Goal: Task Accomplishment & Management: Complete application form

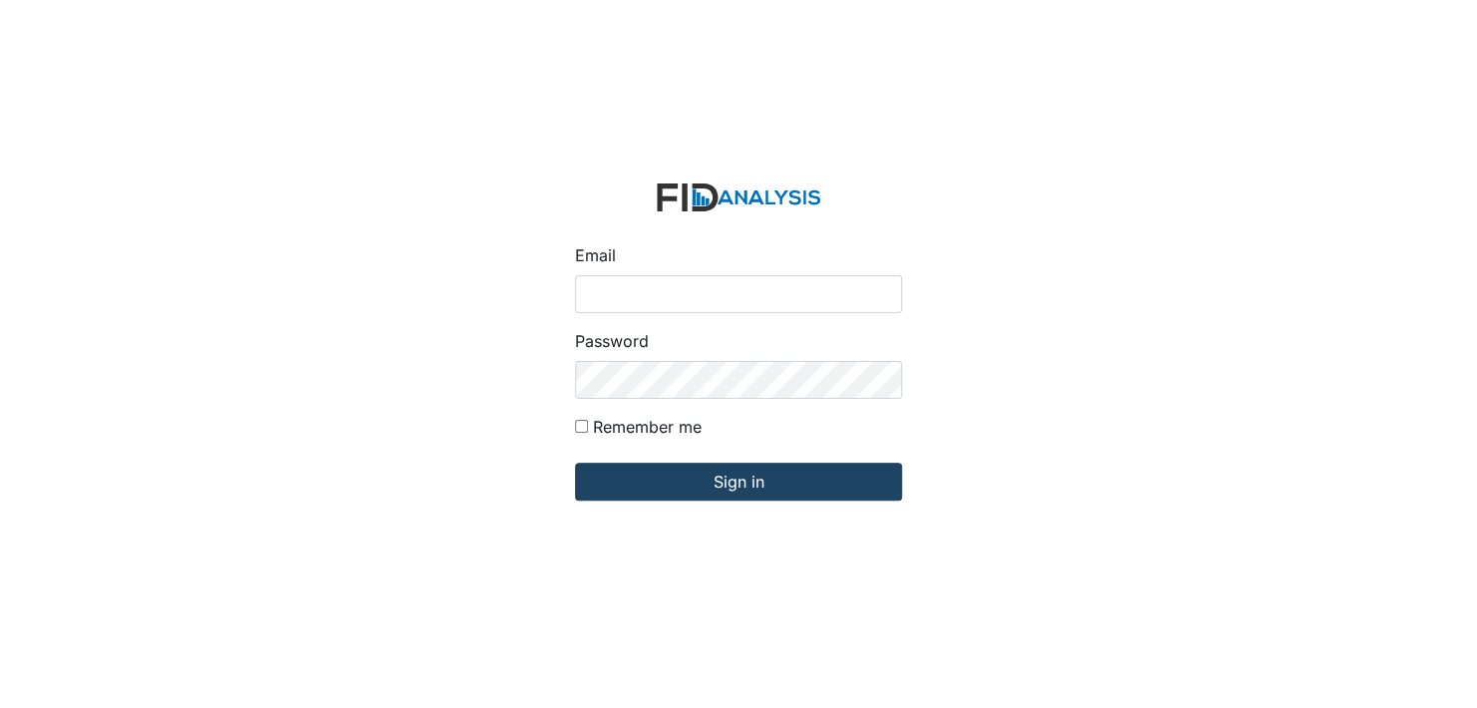
type input "[EMAIL_ADDRESS][DOMAIN_NAME]"
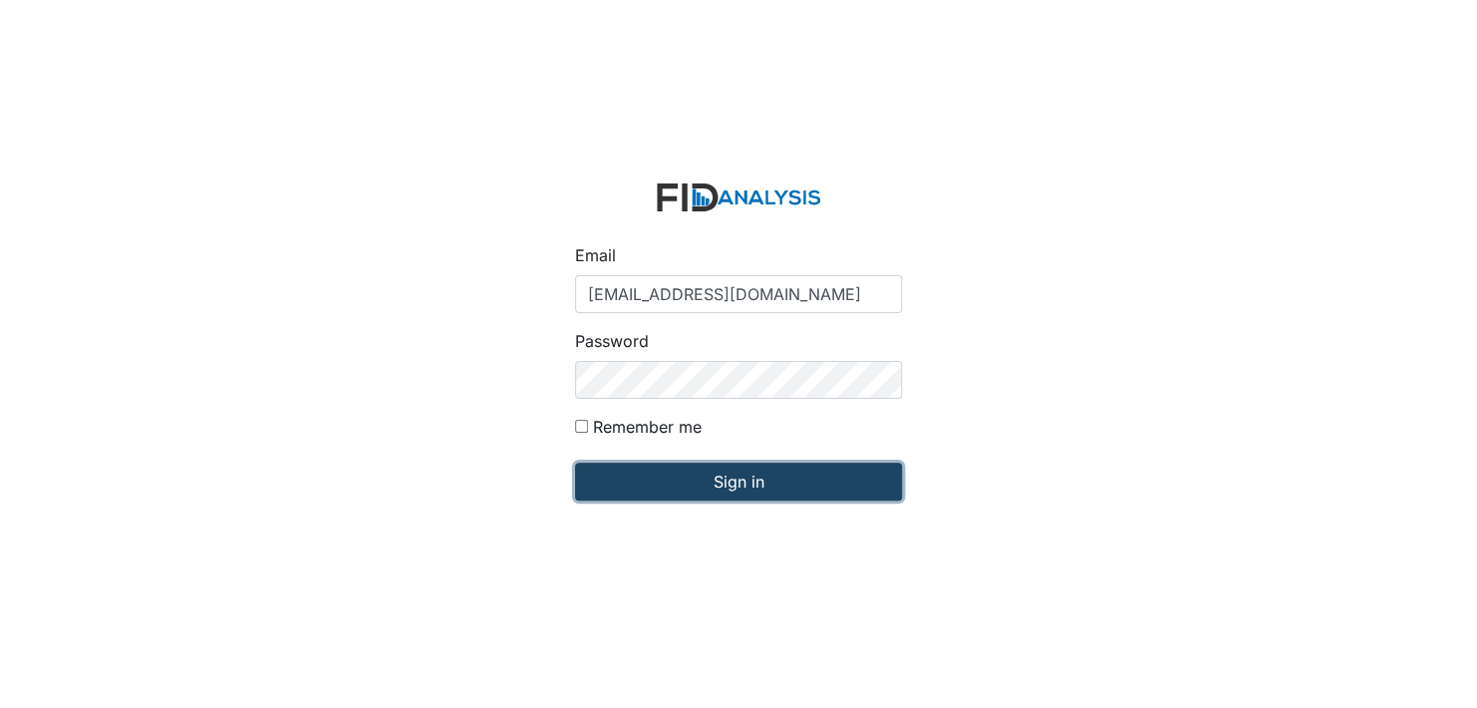
click at [741, 486] on input "Sign in" at bounding box center [738, 482] width 327 height 38
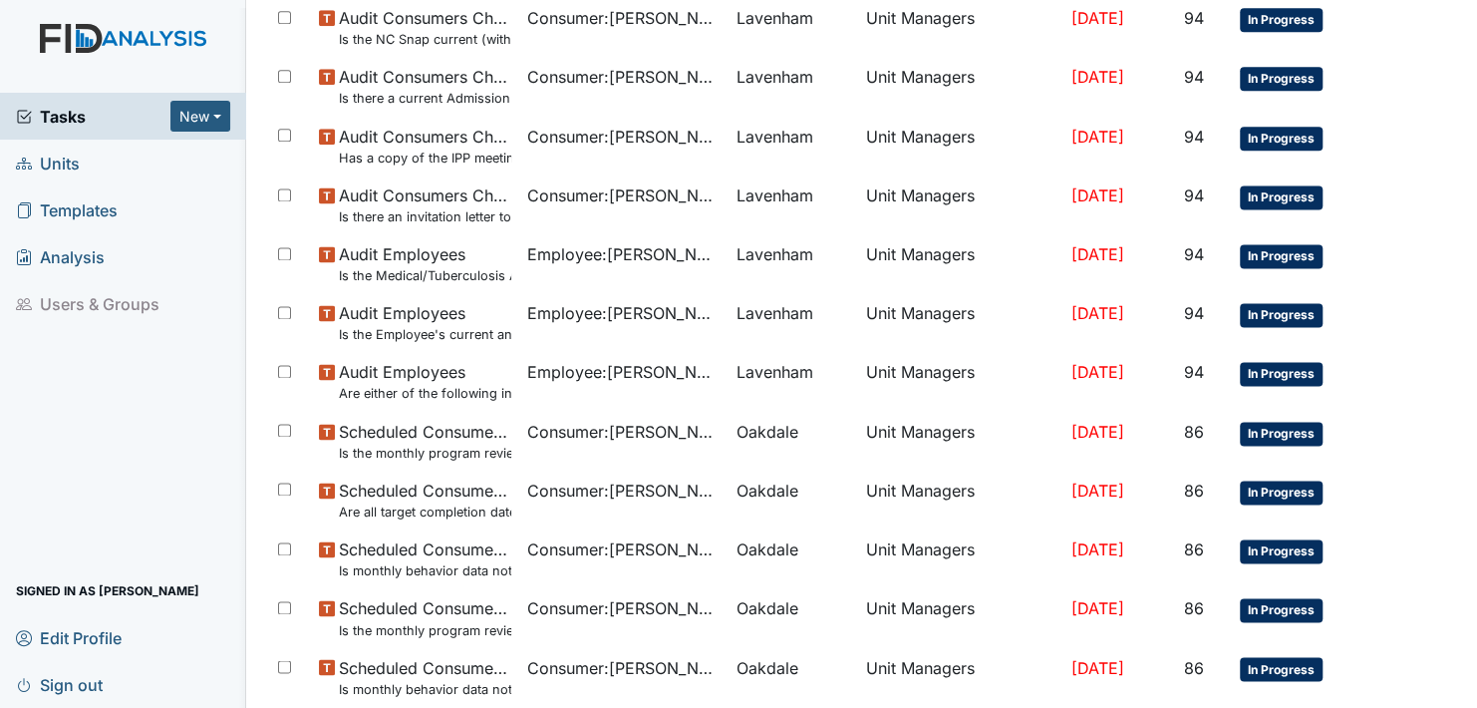
scroll to position [1296, 0]
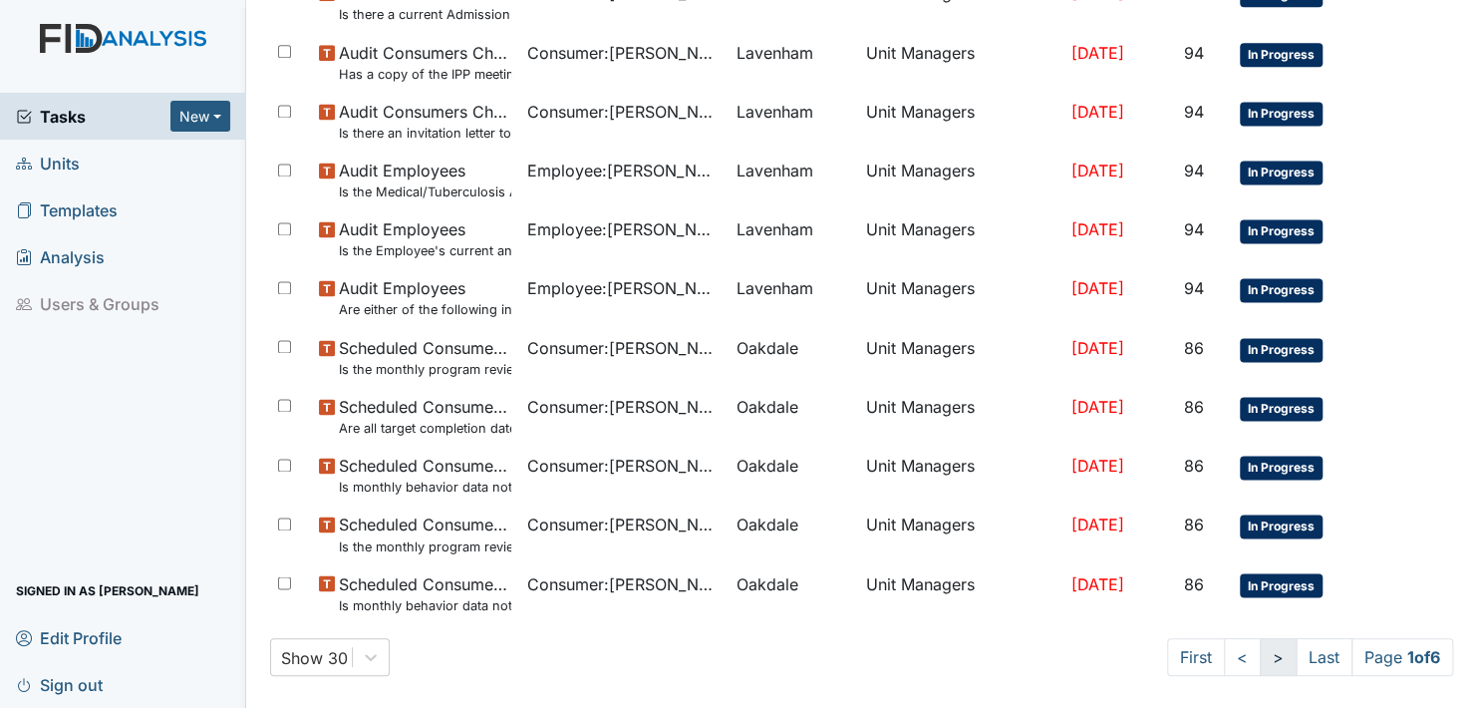
click at [1260, 652] on link ">" at bounding box center [1278, 657] width 37 height 38
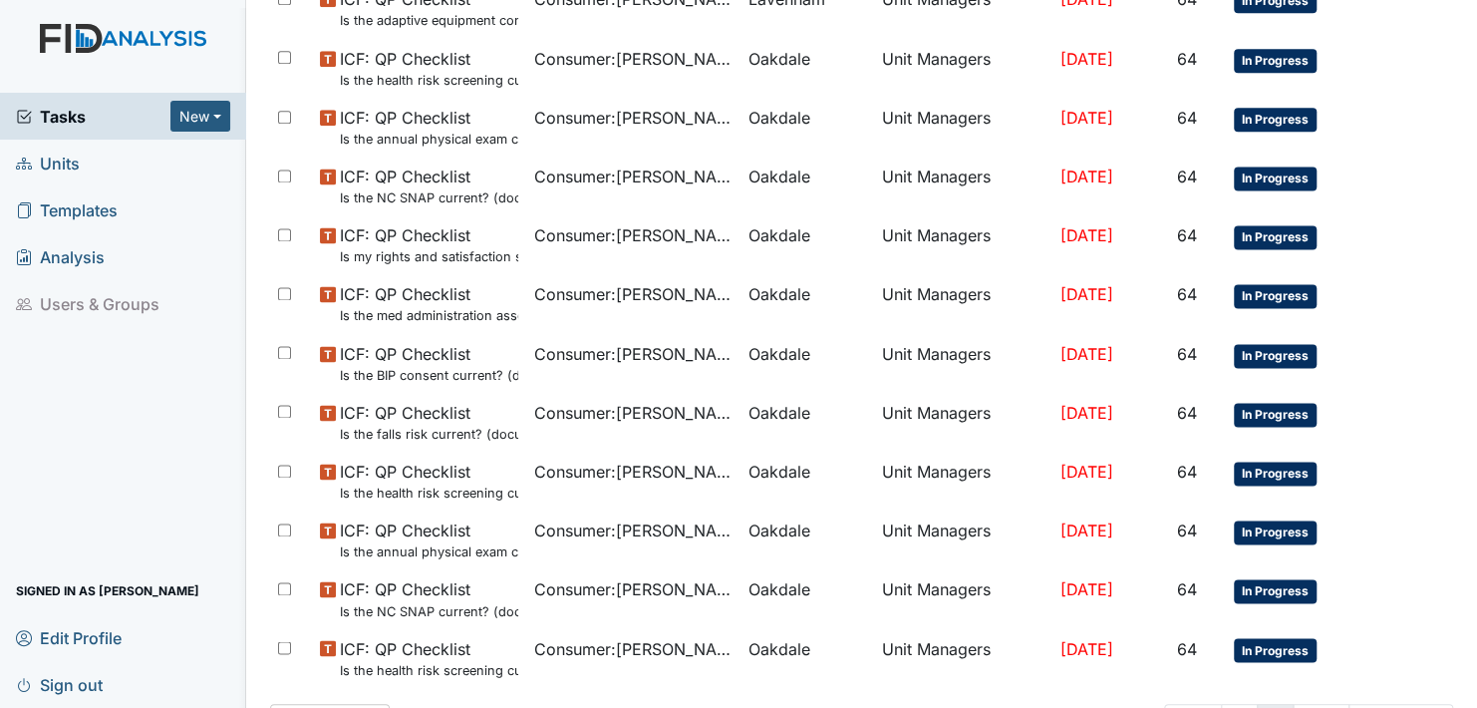
scroll to position [1313, 0]
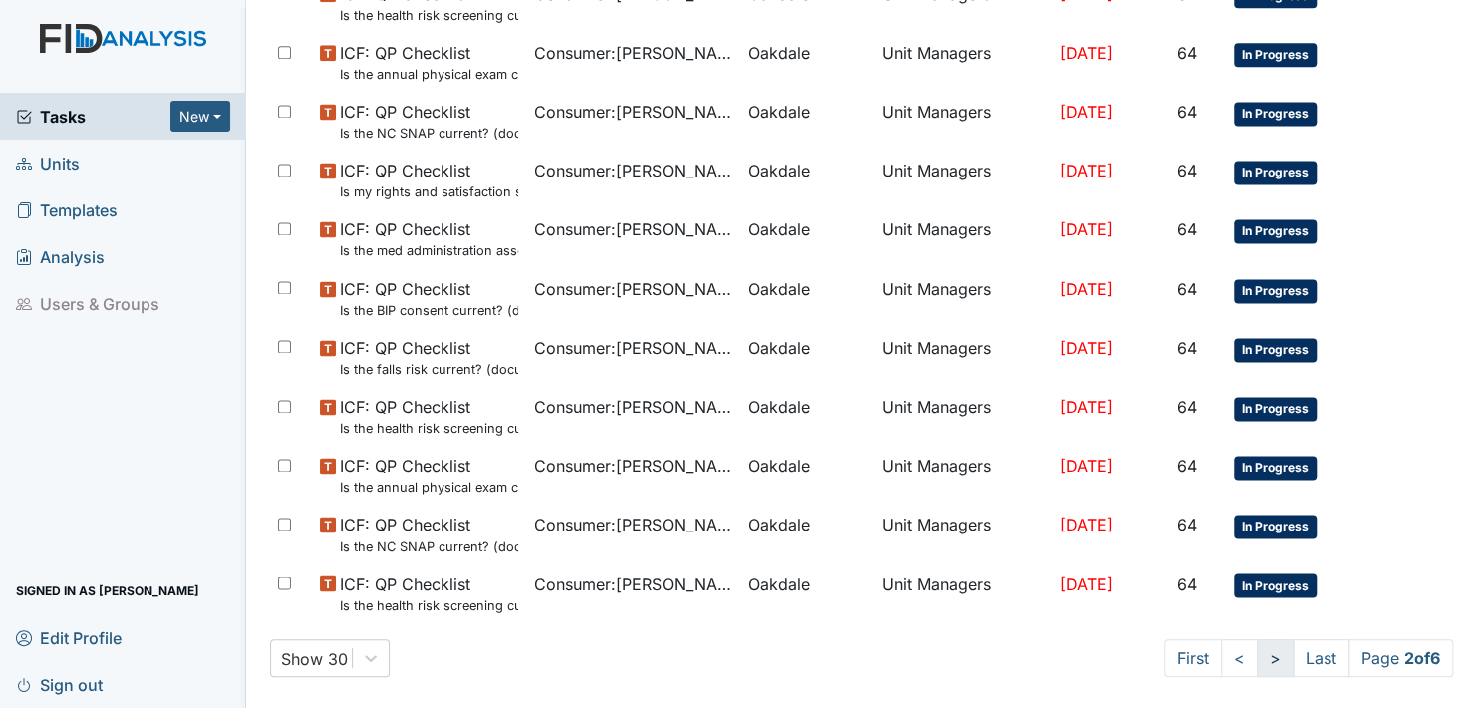
click at [1257, 660] on link ">" at bounding box center [1275, 658] width 37 height 38
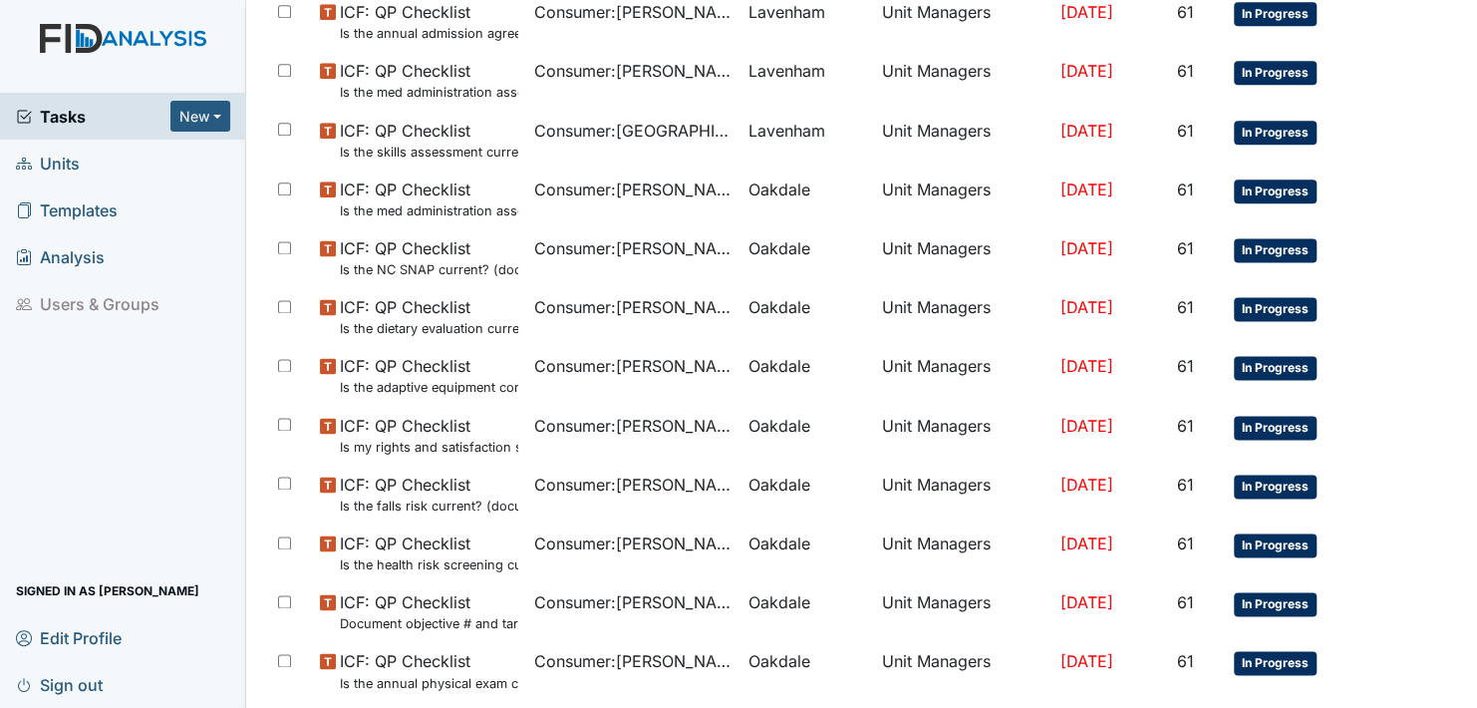
scroll to position [1313, 0]
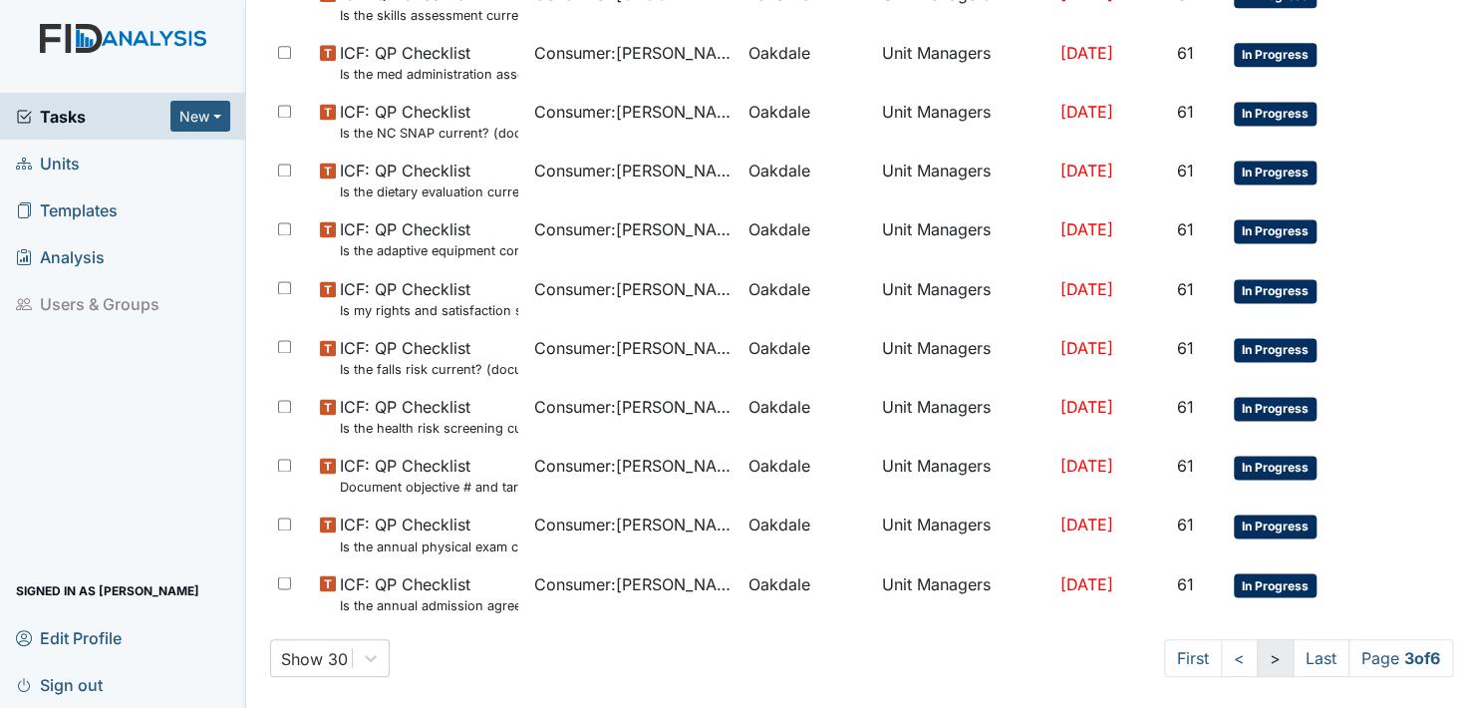
click at [1257, 660] on link ">" at bounding box center [1275, 658] width 37 height 38
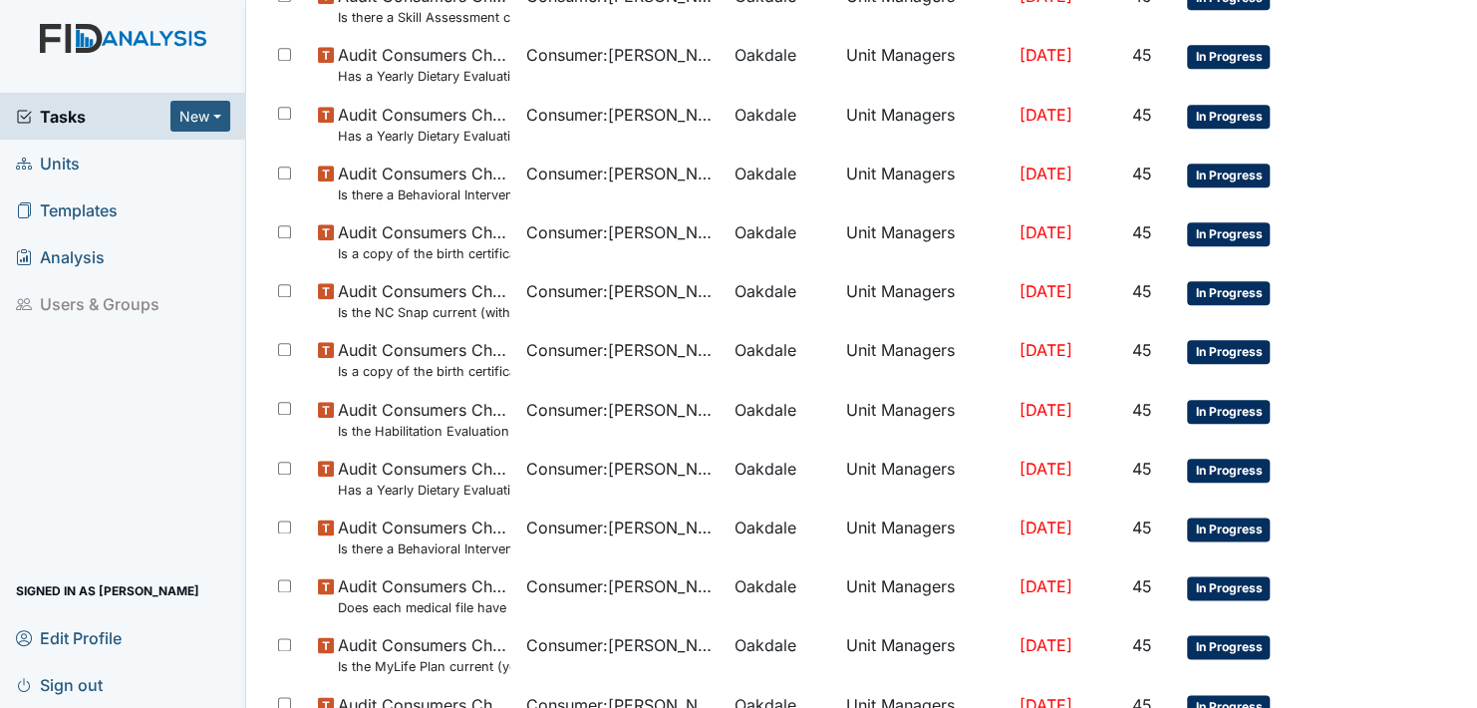
scroll to position [1313, 0]
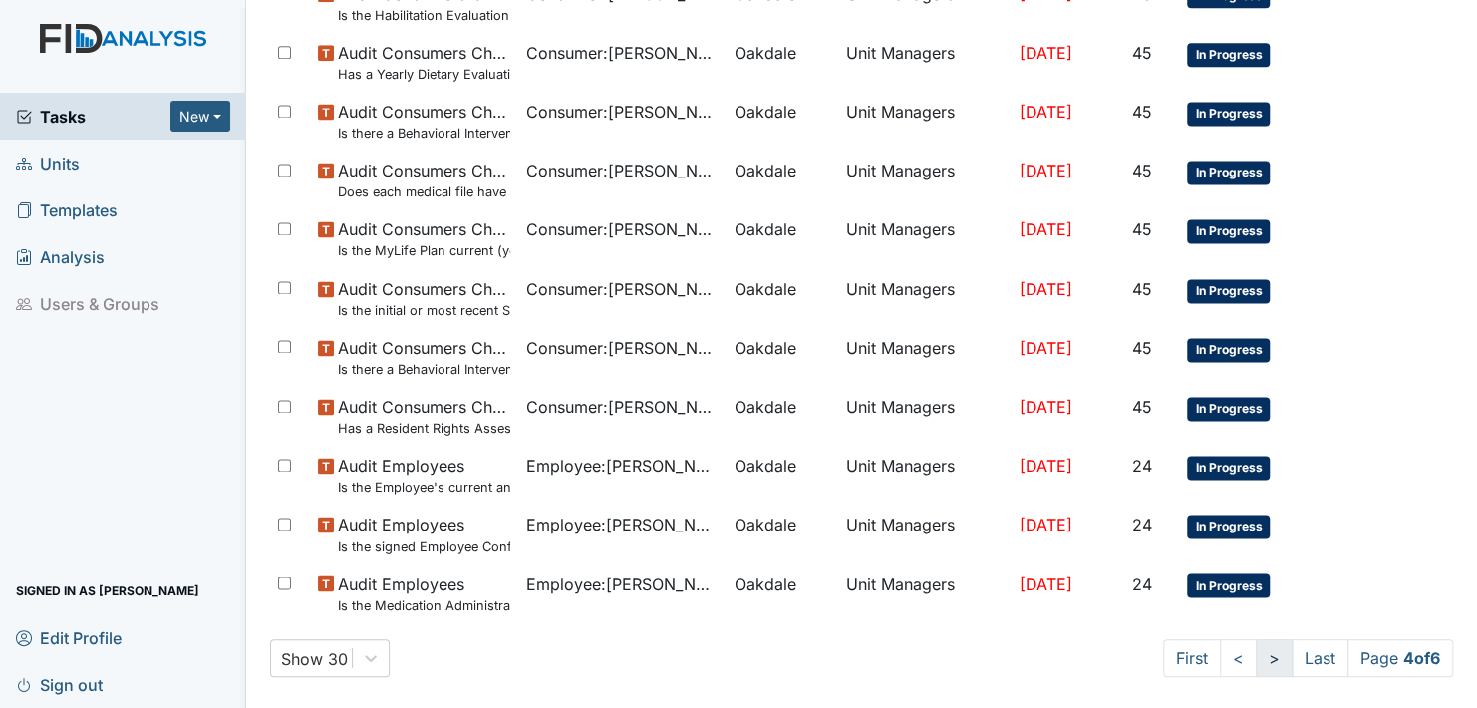
click at [1256, 658] on link ">" at bounding box center [1274, 658] width 37 height 38
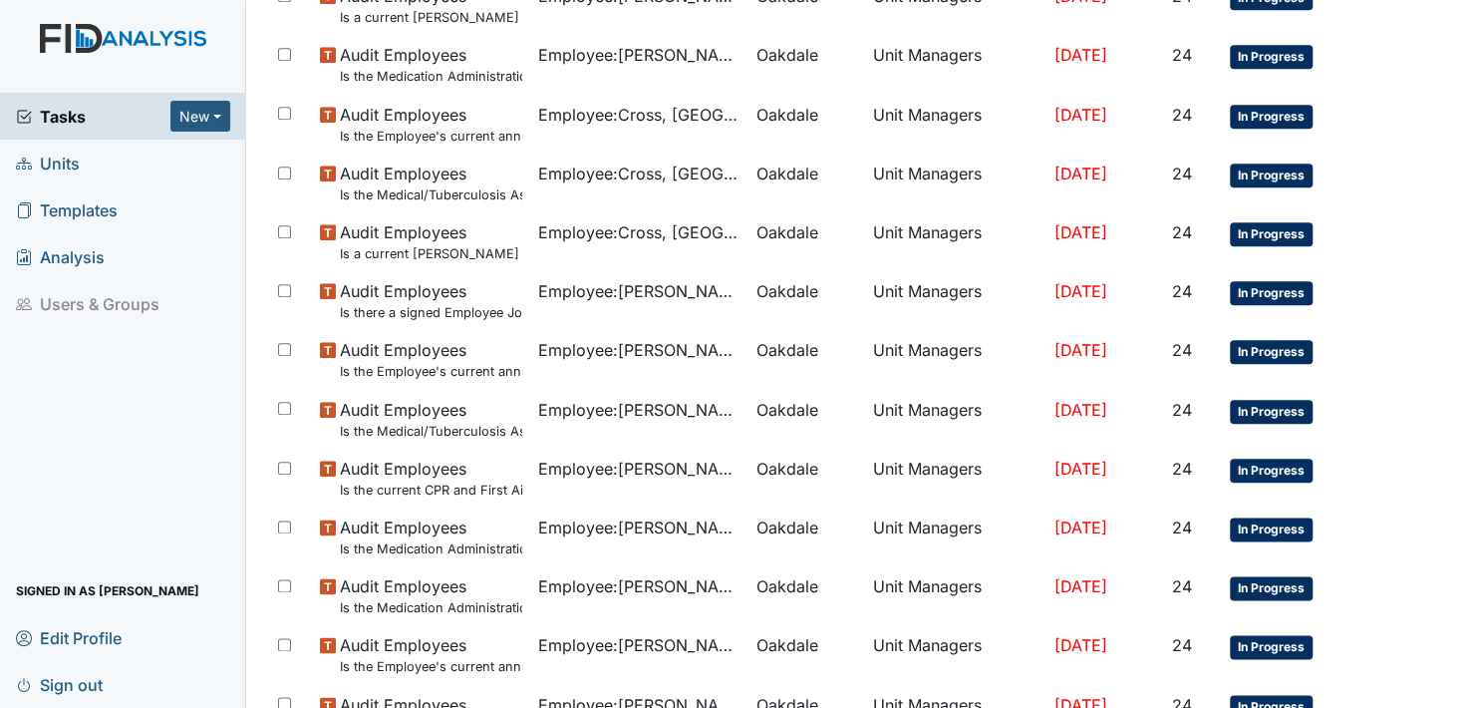
scroll to position [1313, 0]
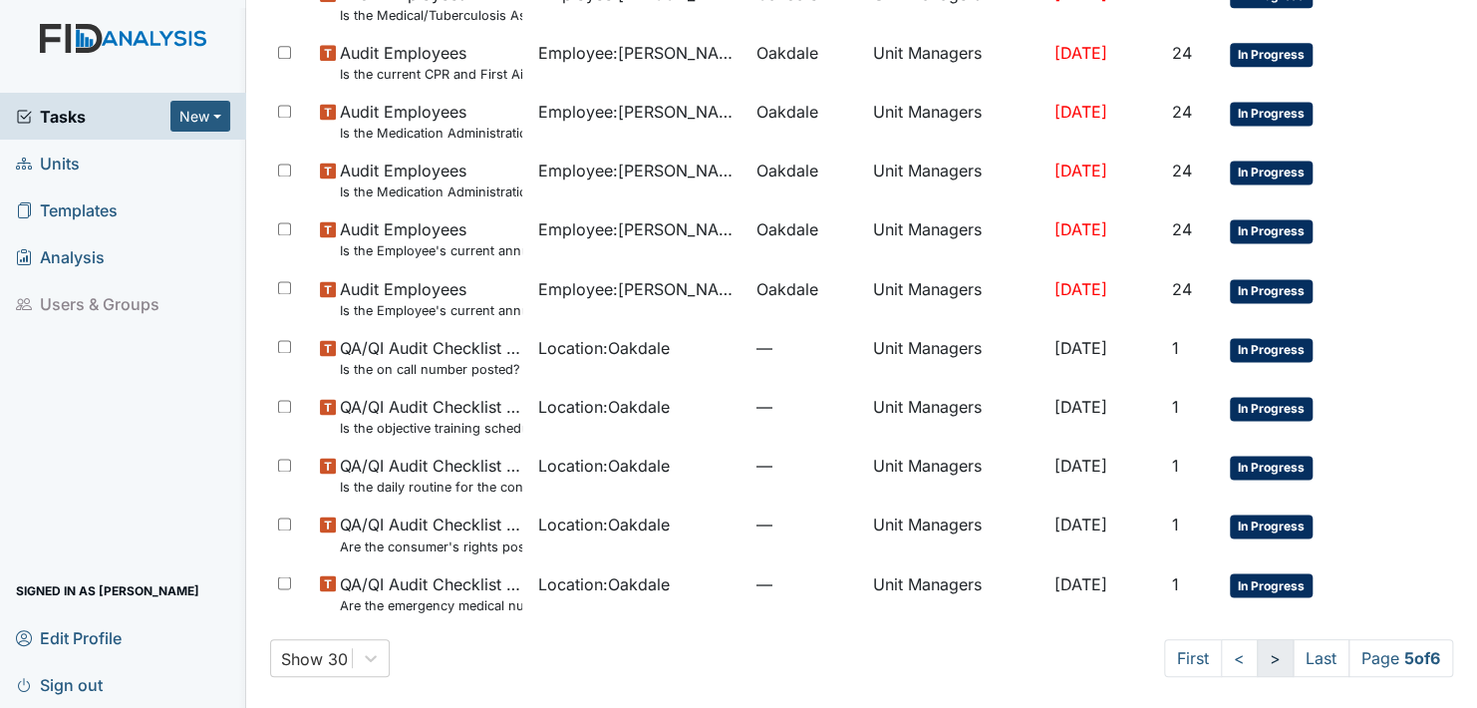
click at [1257, 657] on link ">" at bounding box center [1275, 658] width 37 height 38
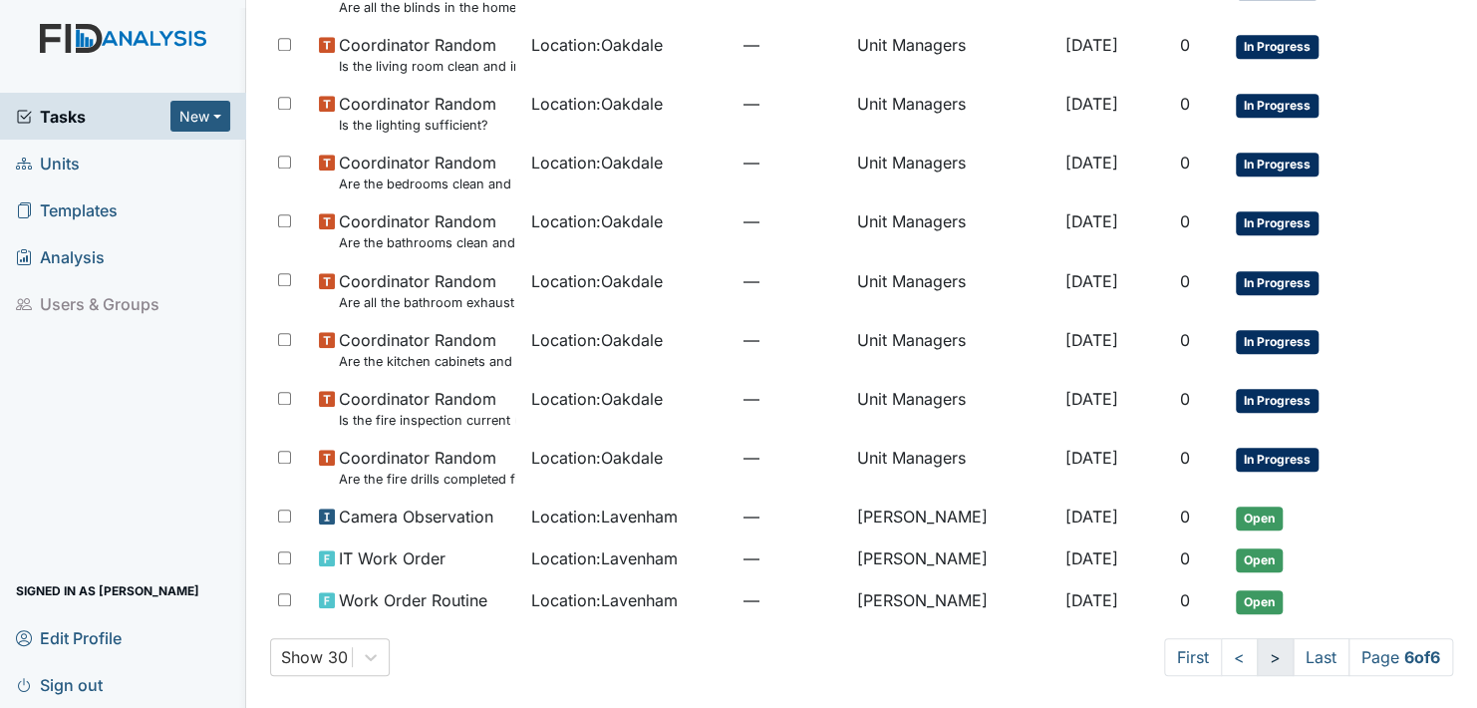
scroll to position [729, 0]
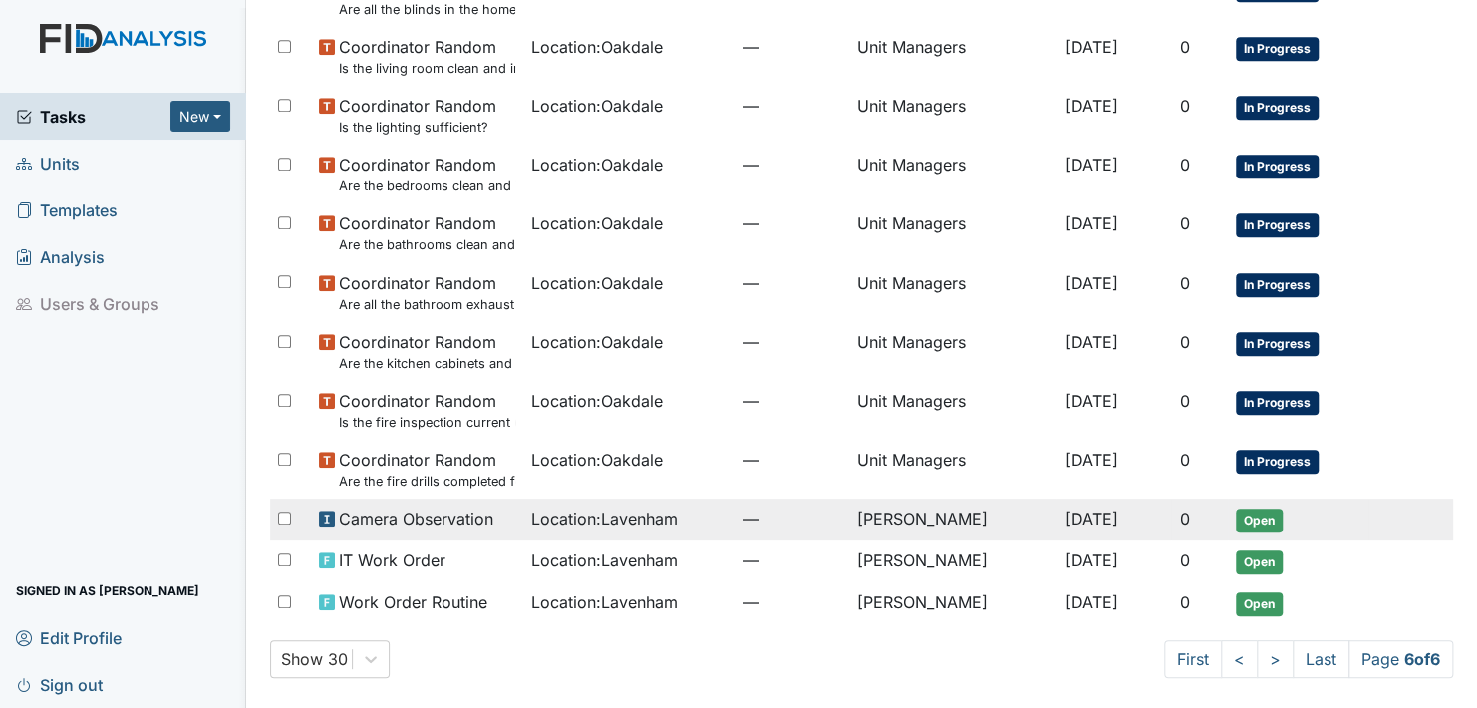
click at [1247, 517] on span "Open" at bounding box center [1259, 520] width 47 height 24
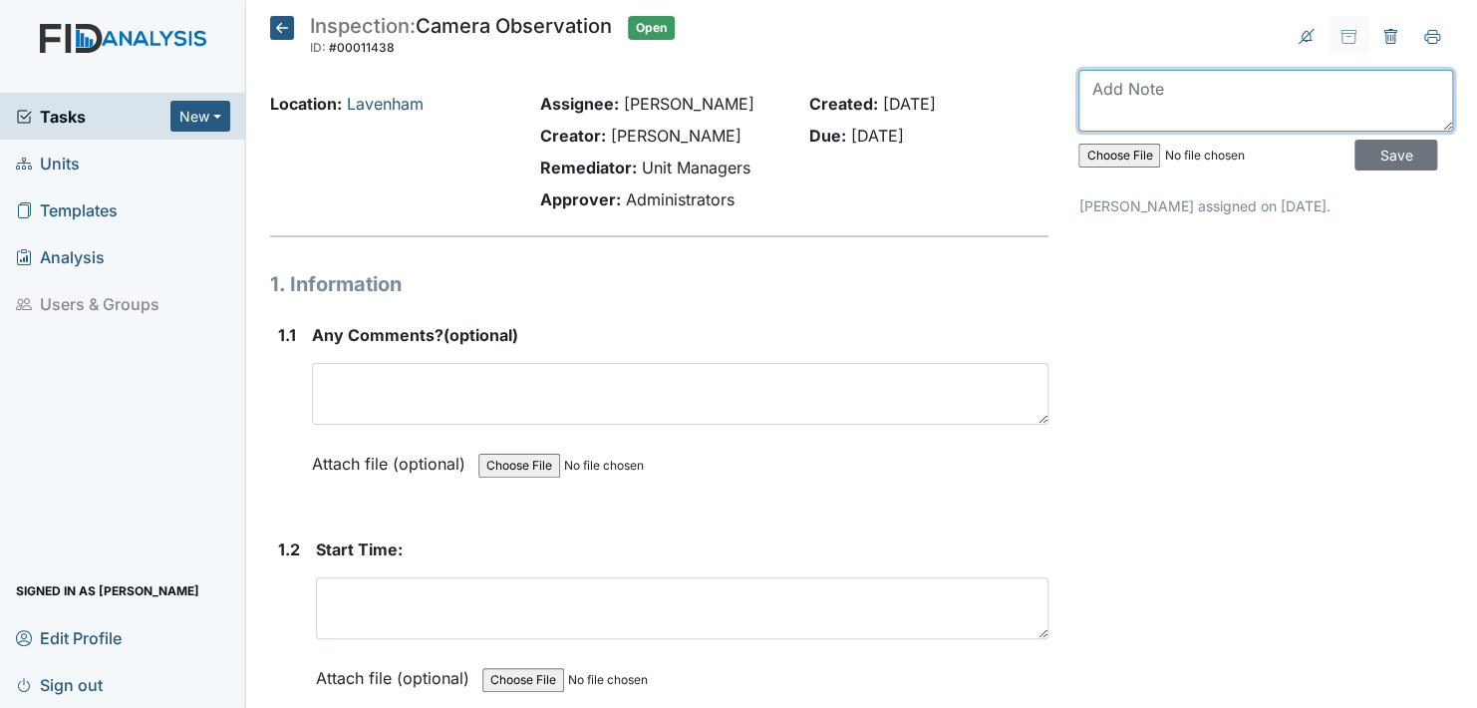
click at [1128, 108] on textarea at bounding box center [1266, 101] width 375 height 62
type textarea "this camera review was done for 8/26/25 and 8/27/25."
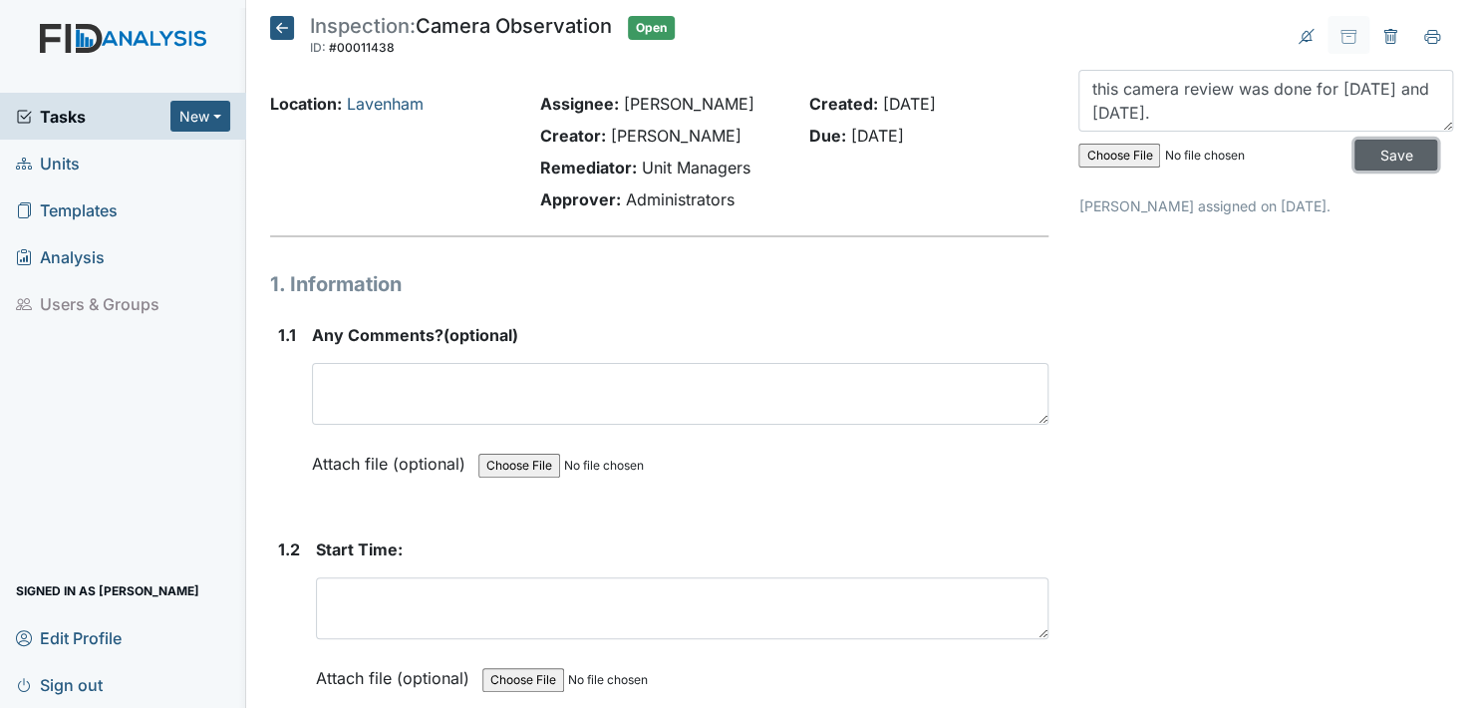
click at [1377, 151] on input "Save" at bounding box center [1396, 155] width 83 height 31
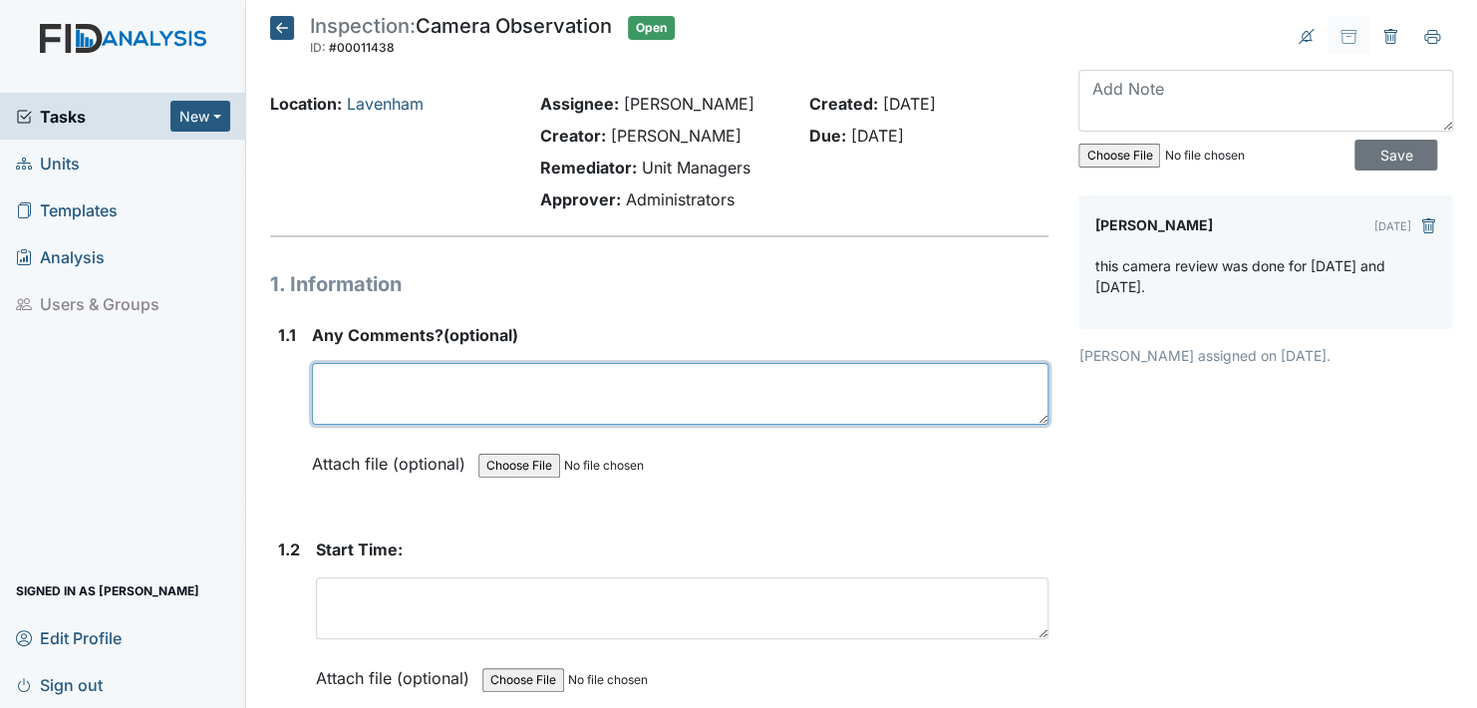
click at [324, 393] on textarea at bounding box center [680, 394] width 737 height 62
type textarea "staff being out of camera view."
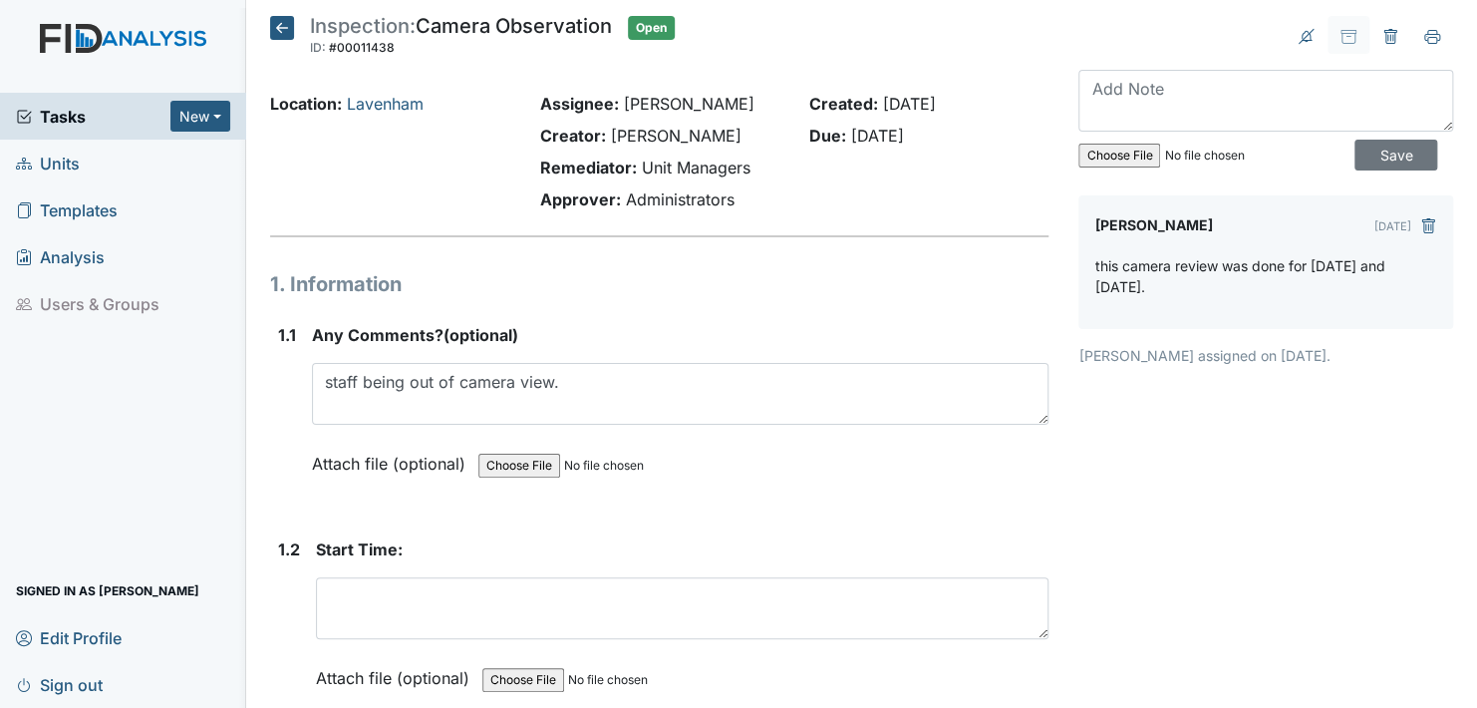
click at [323, 461] on label "Attach file (optional)" at bounding box center [392, 458] width 161 height 35
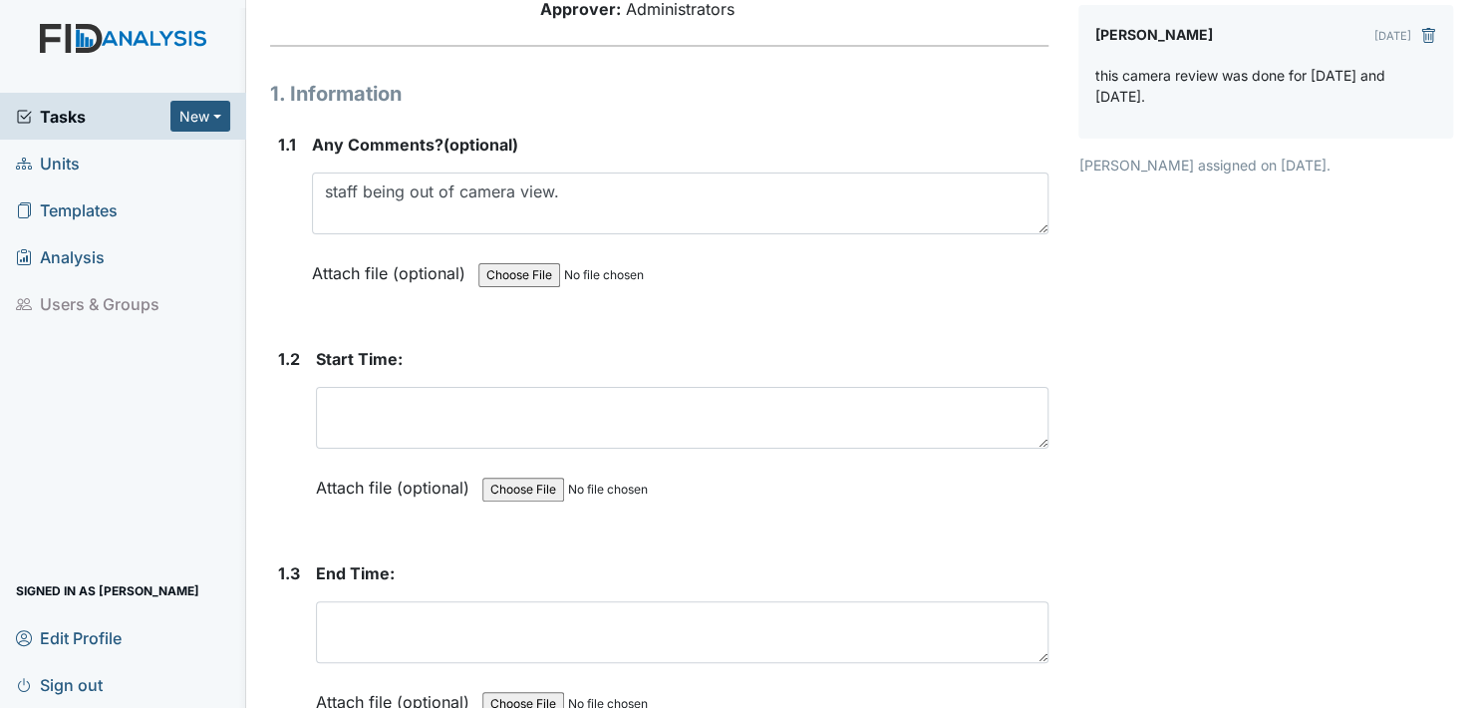
scroll to position [299, 0]
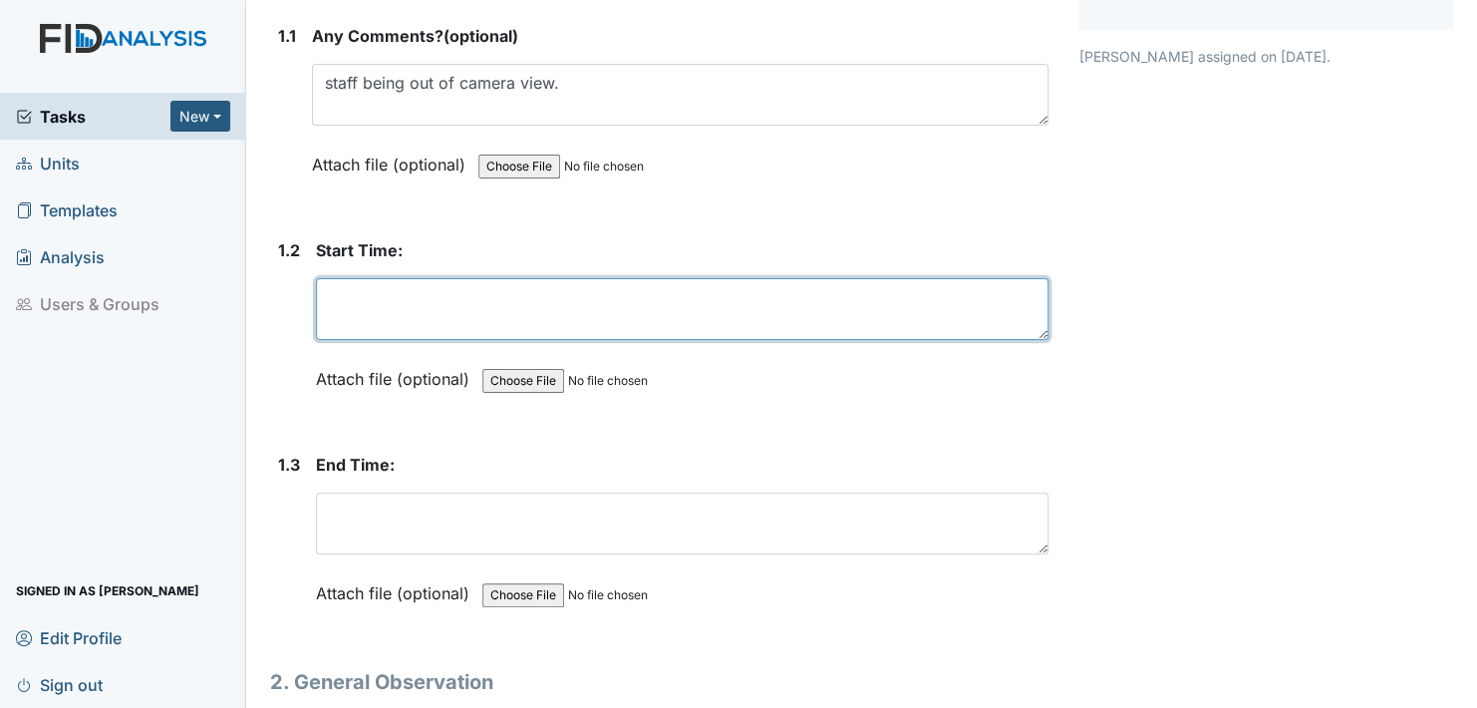
click at [322, 306] on textarea at bounding box center [682, 309] width 733 height 62
type textarea "3:00 pm"
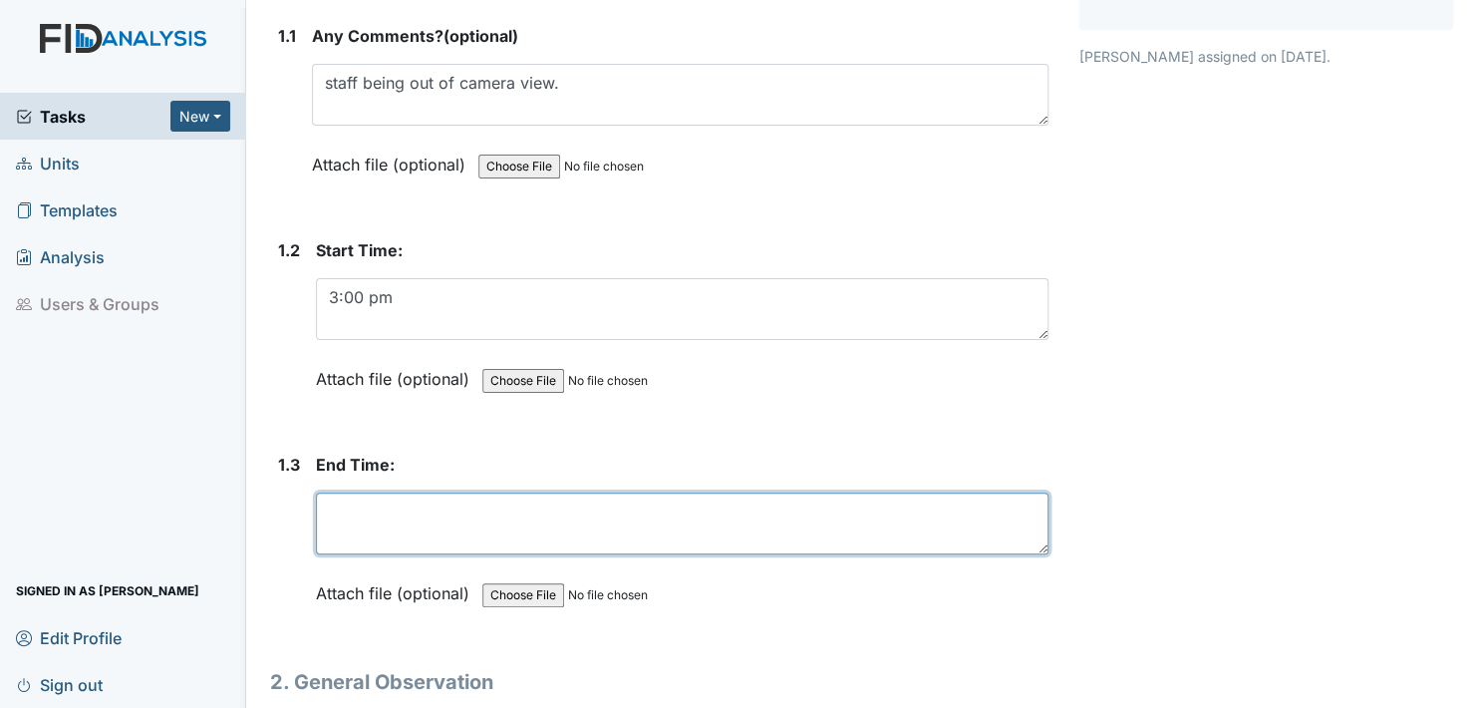
click at [337, 532] on textarea at bounding box center [682, 523] width 733 height 62
click at [755, 508] on textarea "7:00 pm was not sure of the time and viewing had to call" at bounding box center [682, 523] width 733 height 62
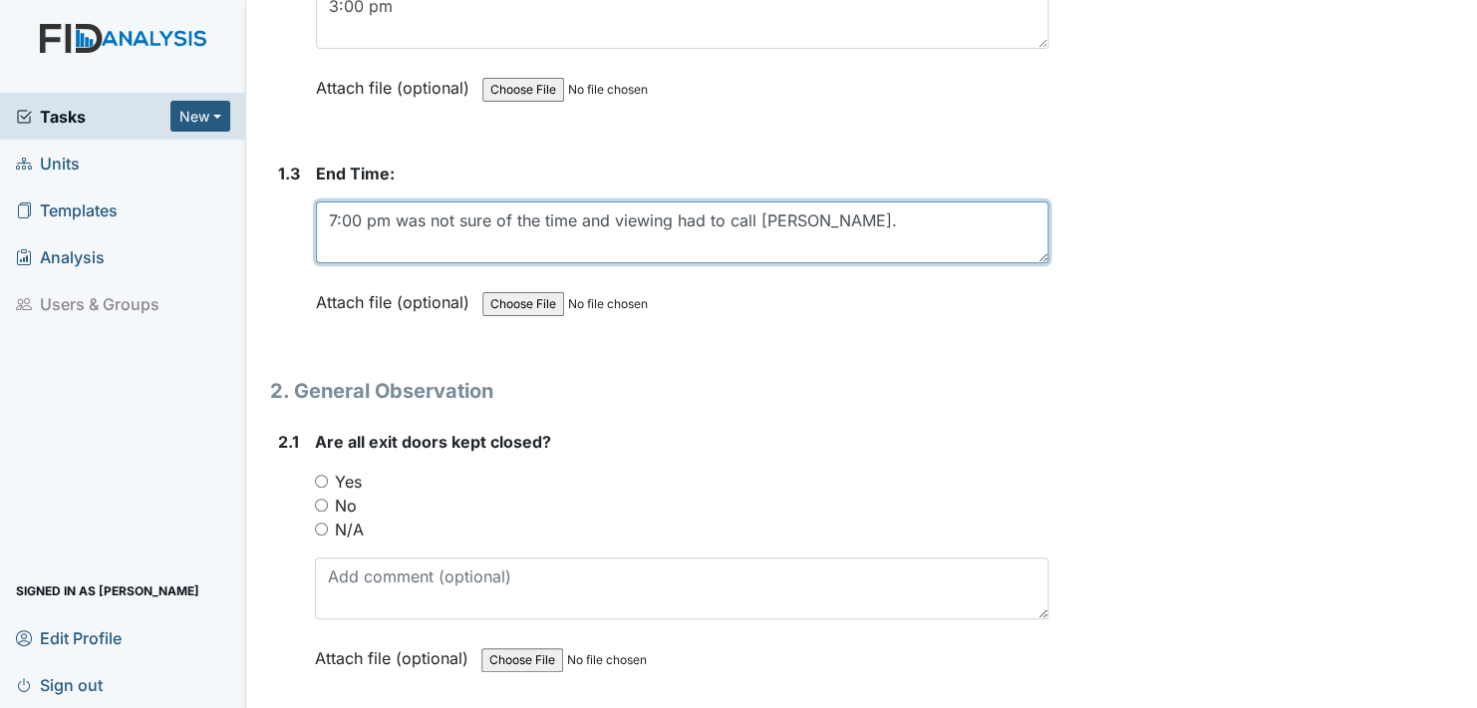
scroll to position [598, 0]
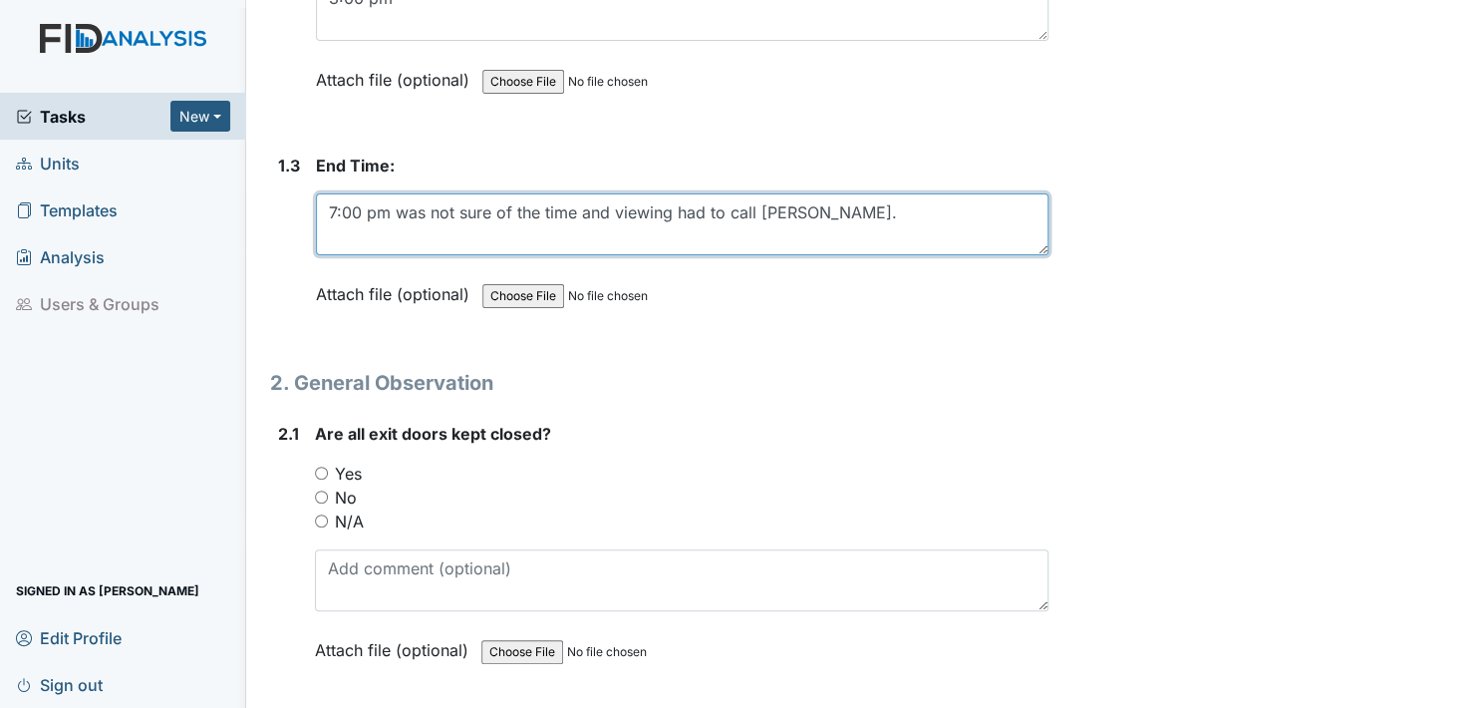
type textarea "7:00 pm was not sure of the time and viewing had to call Kayle."
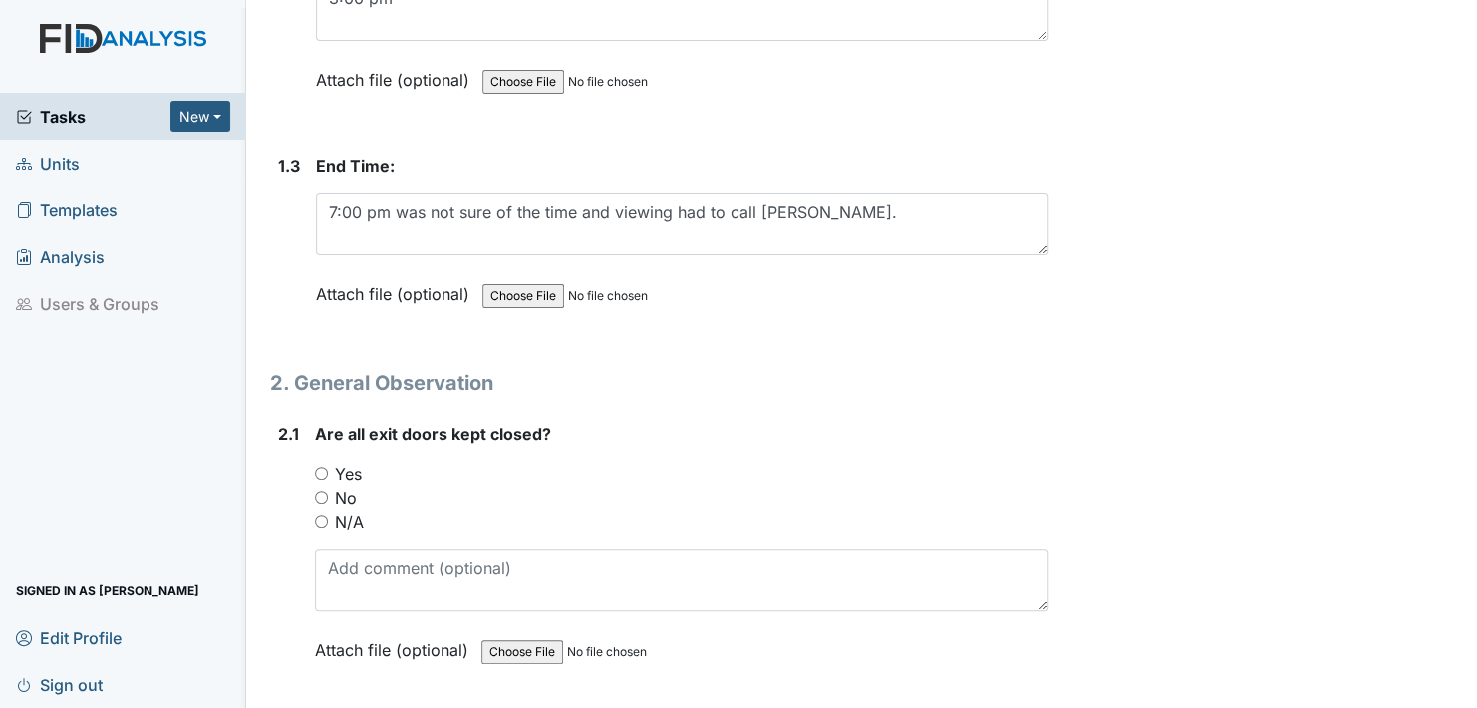
click at [340, 289] on label "Attach file (optional)" at bounding box center [396, 288] width 161 height 35
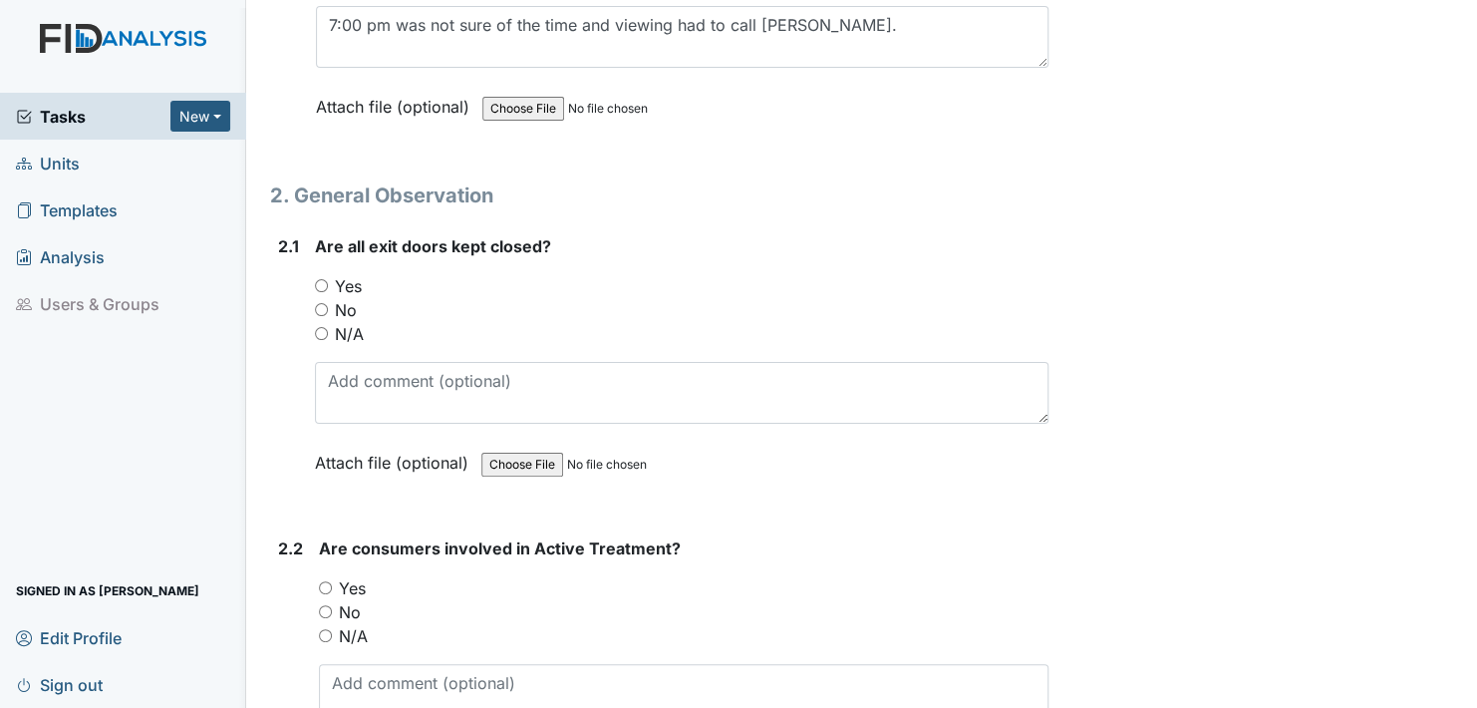
scroll to position [797, 0]
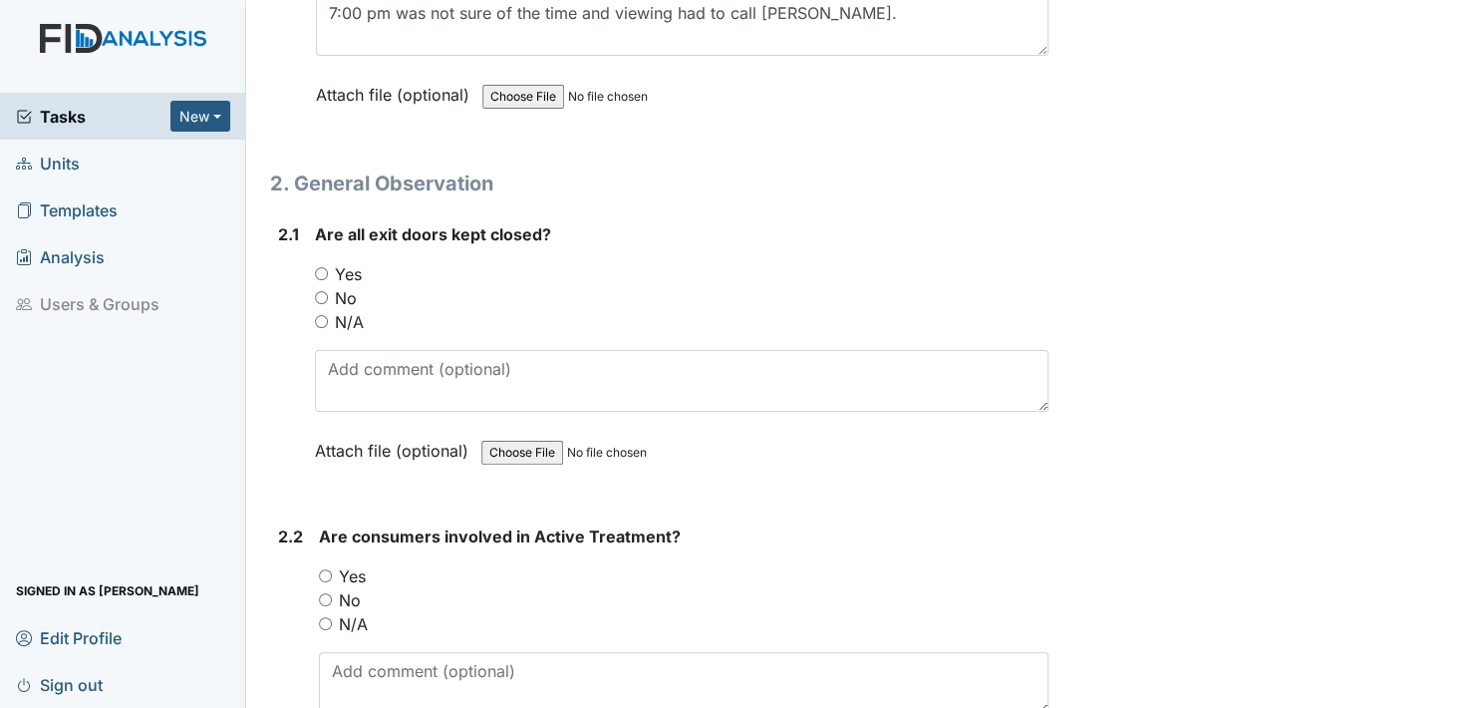
click at [317, 267] on input "Yes" at bounding box center [321, 273] width 13 height 13
radio input "true"
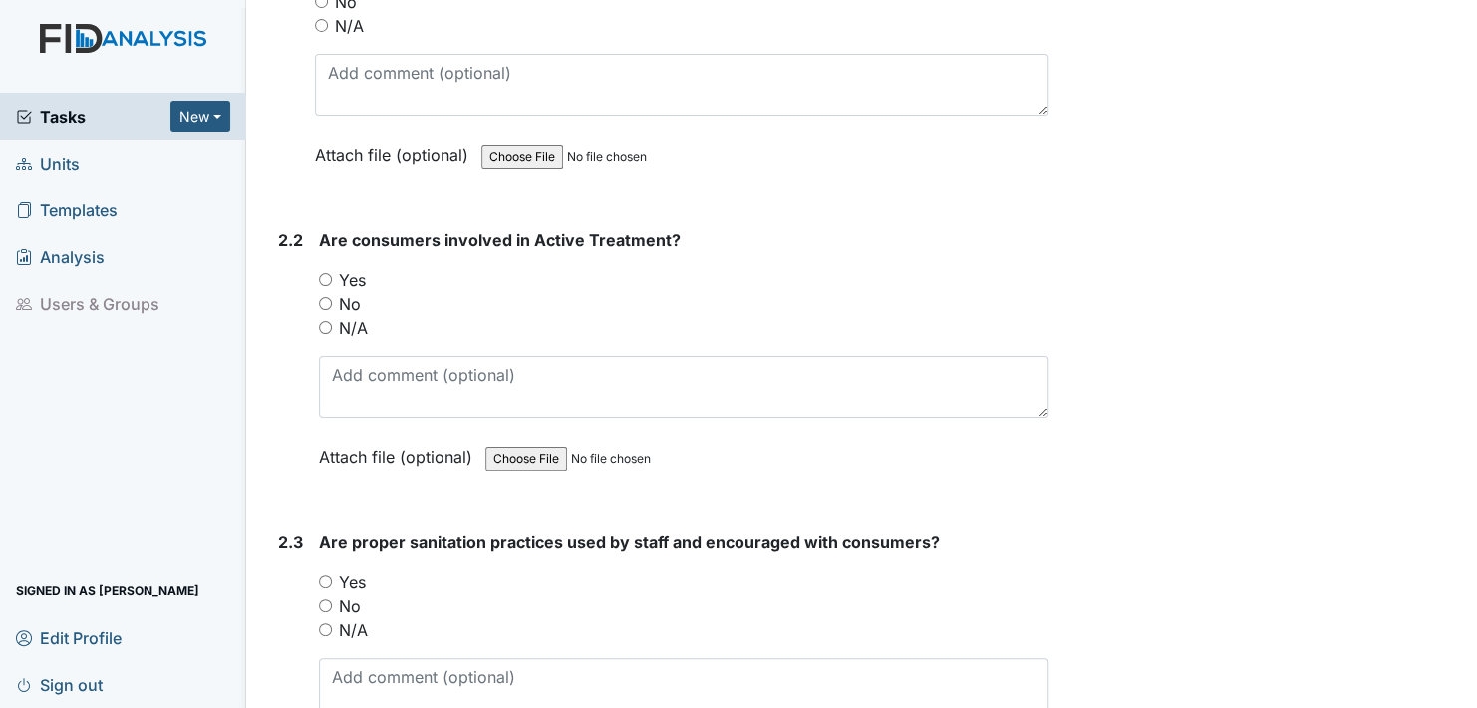
scroll to position [1096, 0]
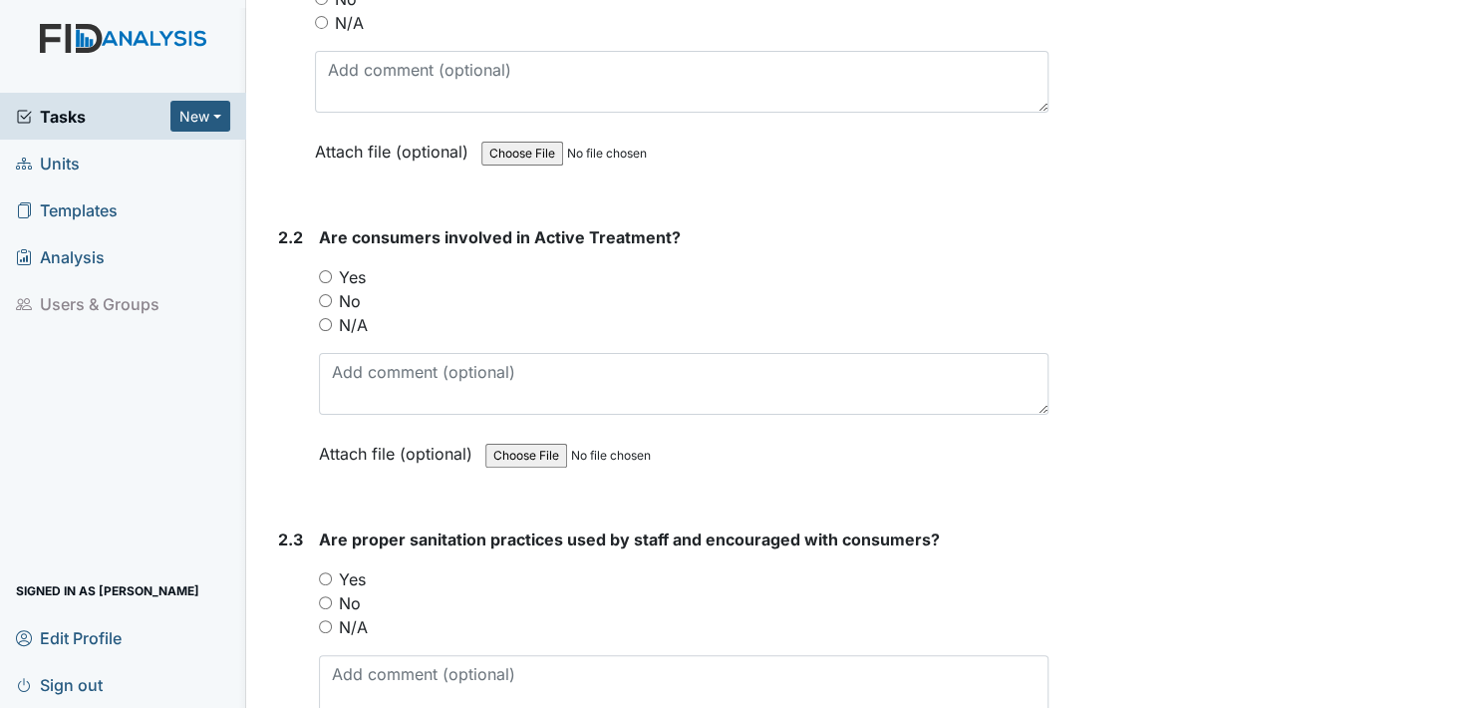
click at [328, 272] on input "Yes" at bounding box center [325, 276] width 13 height 13
radio input "true"
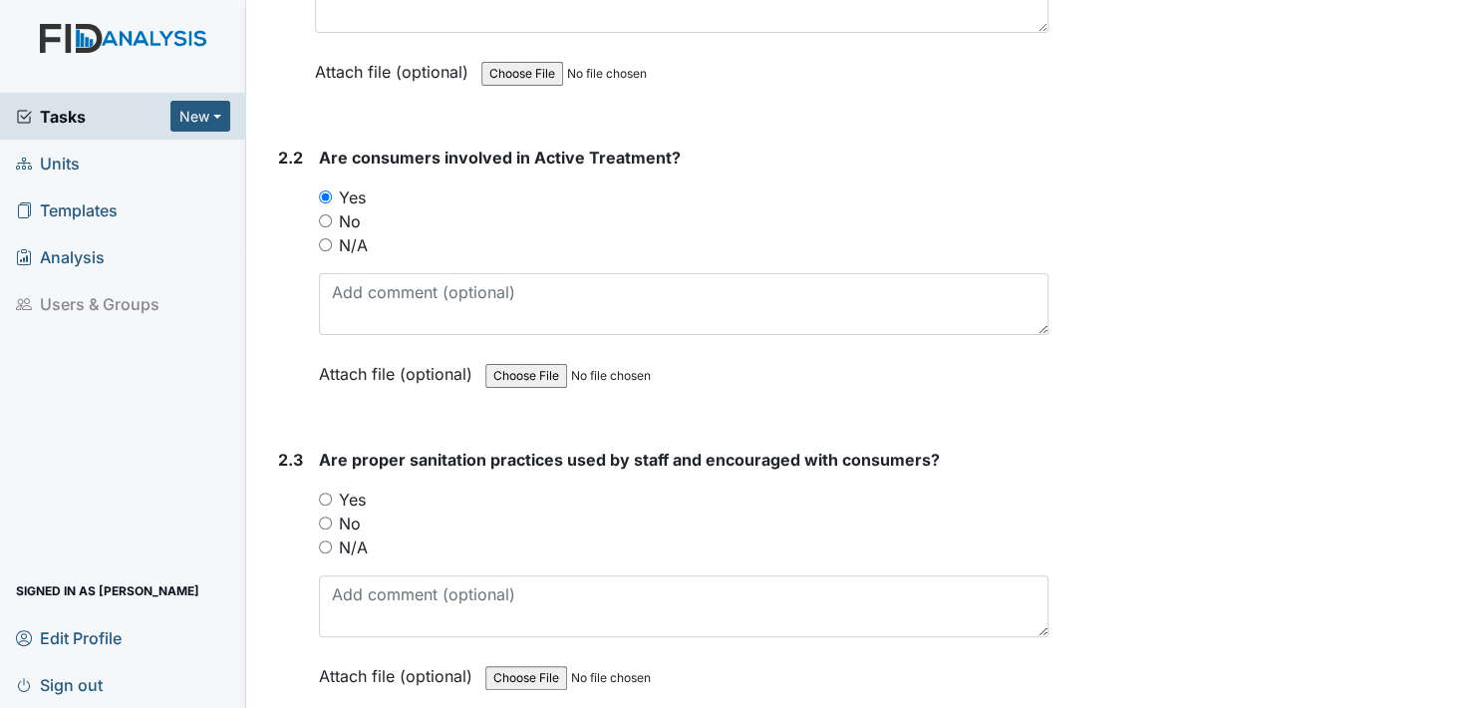
scroll to position [1296, 0]
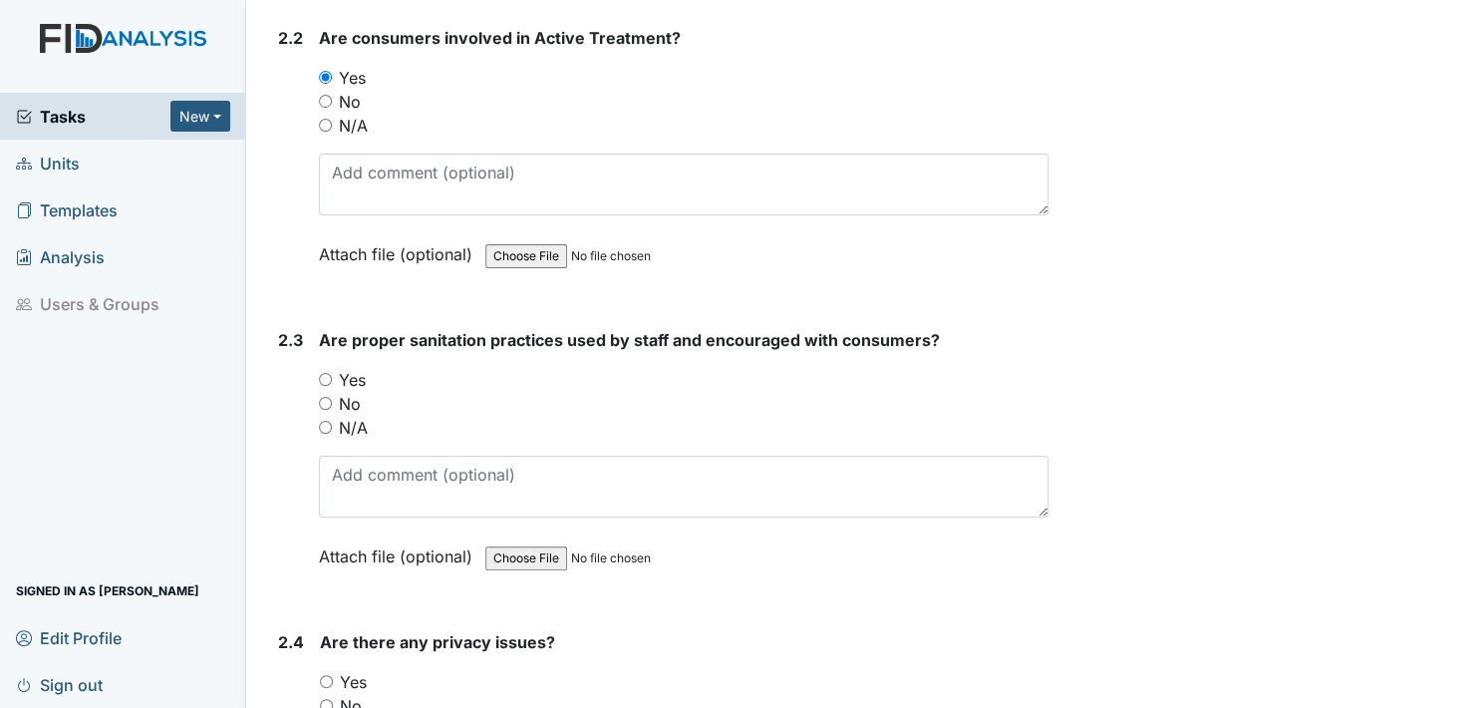
click at [326, 373] on input "Yes" at bounding box center [325, 379] width 13 height 13
radio input "true"
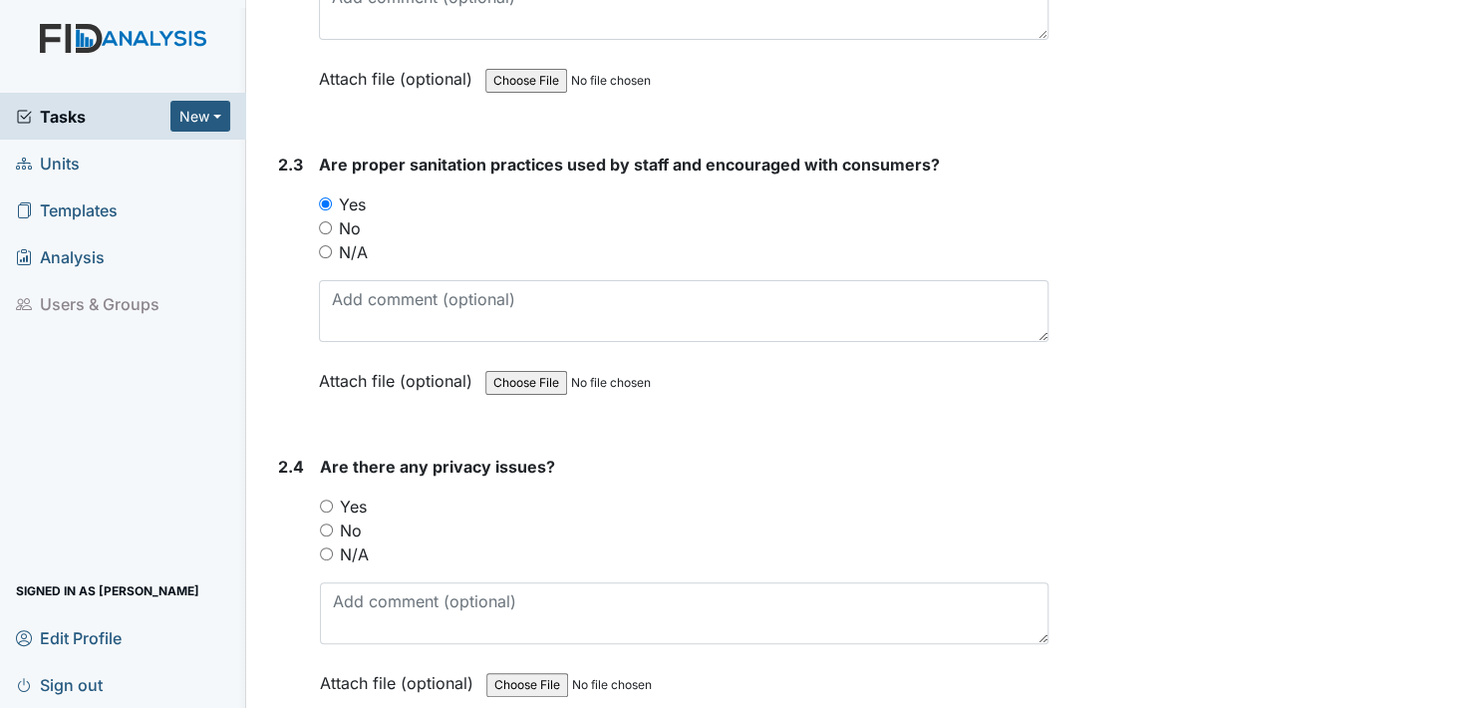
scroll to position [1495, 0]
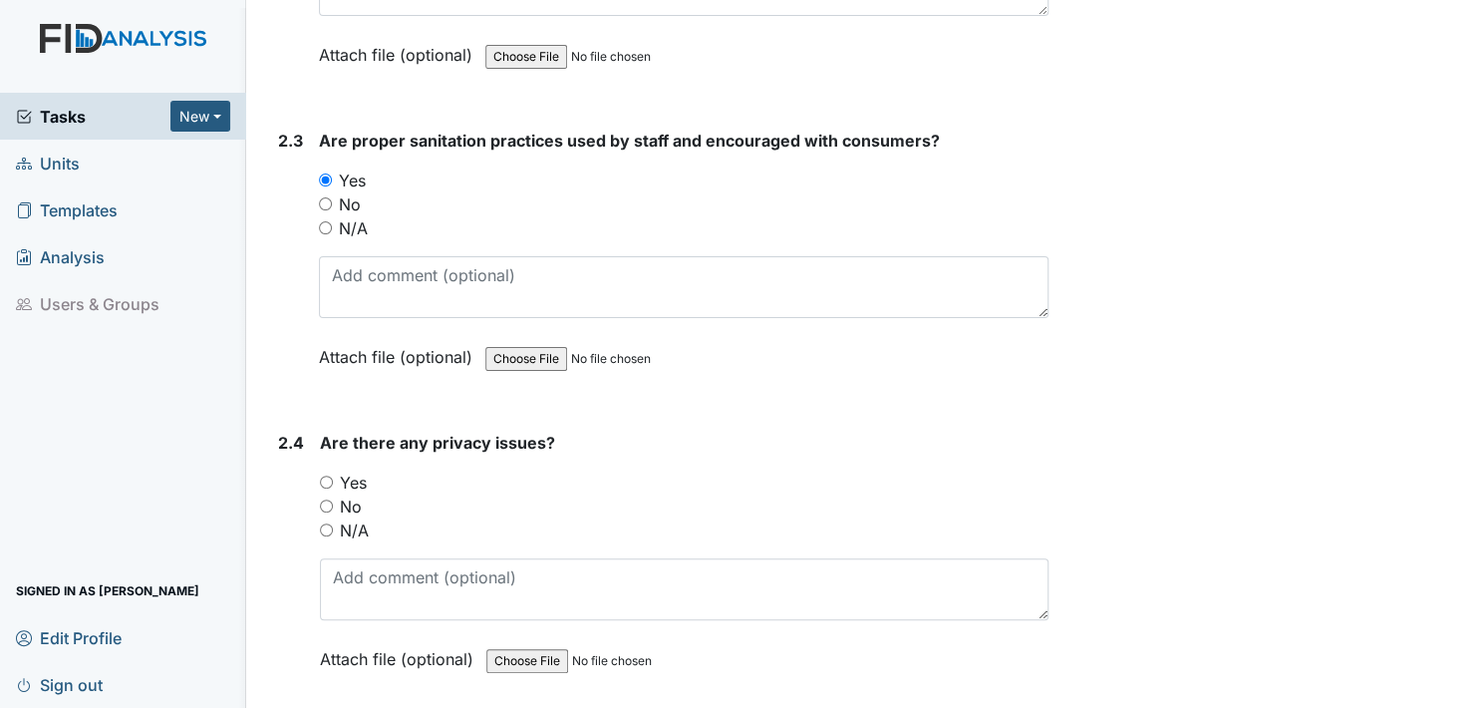
click at [322, 499] on input "No" at bounding box center [326, 505] width 13 height 13
radio input "true"
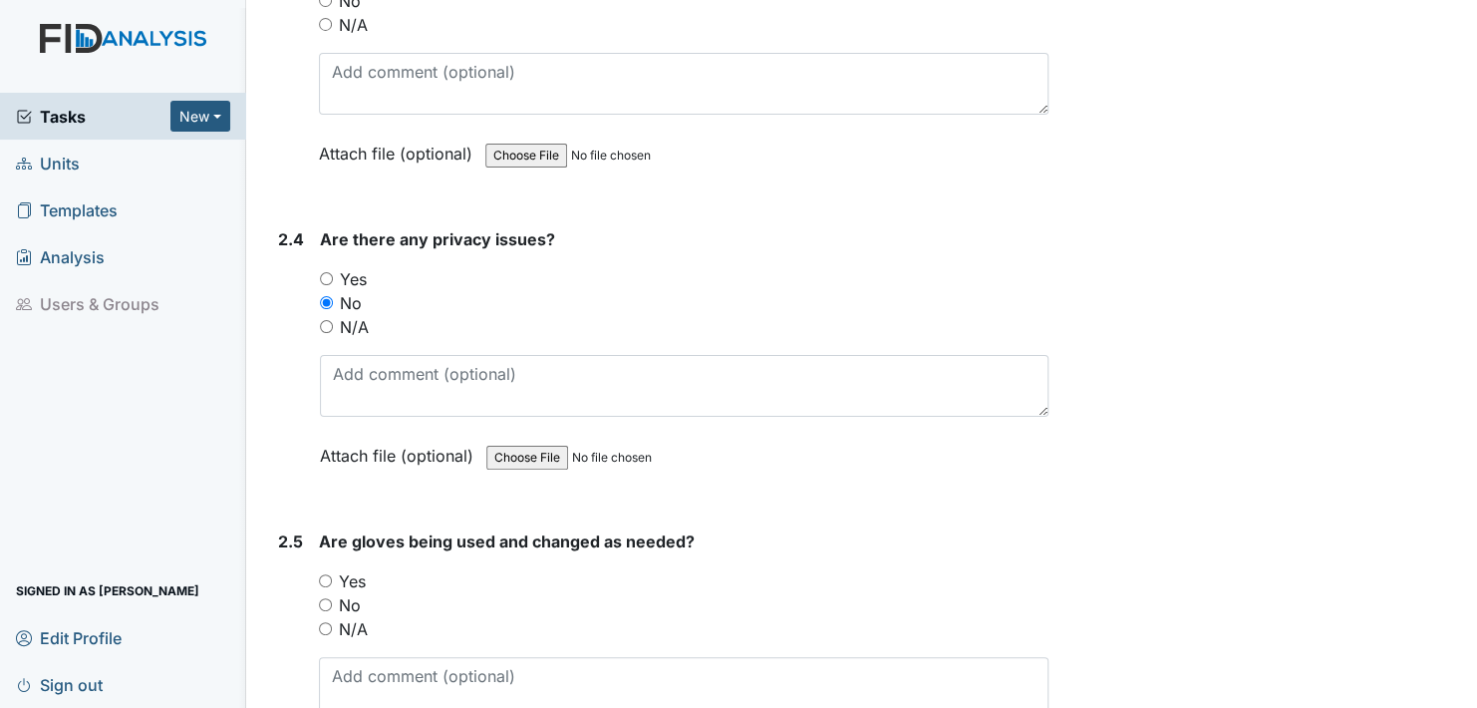
scroll to position [1794, 0]
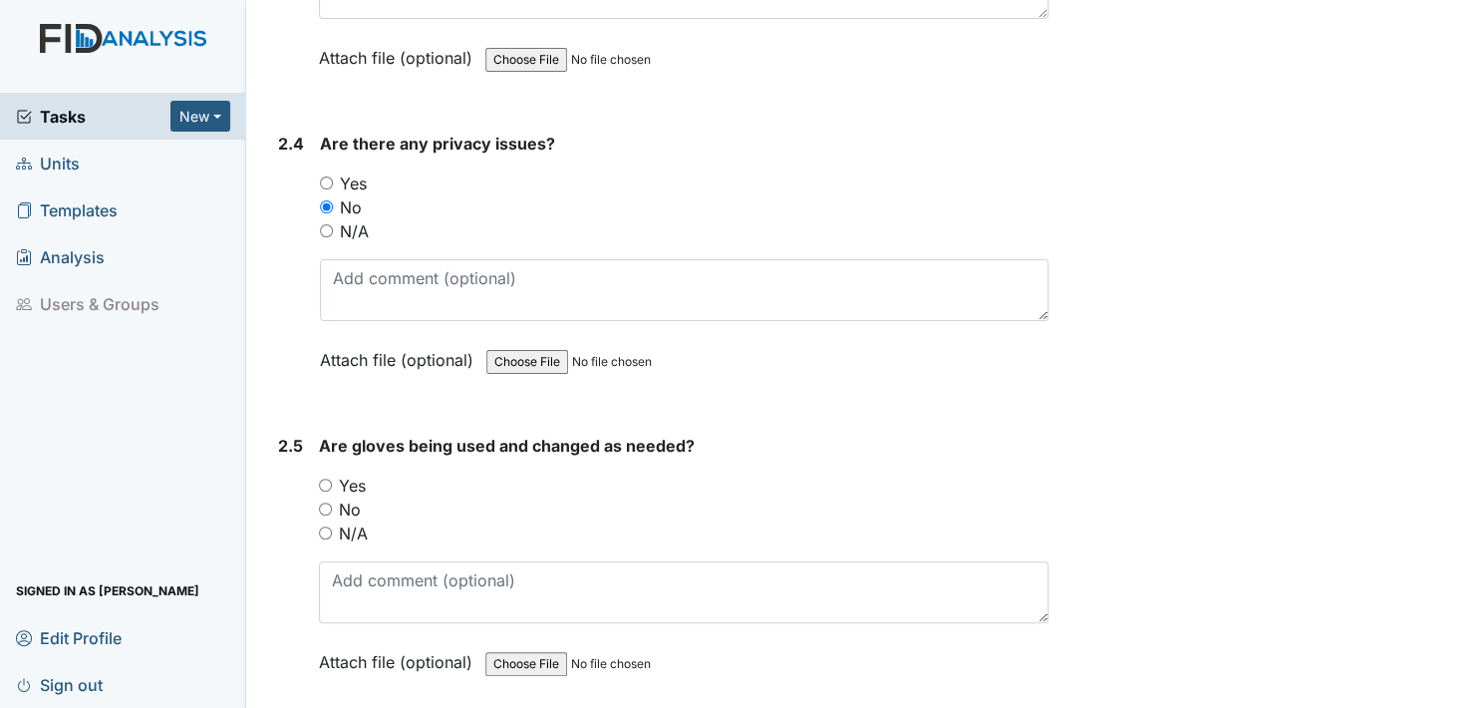
click at [328, 478] on input "Yes" at bounding box center [325, 484] width 13 height 13
radio input "true"
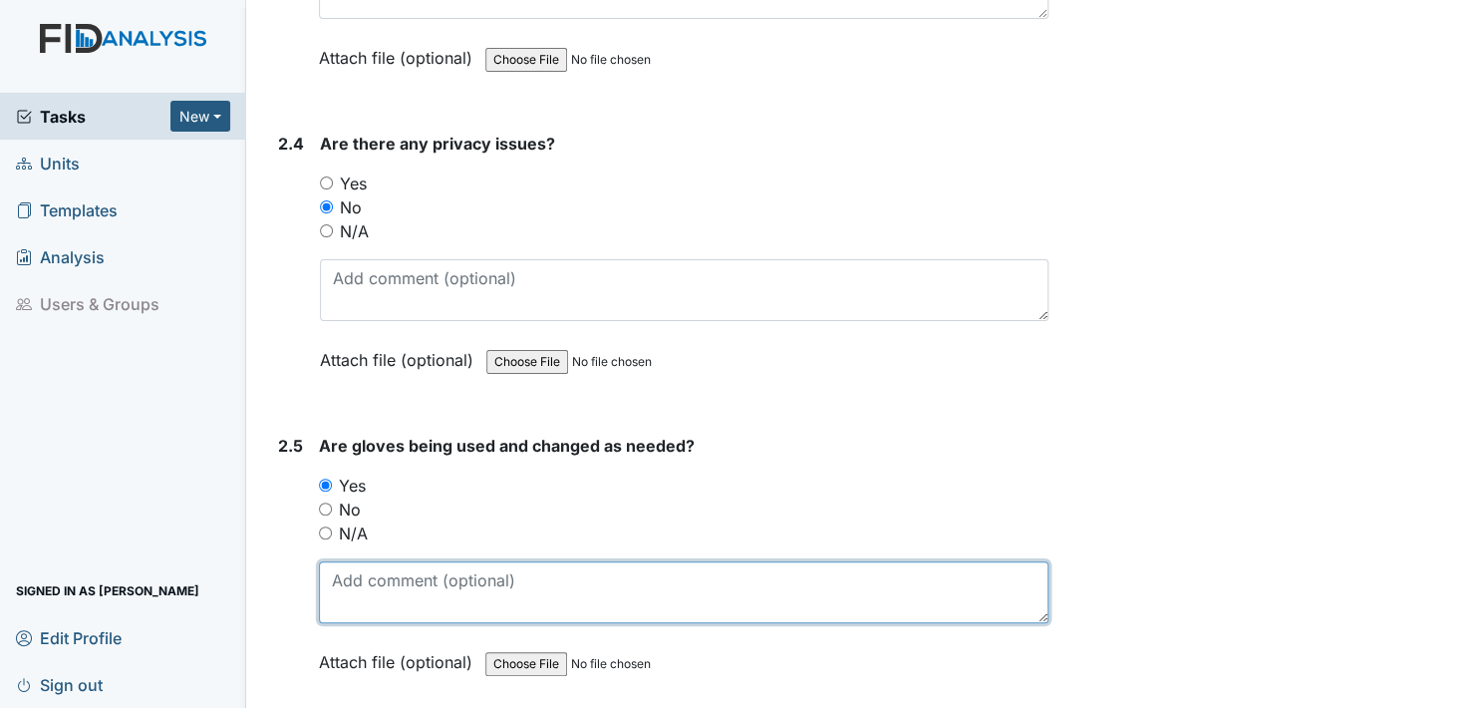
click at [364, 596] on textarea at bounding box center [684, 592] width 730 height 62
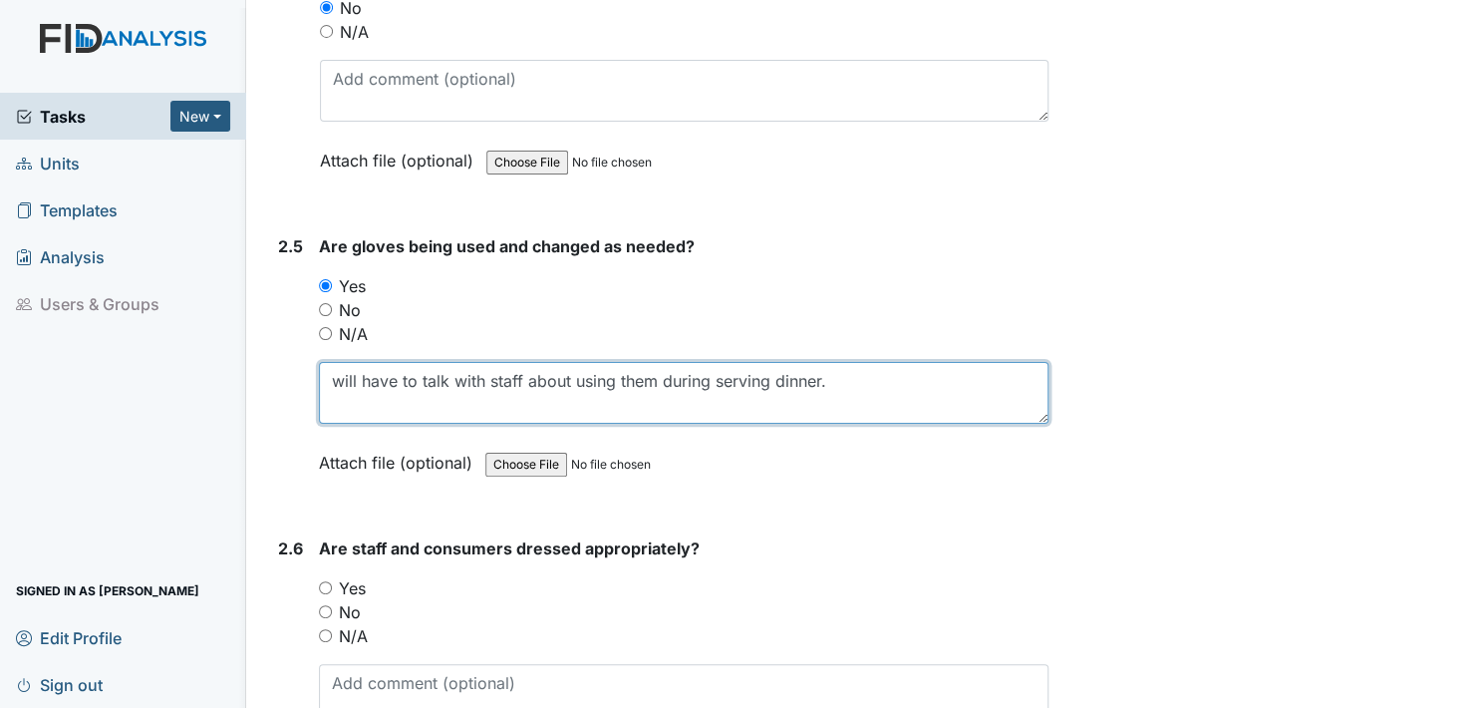
type textarea "will have to talk with staff about using them during serving dinner."
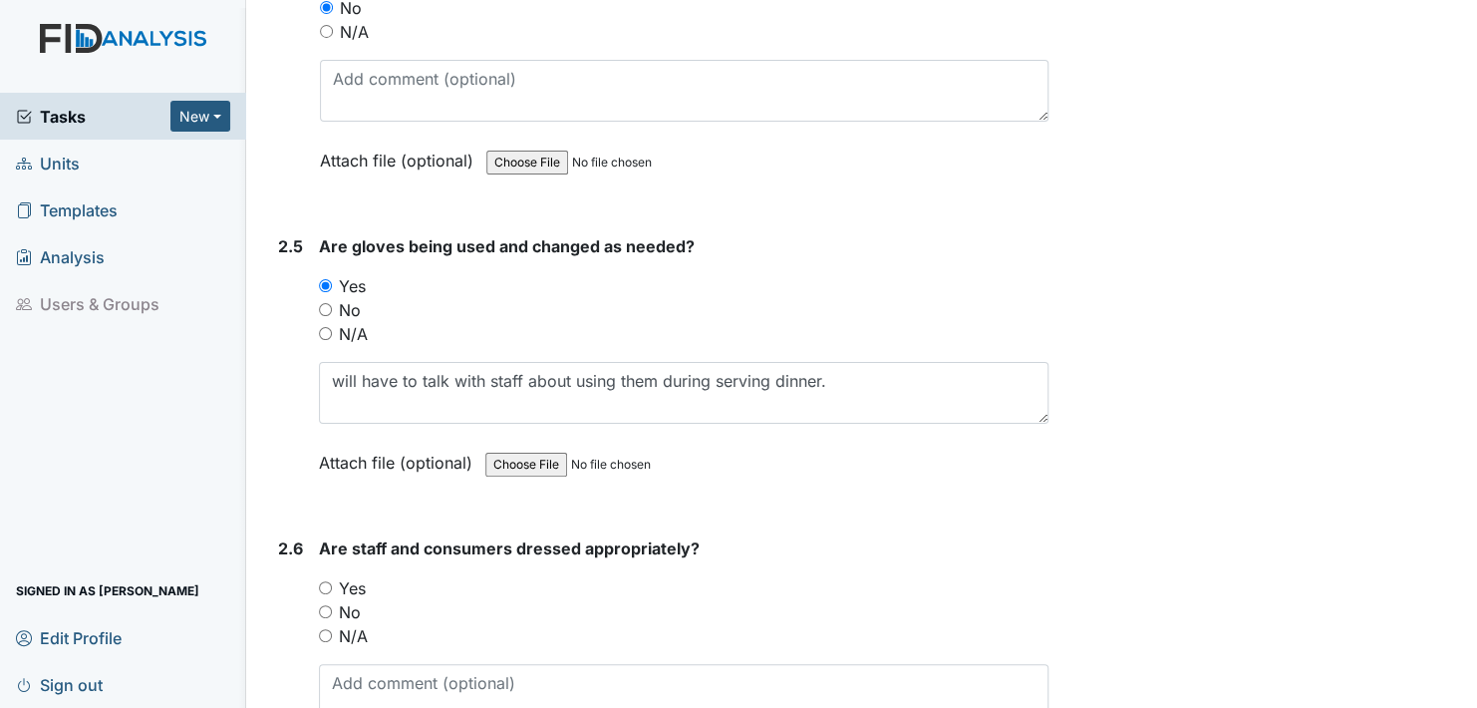
click at [345, 453] on label "Attach file (optional)" at bounding box center [399, 457] width 161 height 35
click at [551, 588] on div "Yes" at bounding box center [684, 588] width 730 height 24
click at [321, 581] on input "Yes" at bounding box center [325, 587] width 13 height 13
radio input "true"
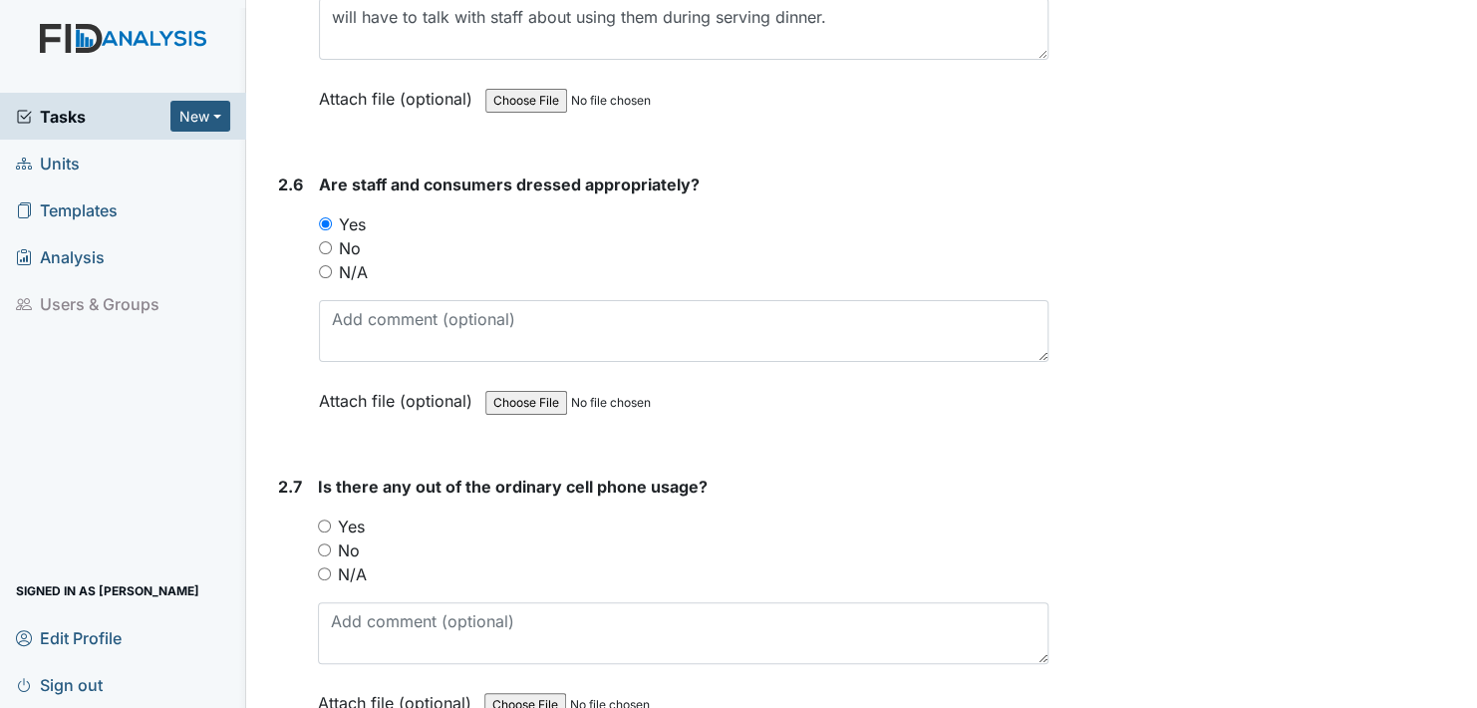
scroll to position [2392, 0]
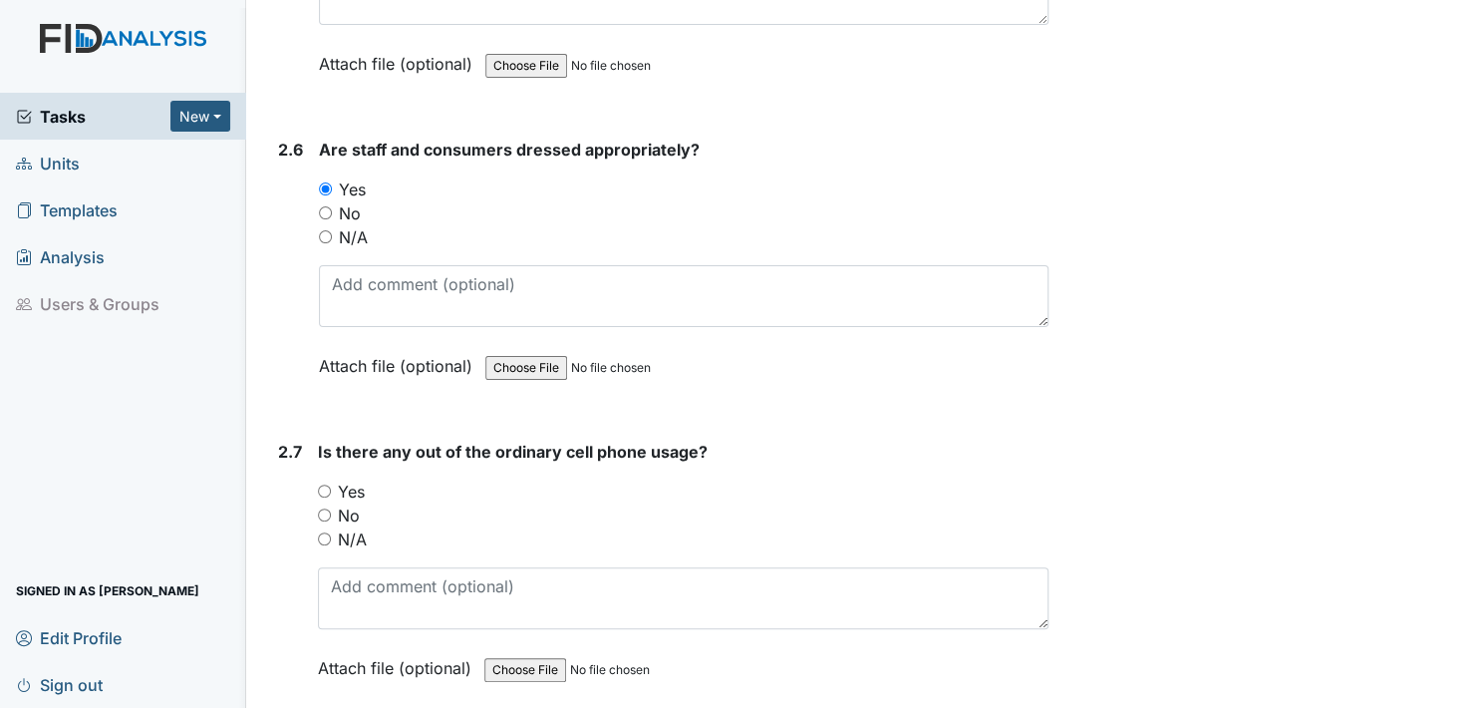
click at [324, 508] on input "No" at bounding box center [324, 514] width 13 height 13
radio input "true"
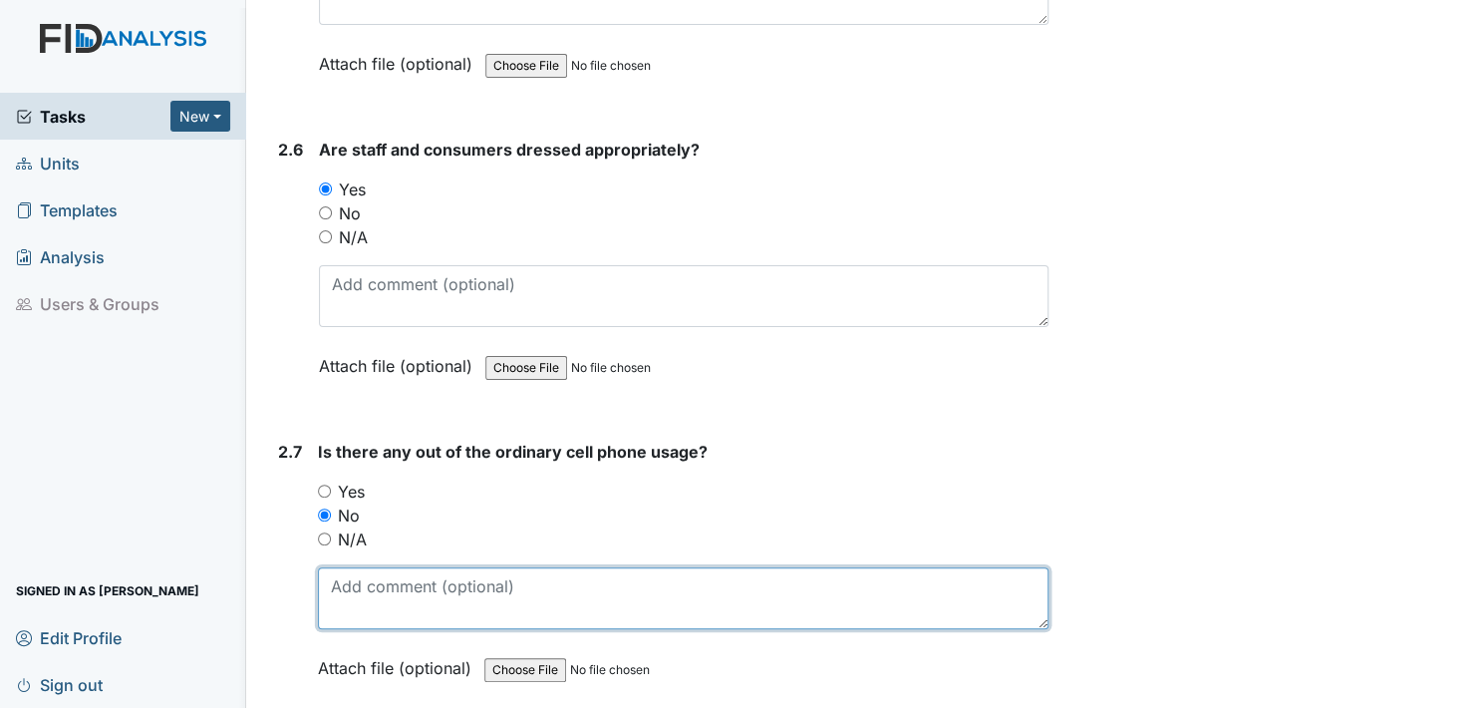
click at [346, 593] on textarea at bounding box center [683, 598] width 731 height 62
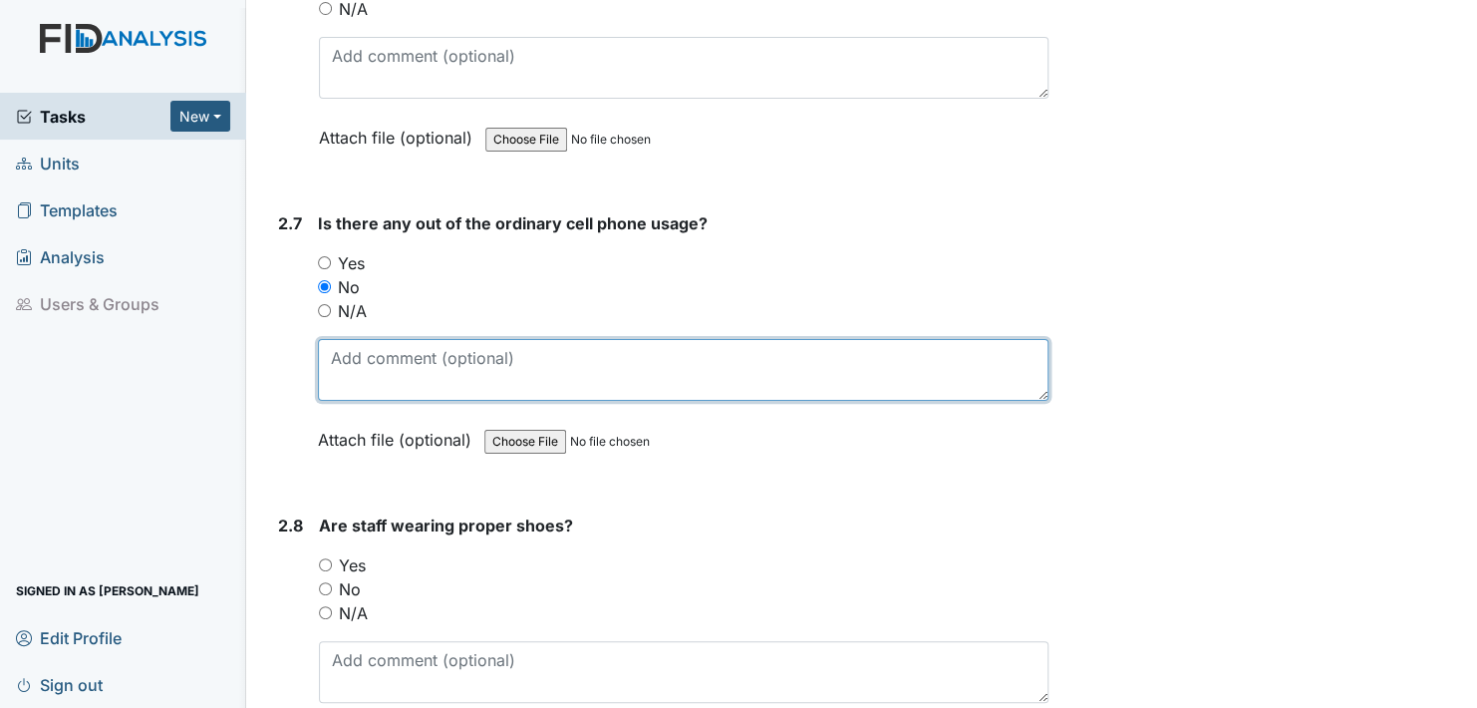
scroll to position [2691, 0]
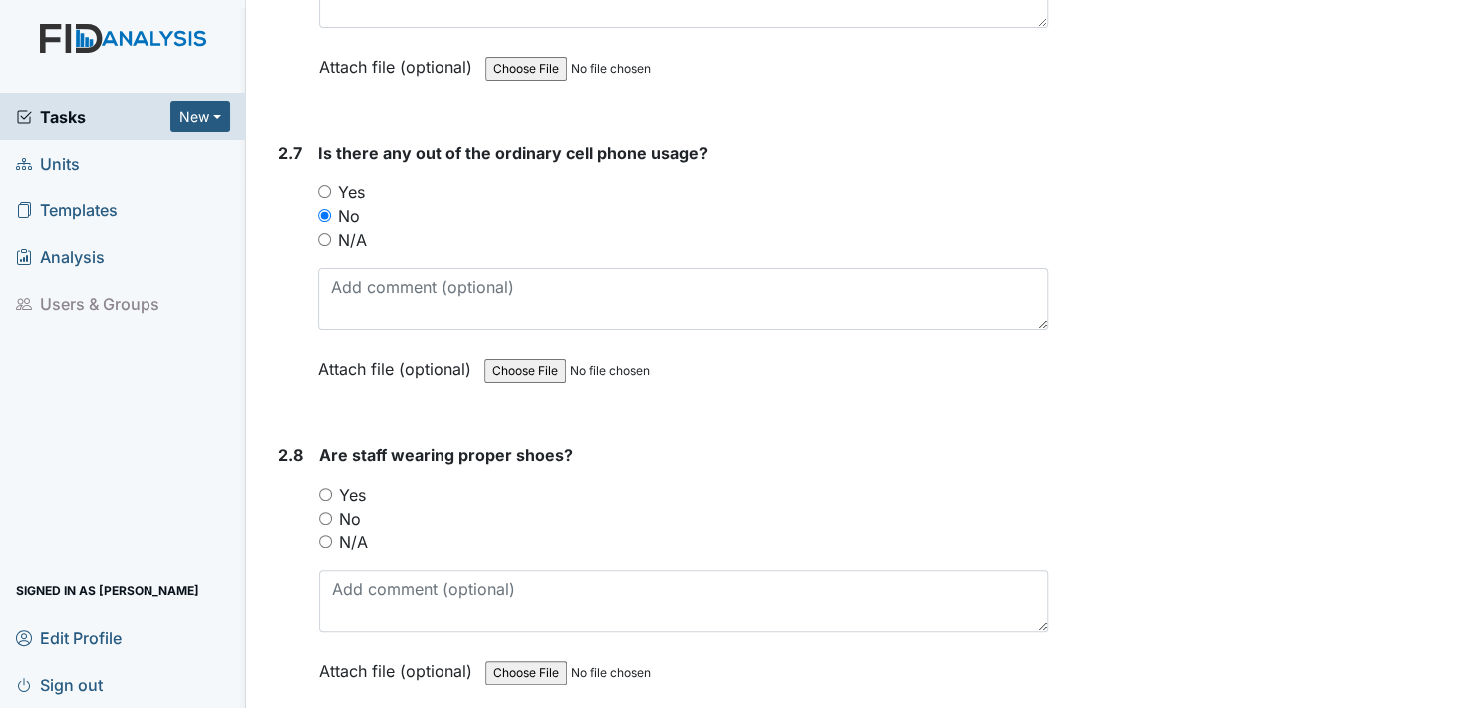
drag, startPoint x: 324, startPoint y: 484, endPoint x: 344, endPoint y: 505, distance: 28.9
click at [324, 487] on input "Yes" at bounding box center [325, 493] width 13 height 13
radio input "true"
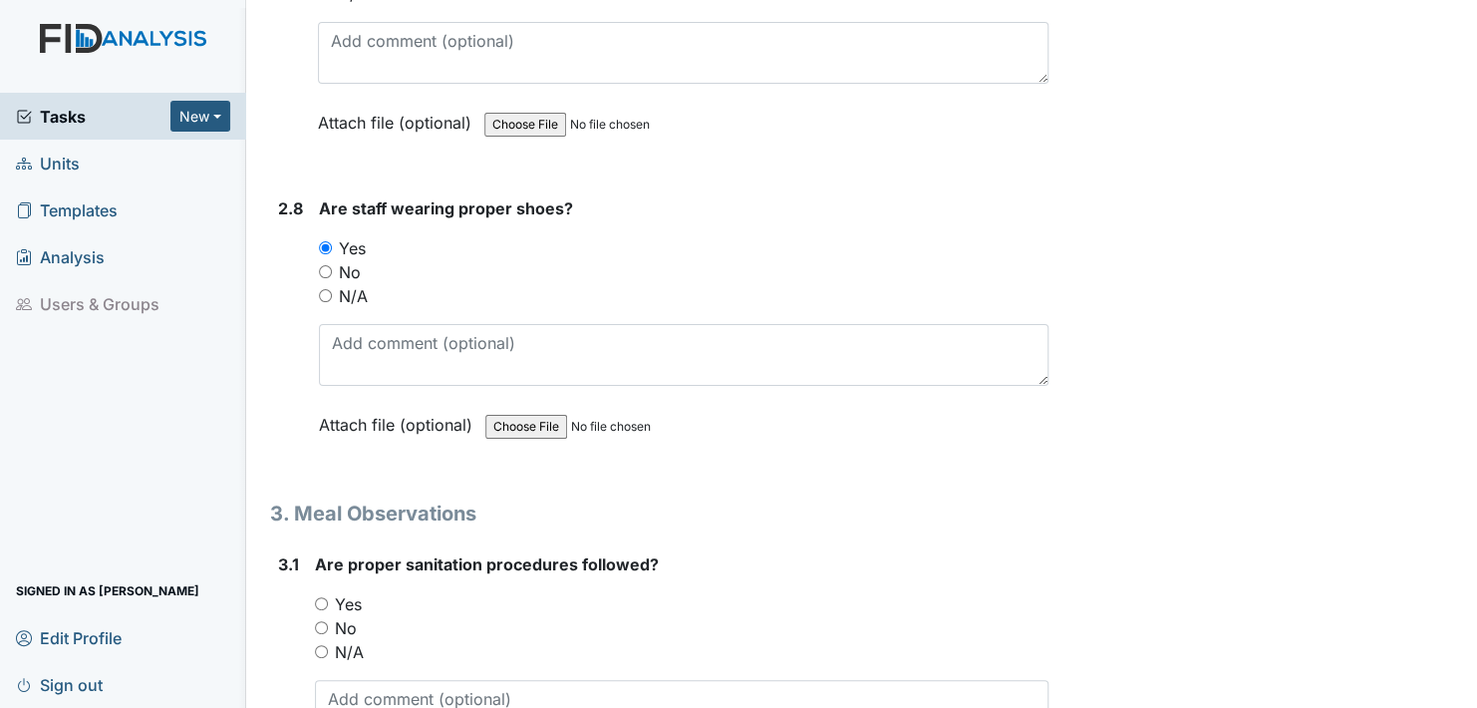
scroll to position [2990, 0]
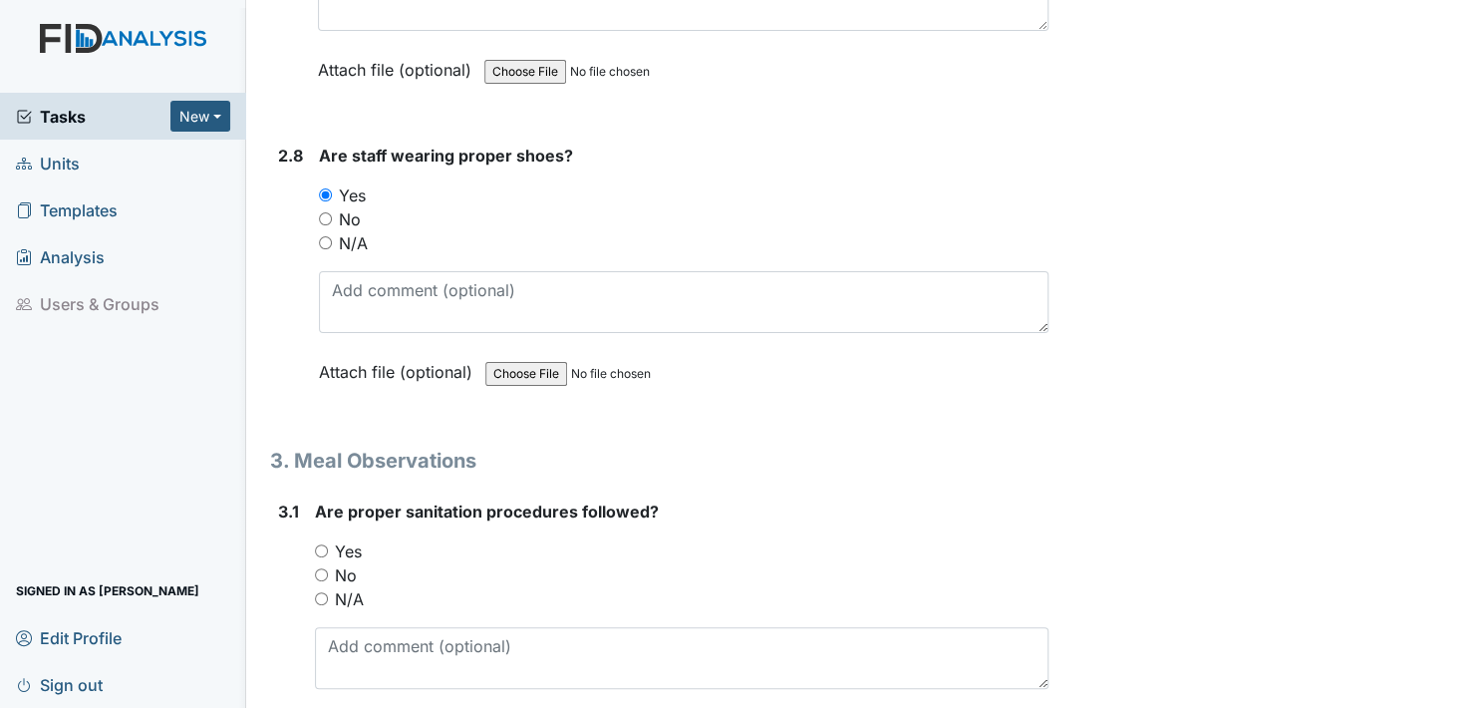
click at [324, 544] on input "Yes" at bounding box center [321, 550] width 13 height 13
radio input "true"
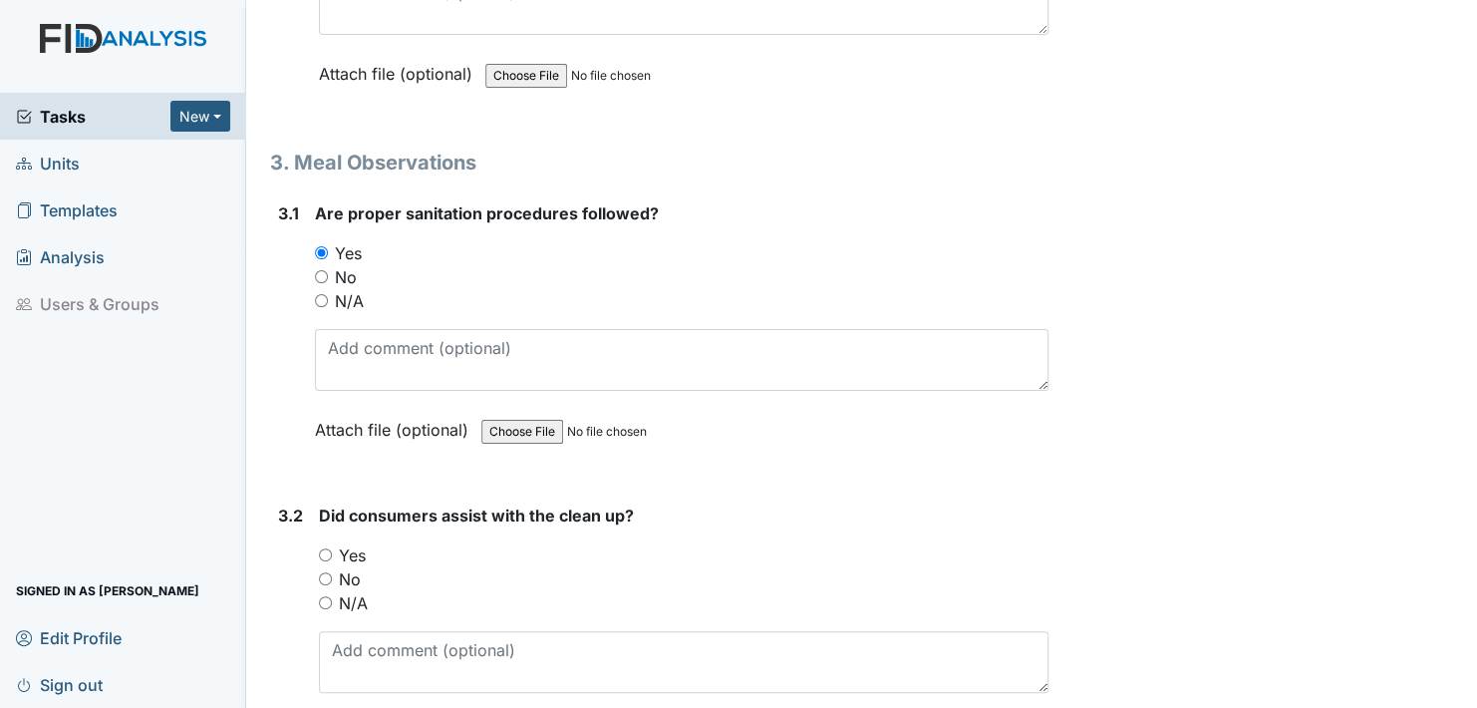
scroll to position [3289, 0]
click at [324, 547] on input "Yes" at bounding box center [325, 553] width 13 height 13
radio input "true"
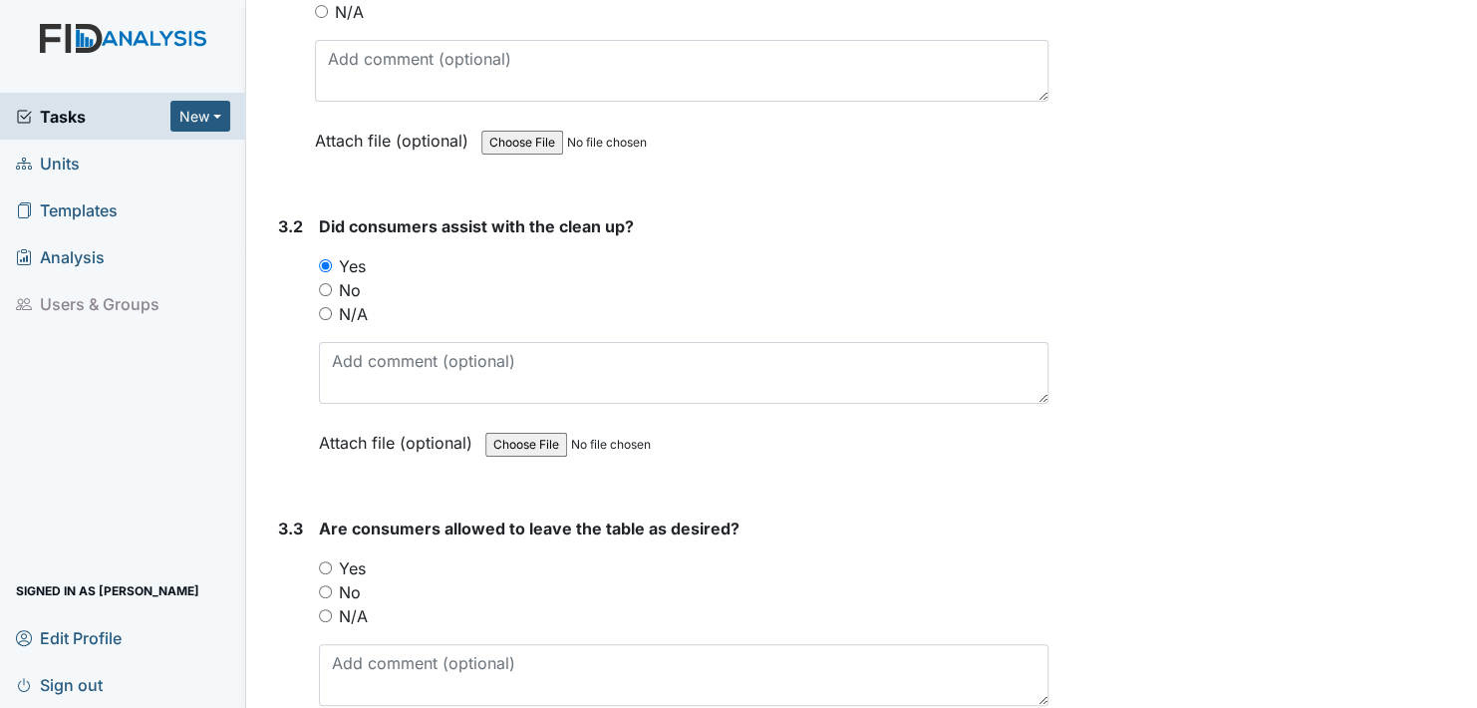
scroll to position [3688, 0]
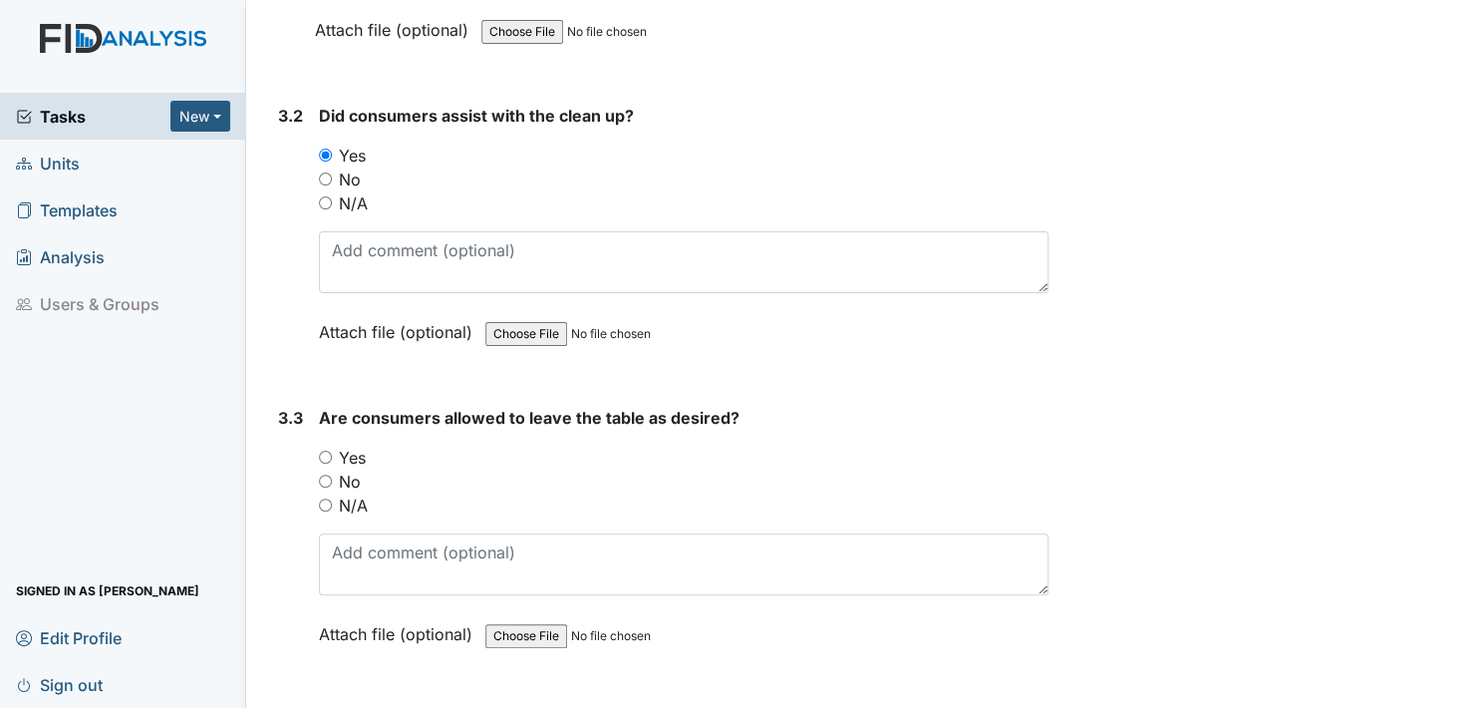
click at [322, 451] on input "Yes" at bounding box center [325, 457] width 13 height 13
radio input "true"
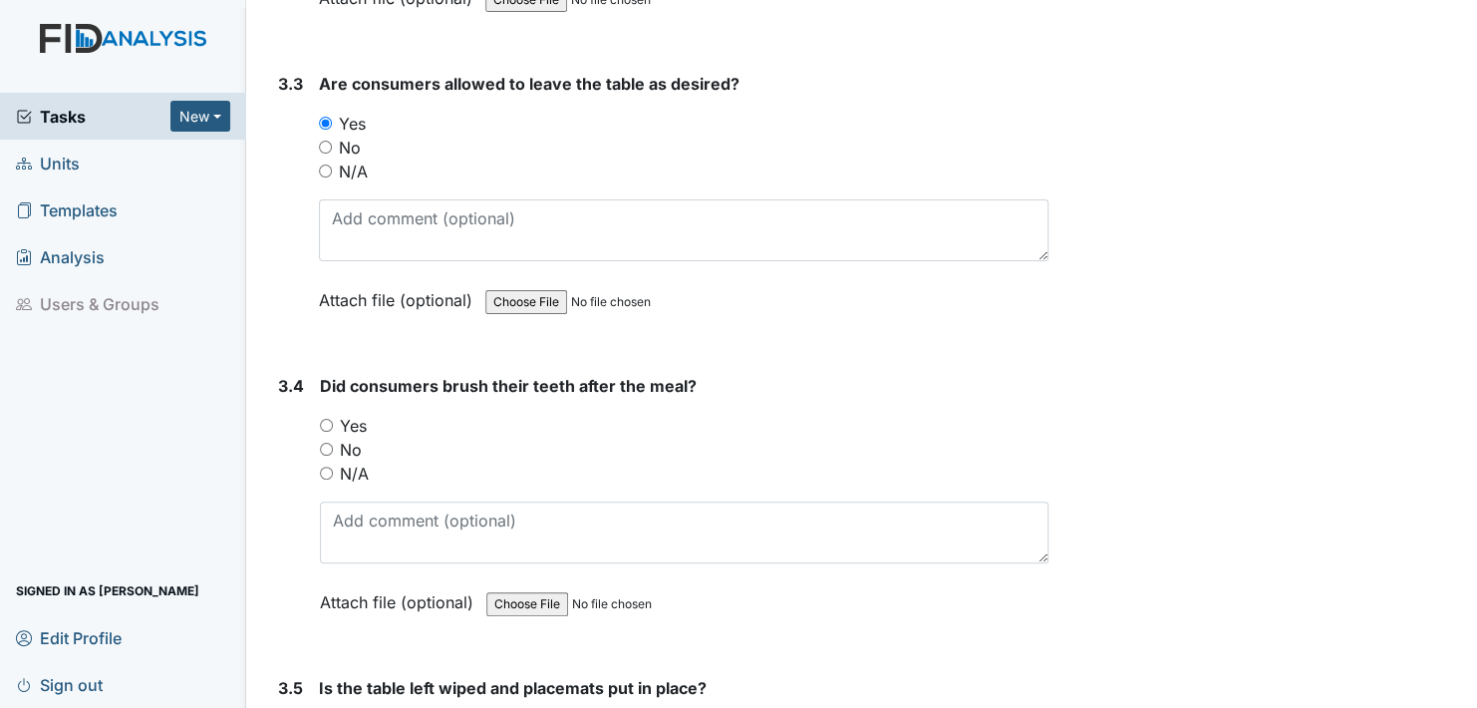
scroll to position [4087, 0]
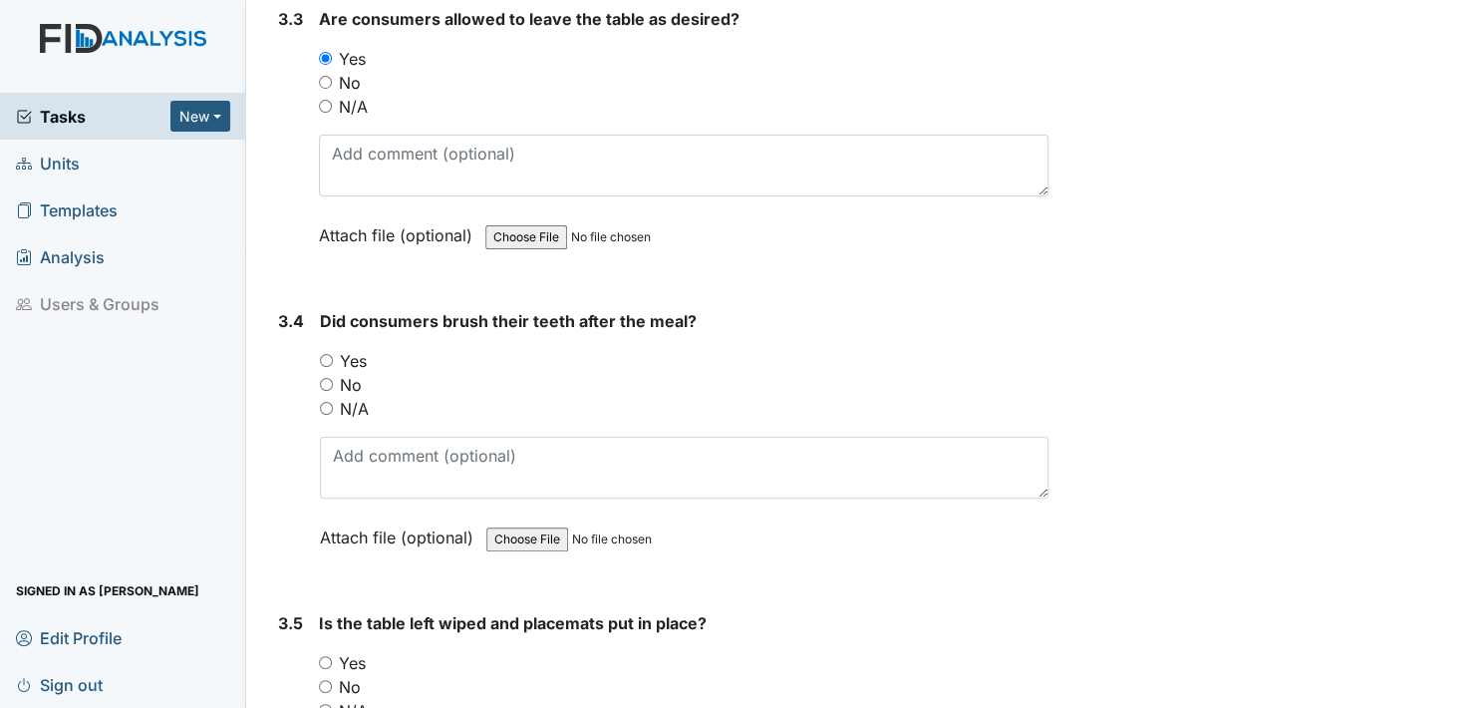
click at [327, 354] on input "Yes" at bounding box center [326, 360] width 13 height 13
radio input "true"
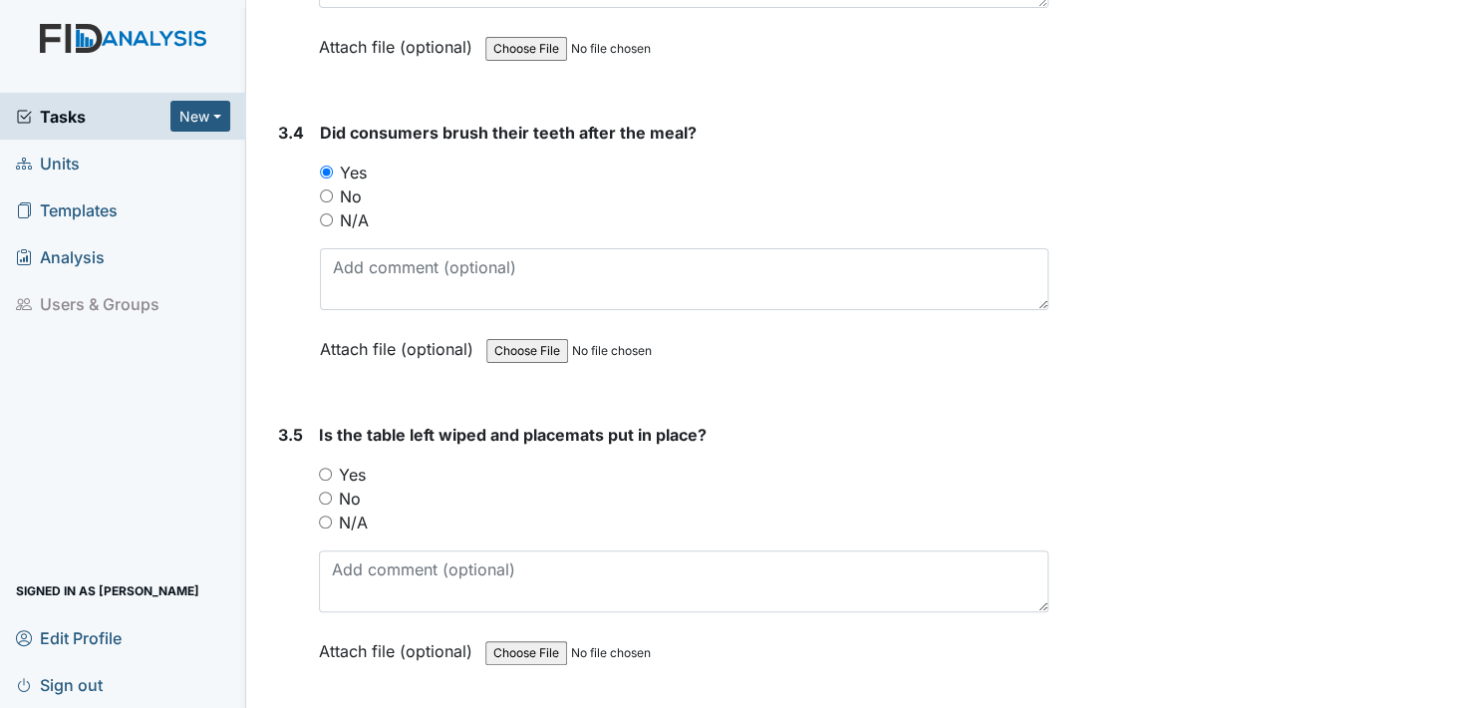
scroll to position [4286, 0]
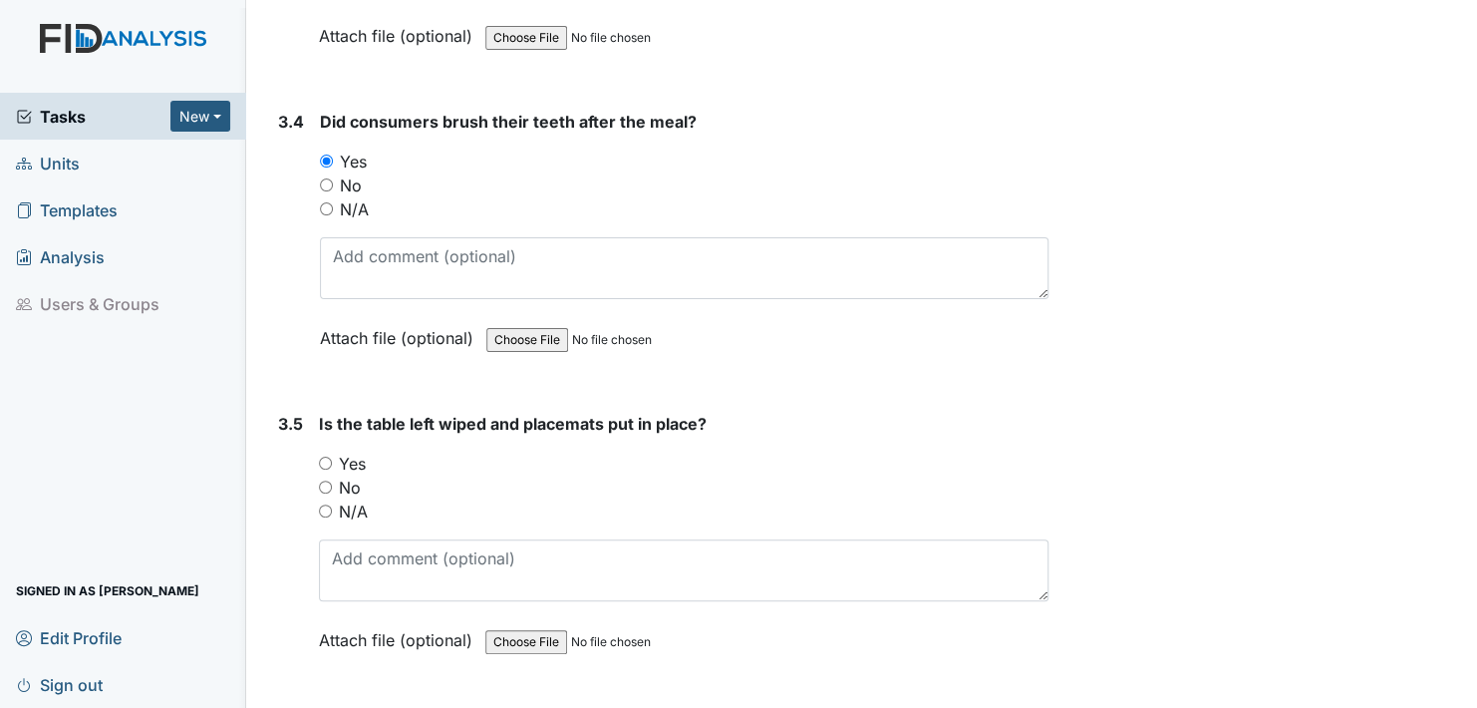
click at [322, 457] on input "Yes" at bounding box center [325, 463] width 13 height 13
radio input "true"
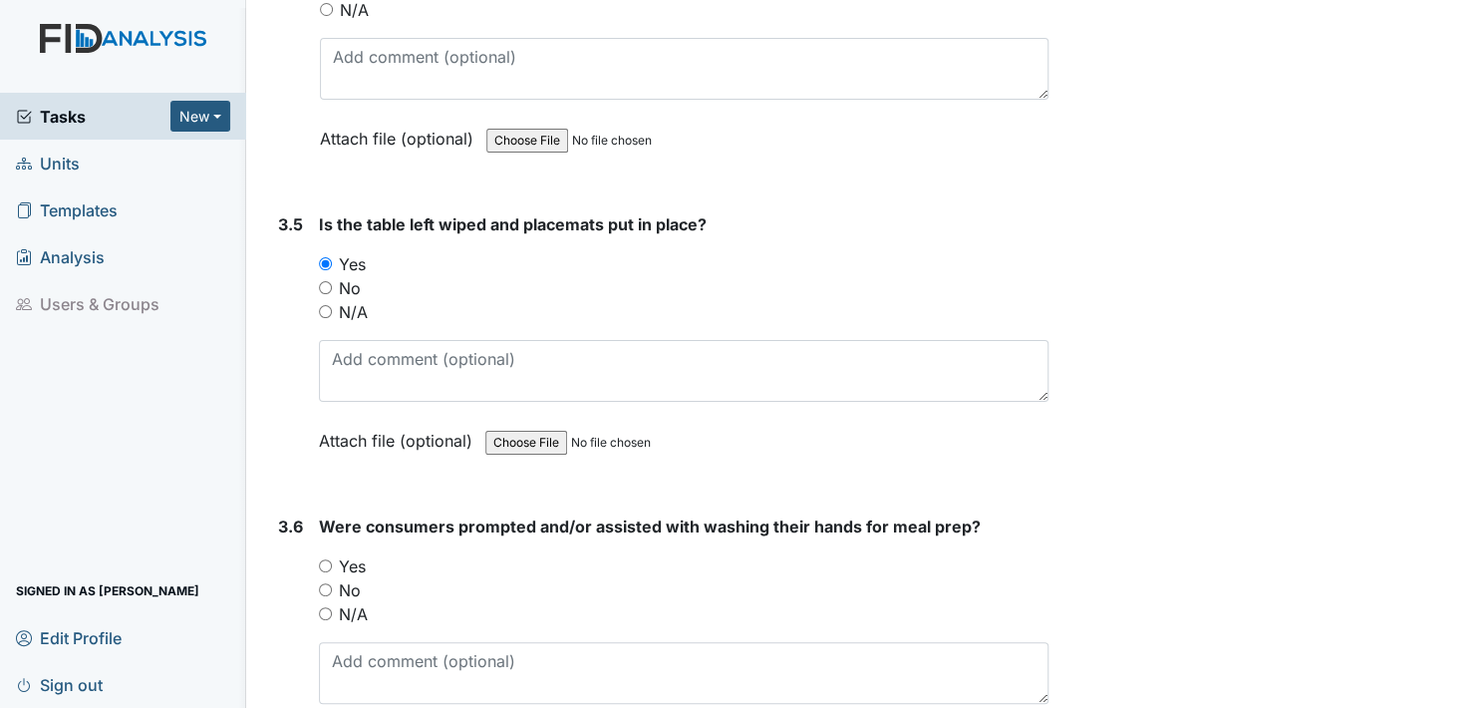
click at [324, 559] on input "Yes" at bounding box center [325, 565] width 13 height 13
radio input "true"
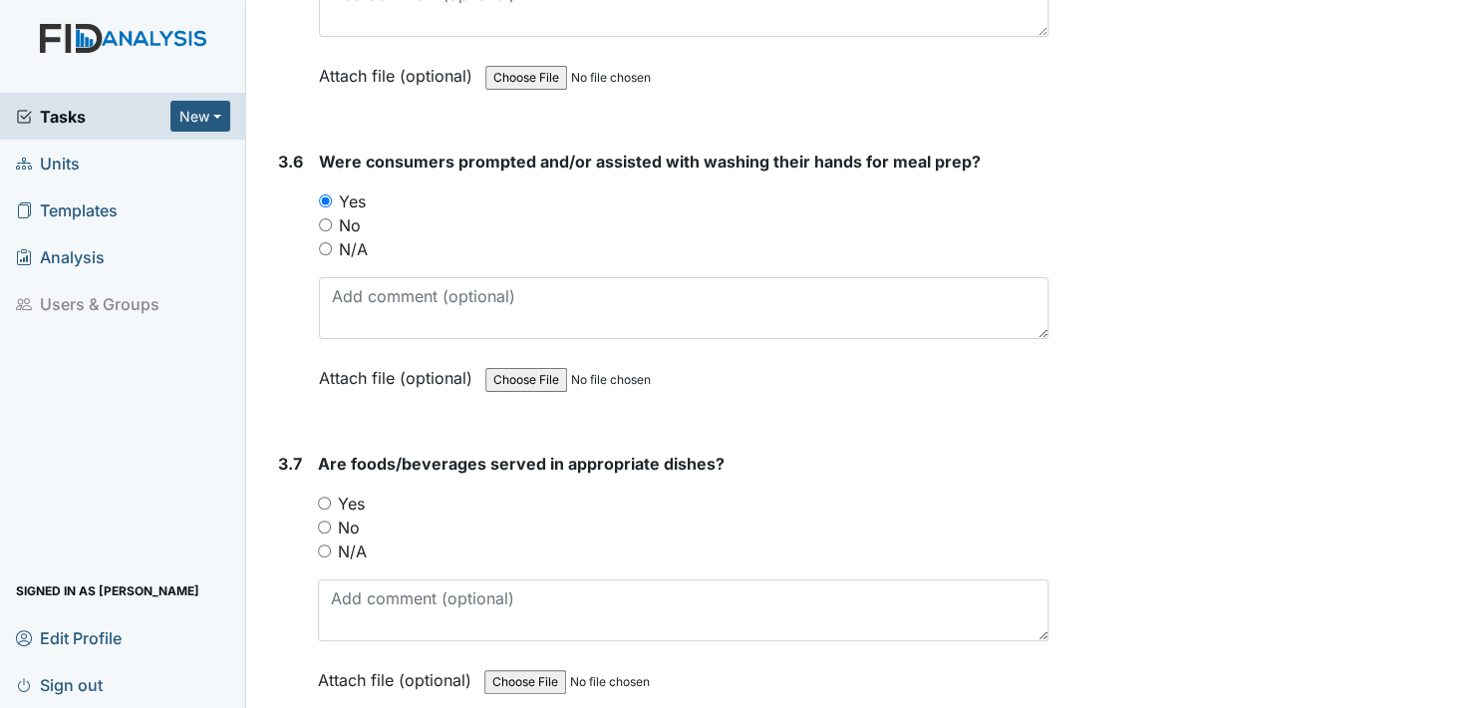
scroll to position [4884, 0]
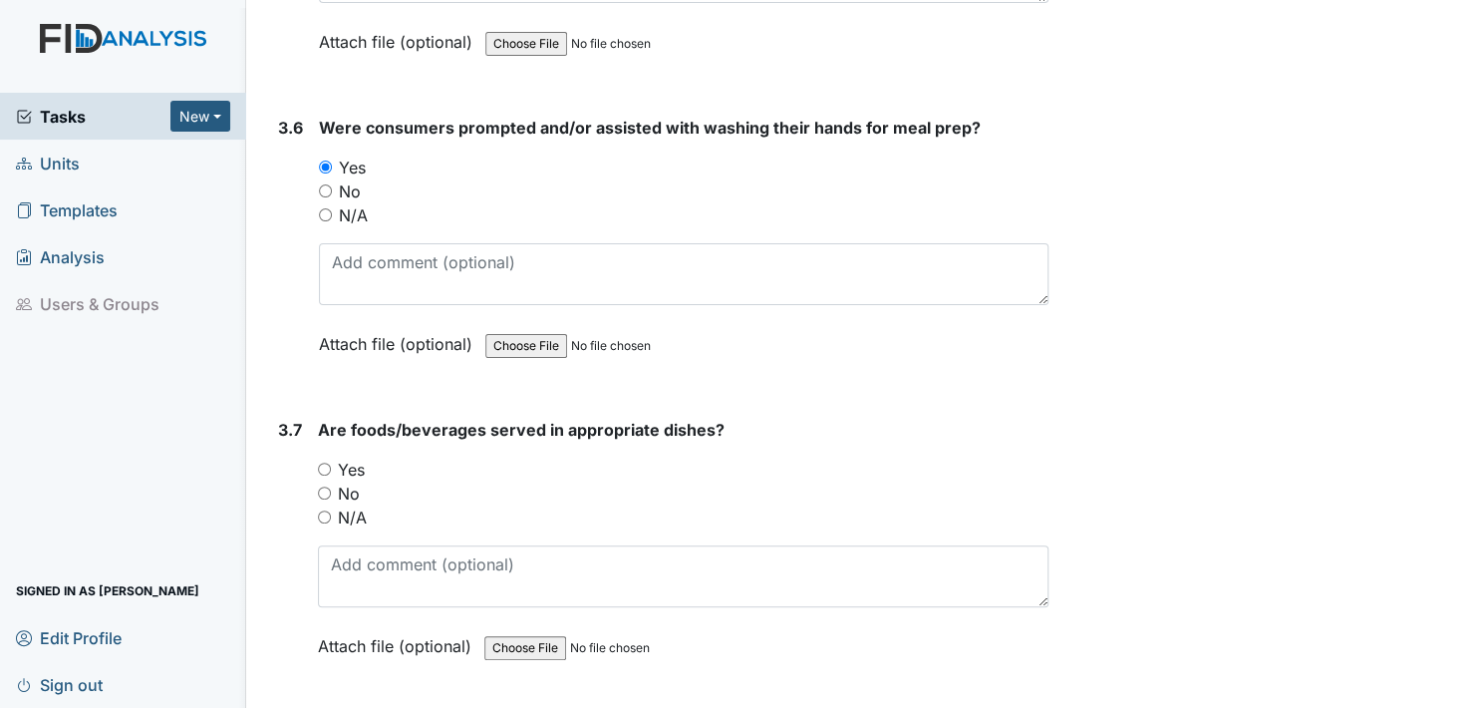
click at [325, 463] on input "Yes" at bounding box center [324, 469] width 13 height 13
radio input "true"
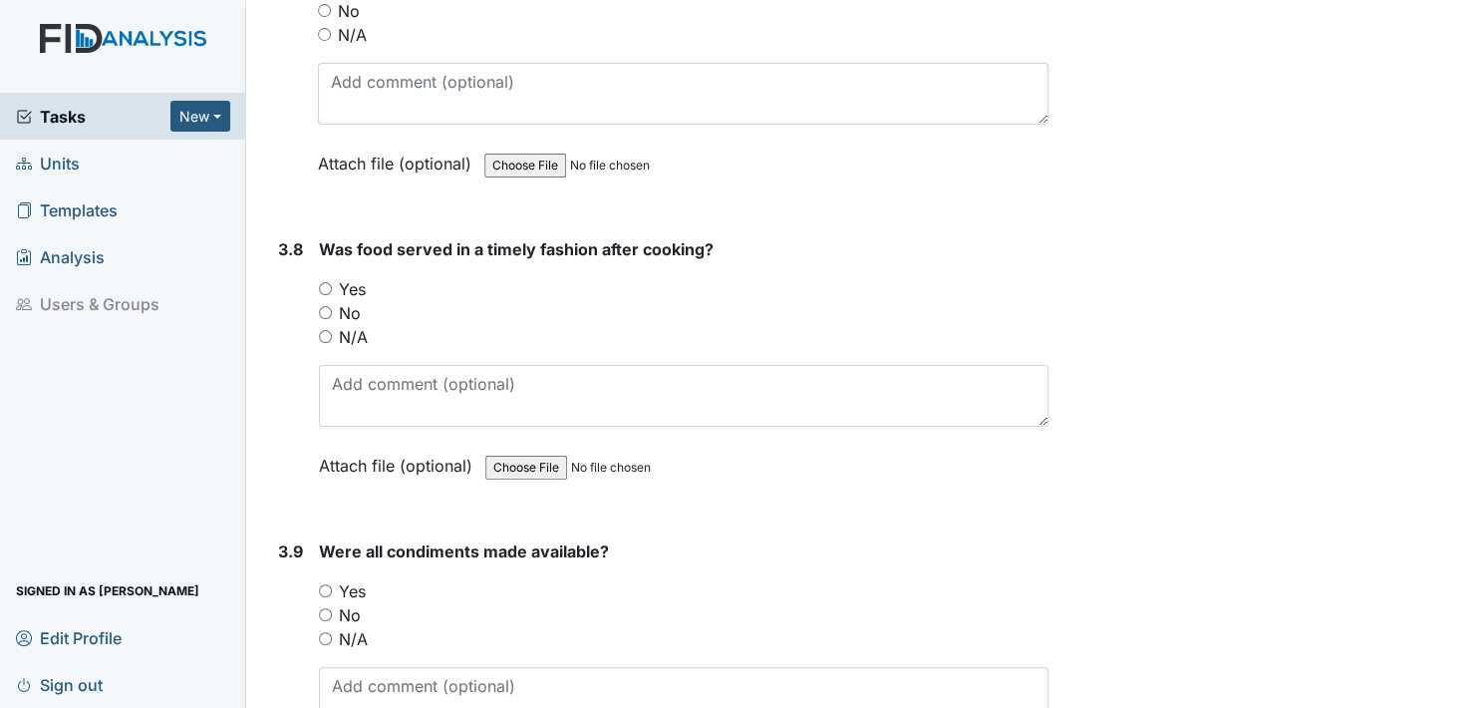
scroll to position [5383, 0]
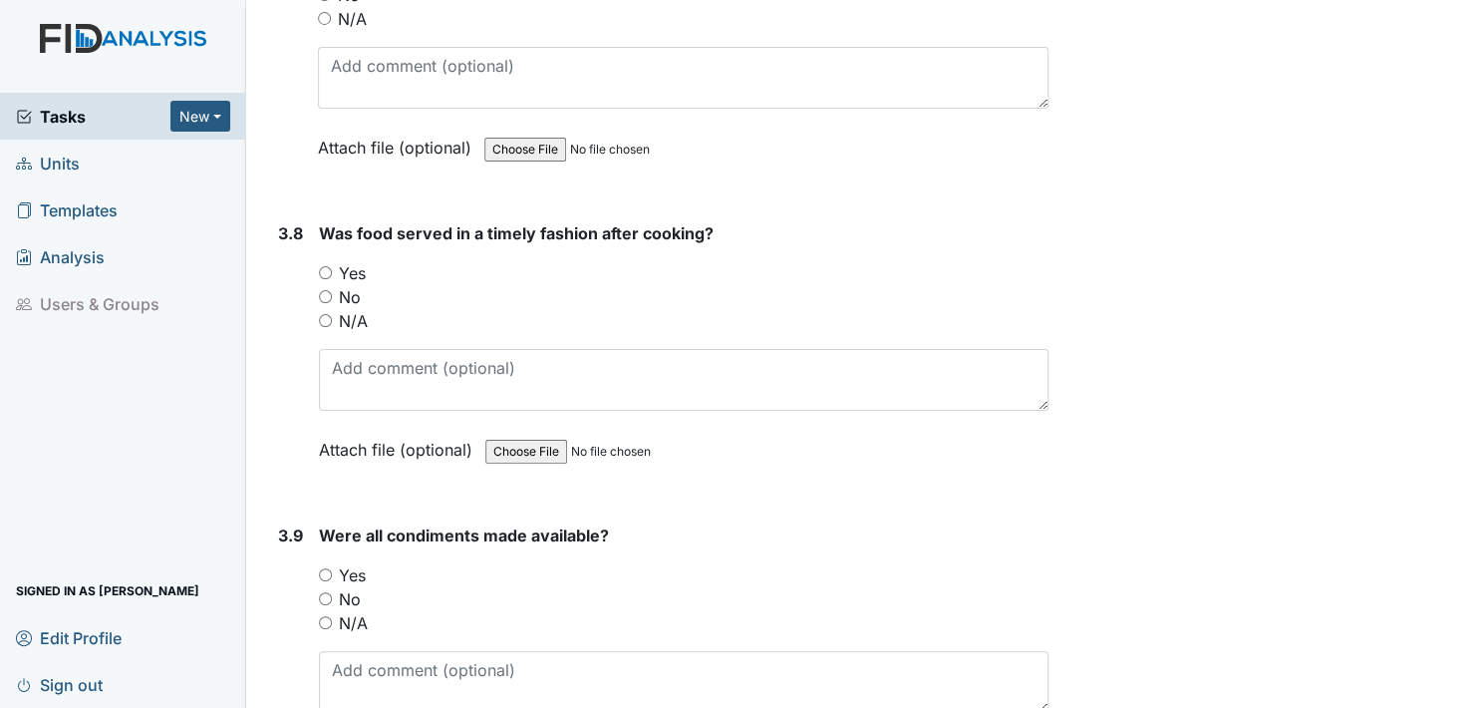
click at [324, 266] on input "Yes" at bounding box center [325, 272] width 13 height 13
radio input "true"
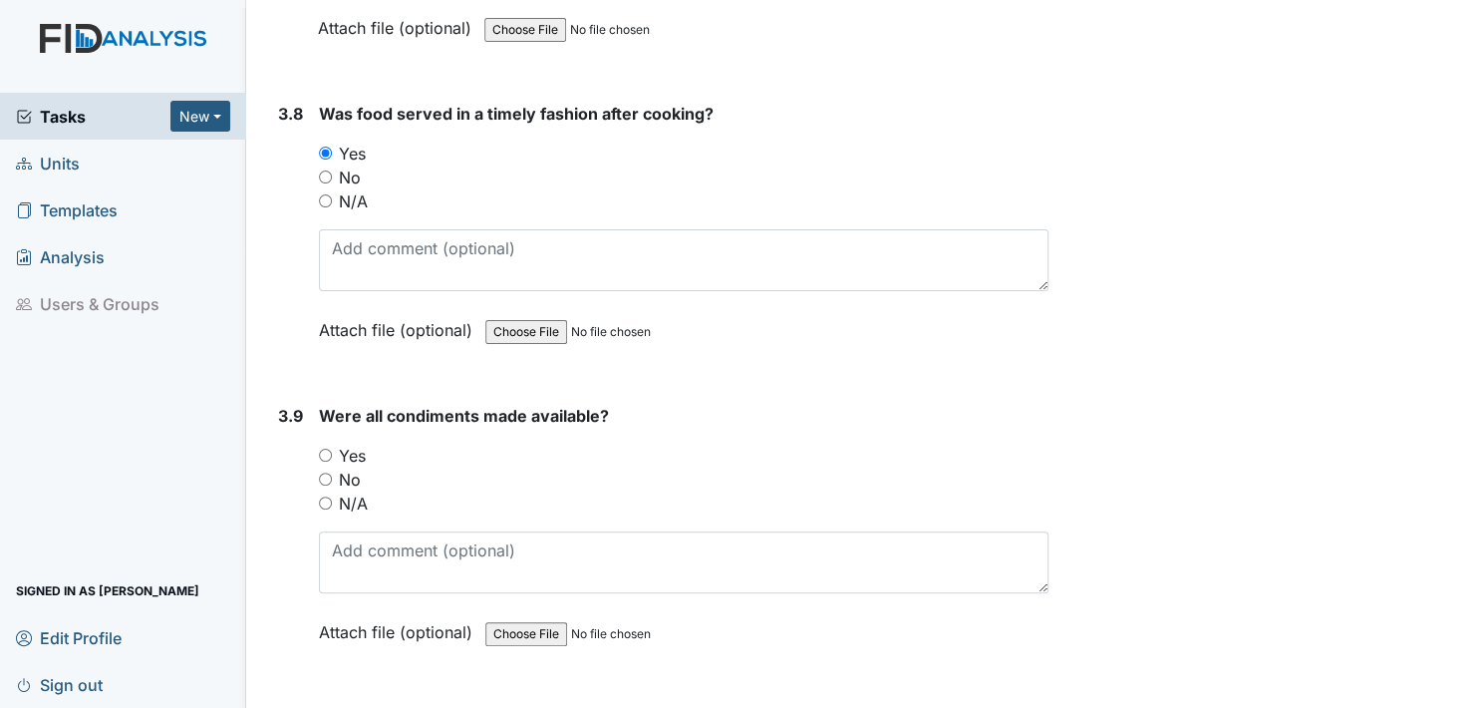
scroll to position [5582, 0]
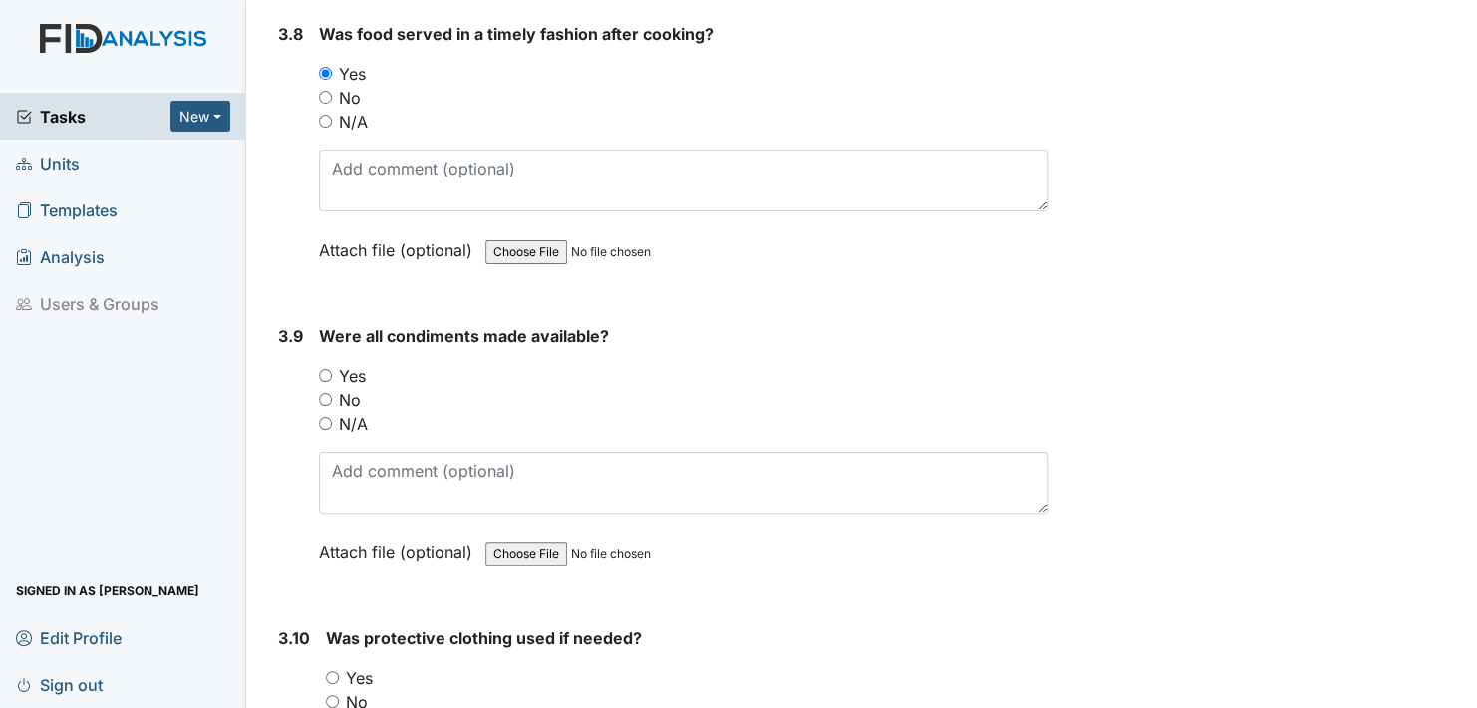
click at [321, 369] on input "Yes" at bounding box center [325, 375] width 13 height 13
radio input "true"
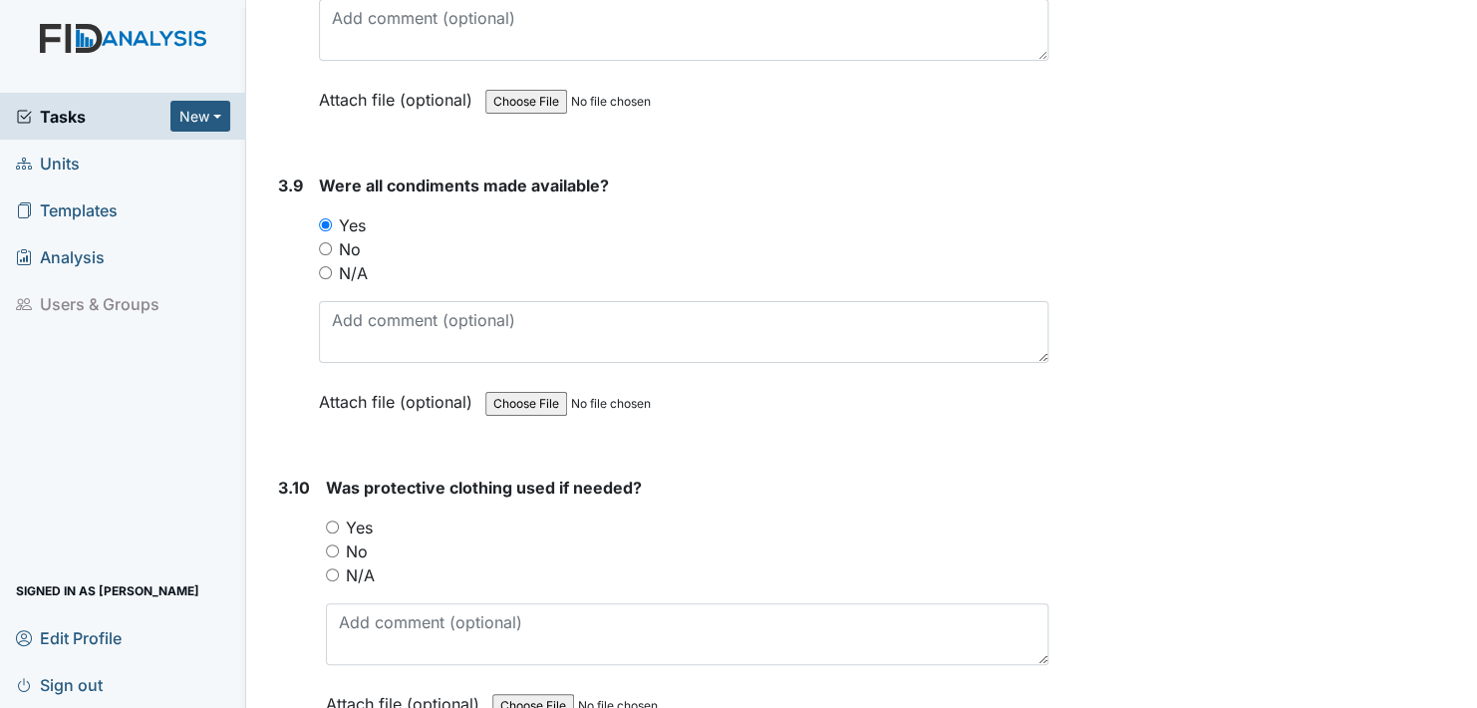
scroll to position [5781, 0]
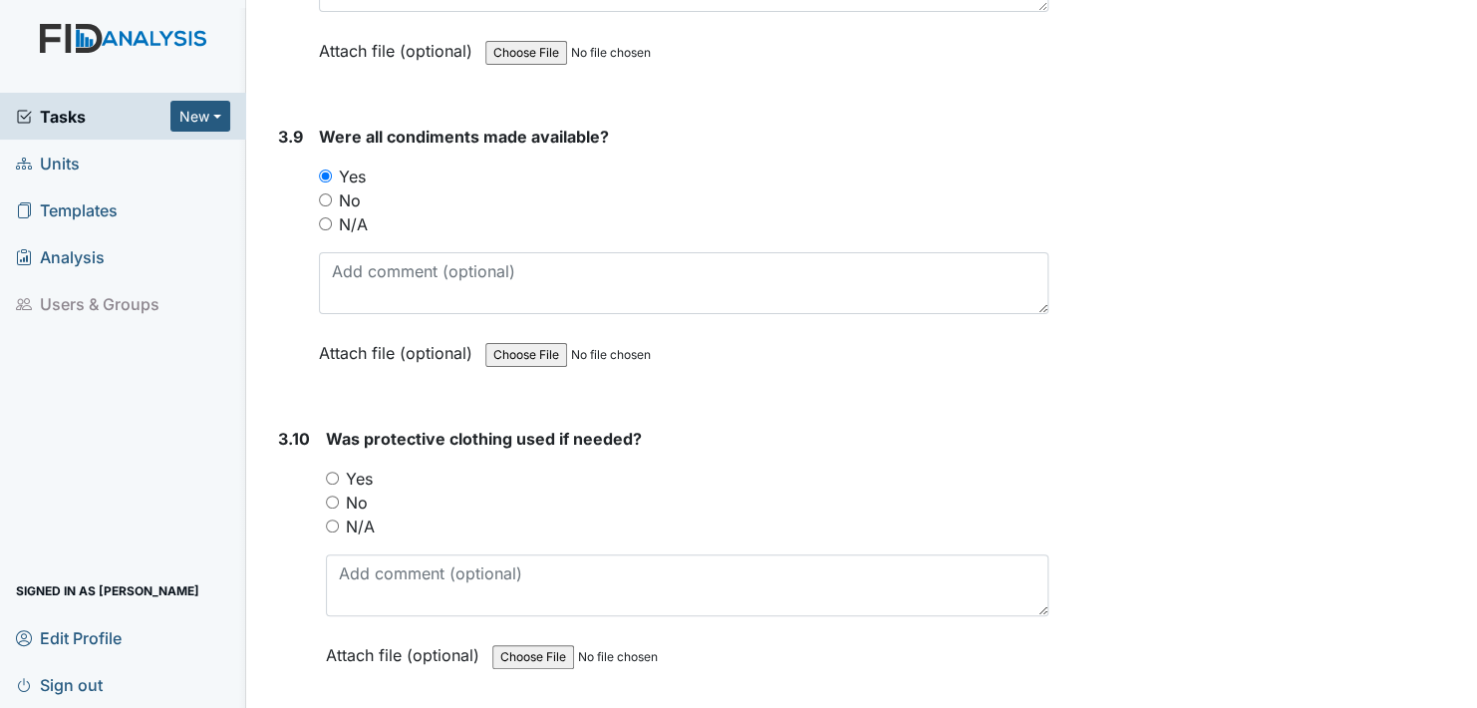
click at [330, 471] on input "Yes" at bounding box center [332, 477] width 13 height 13
radio input "true"
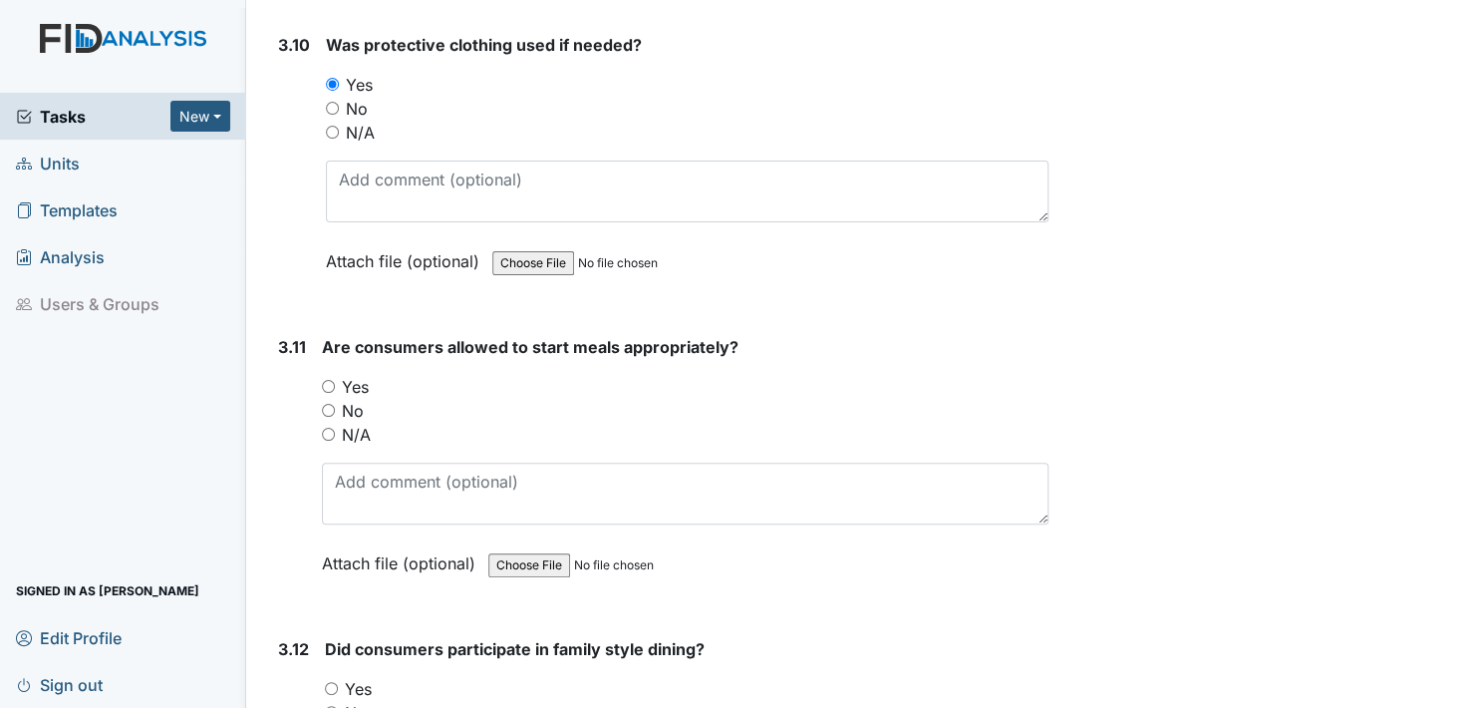
scroll to position [6180, 0]
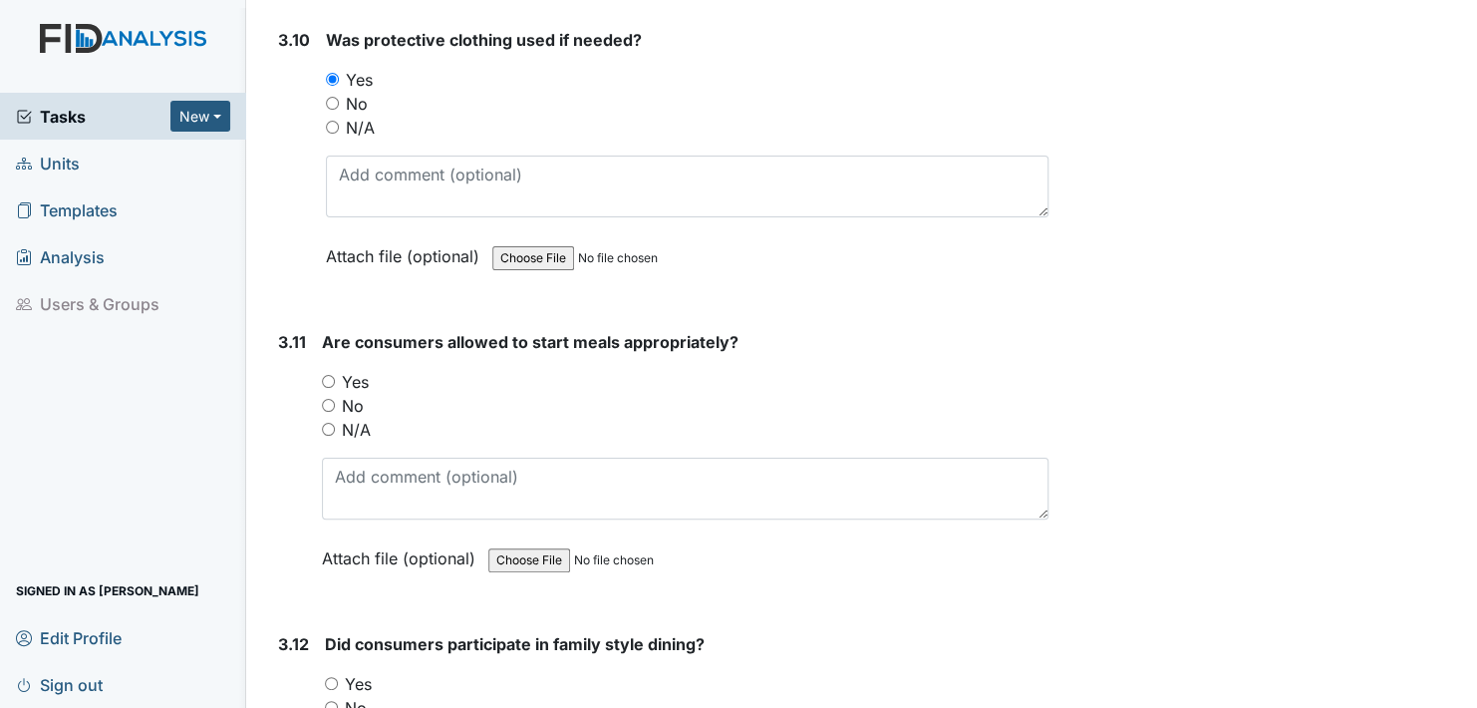
click at [328, 375] on input "Yes" at bounding box center [328, 381] width 13 height 13
radio input "true"
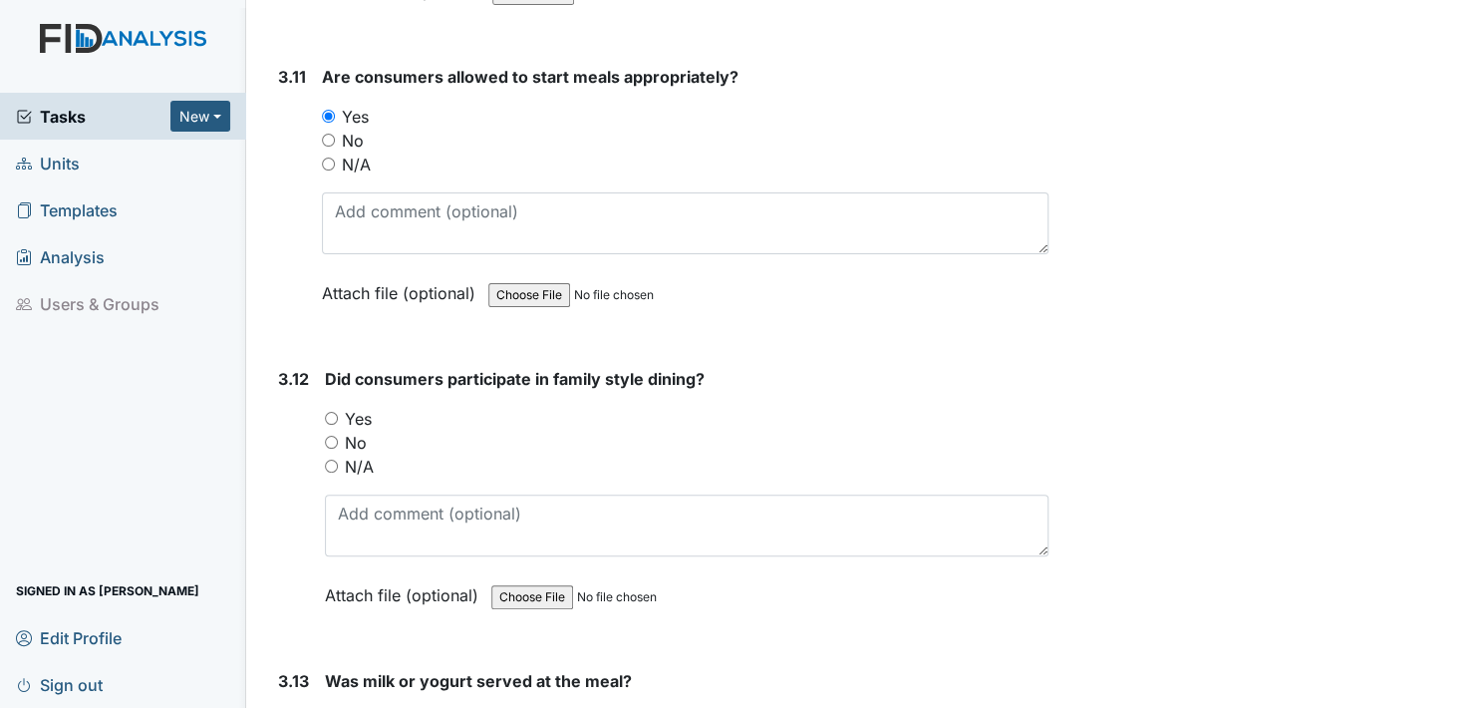
scroll to position [6479, 0]
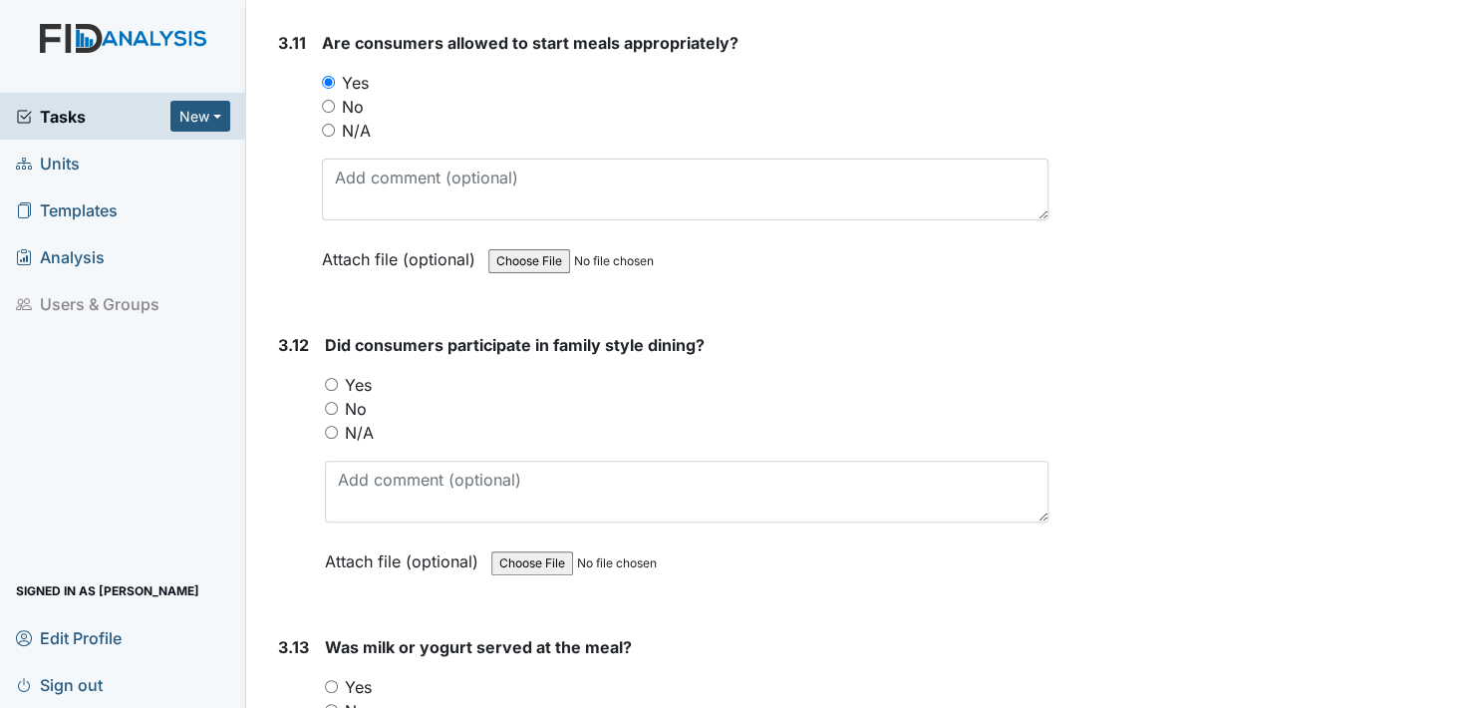
click at [330, 378] on input "Yes" at bounding box center [331, 384] width 13 height 13
radio input "true"
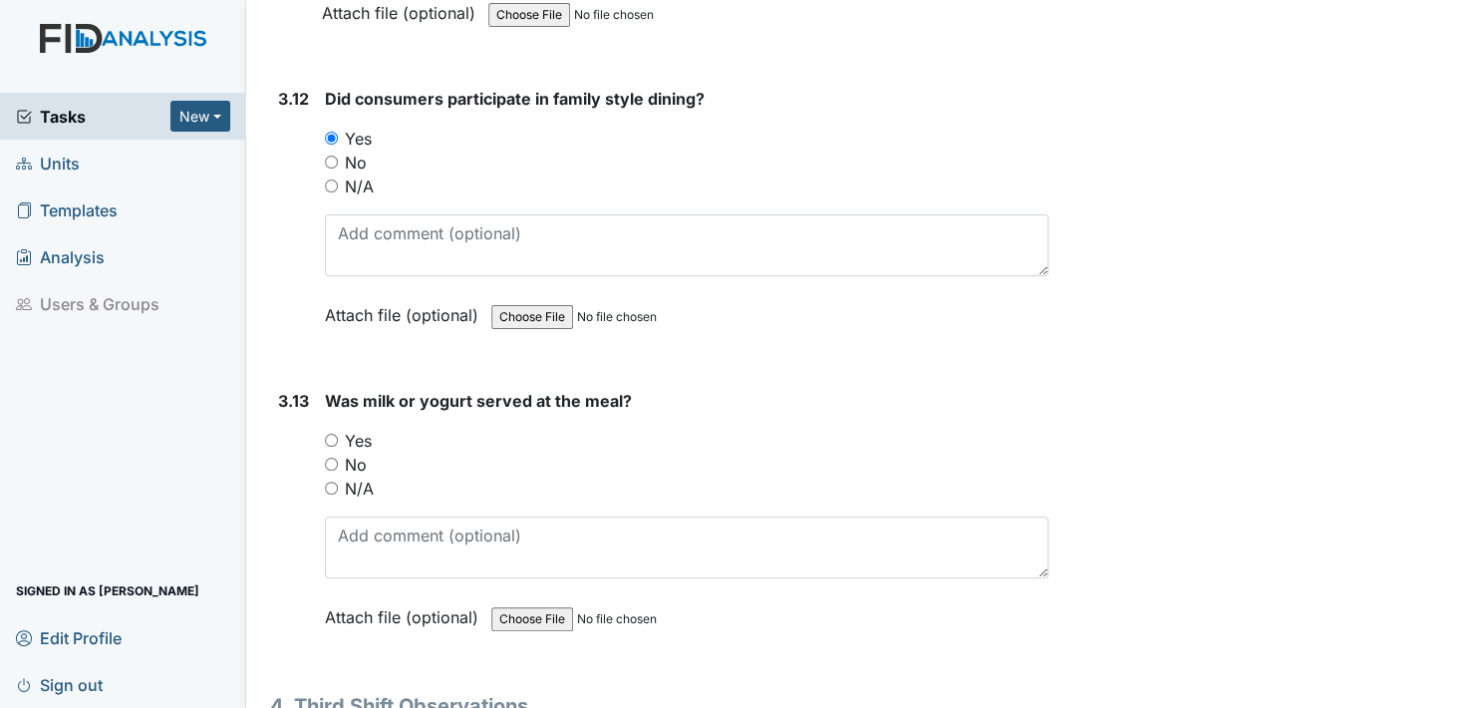
scroll to position [6778, 0]
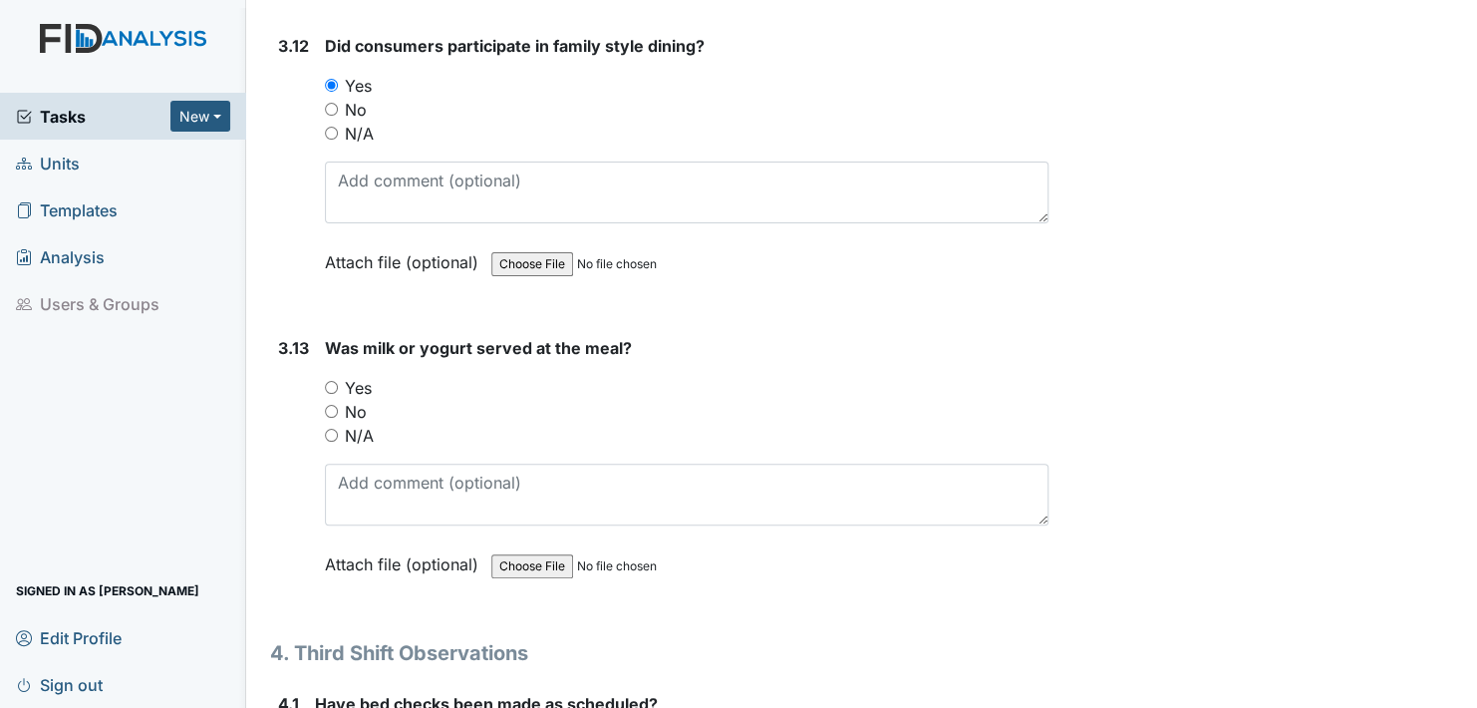
click at [329, 381] on input "Yes" at bounding box center [331, 387] width 13 height 13
radio input "true"
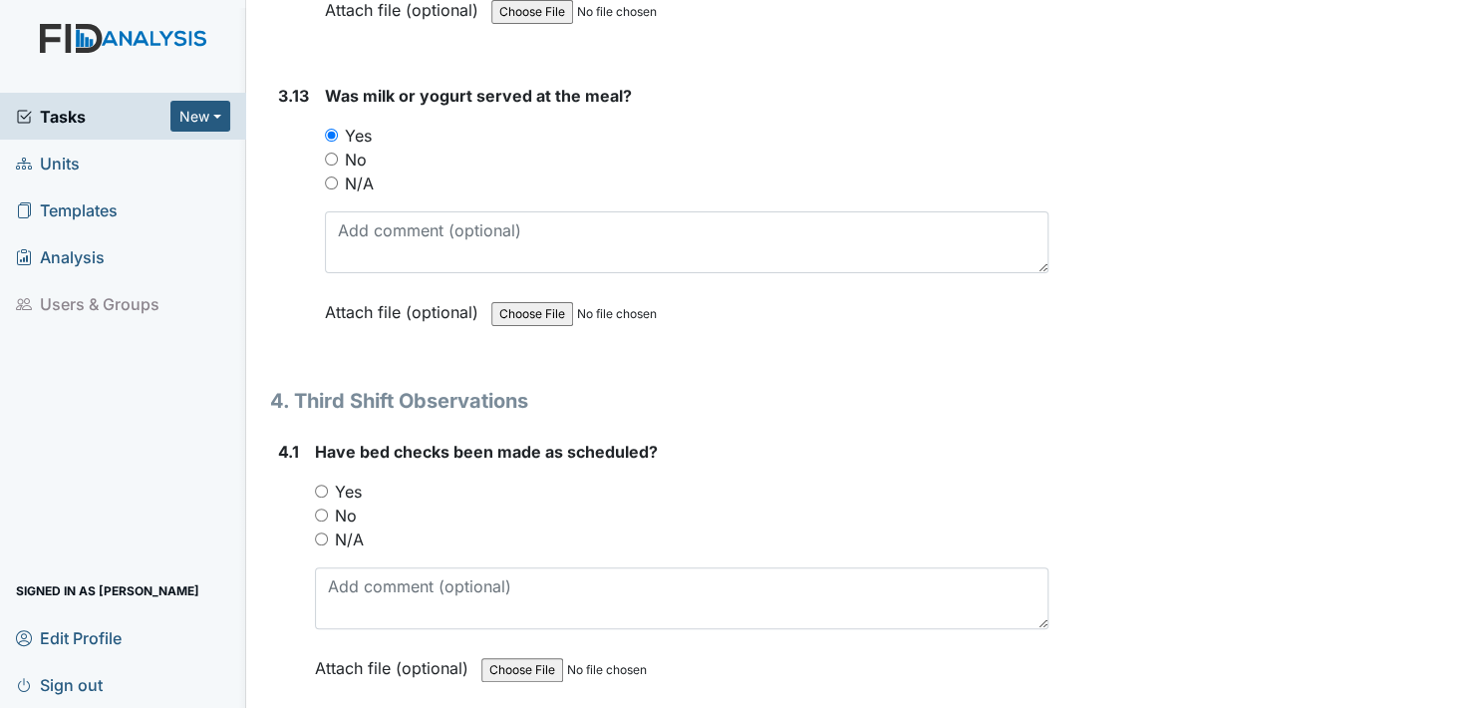
scroll to position [7077, 0]
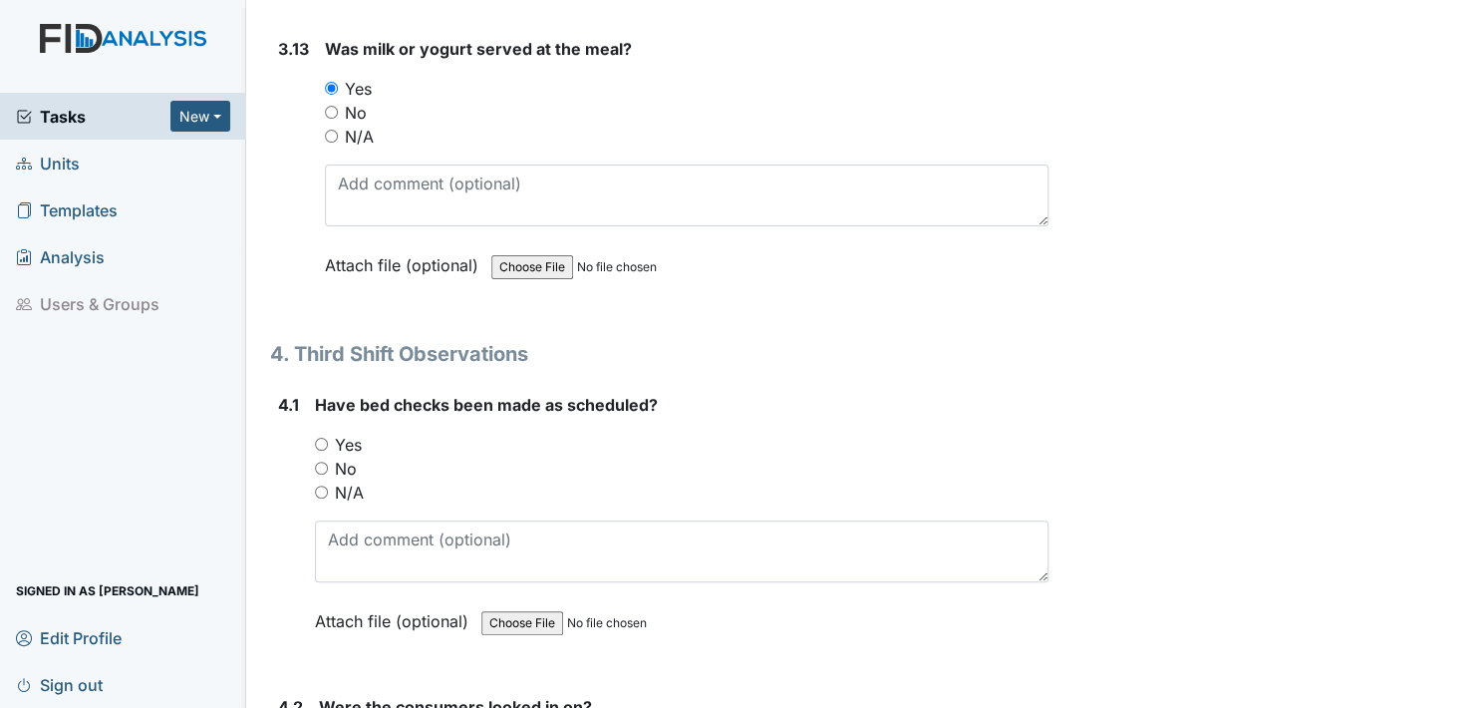
click at [318, 438] on input "Yes" at bounding box center [321, 444] width 13 height 13
radio input "true"
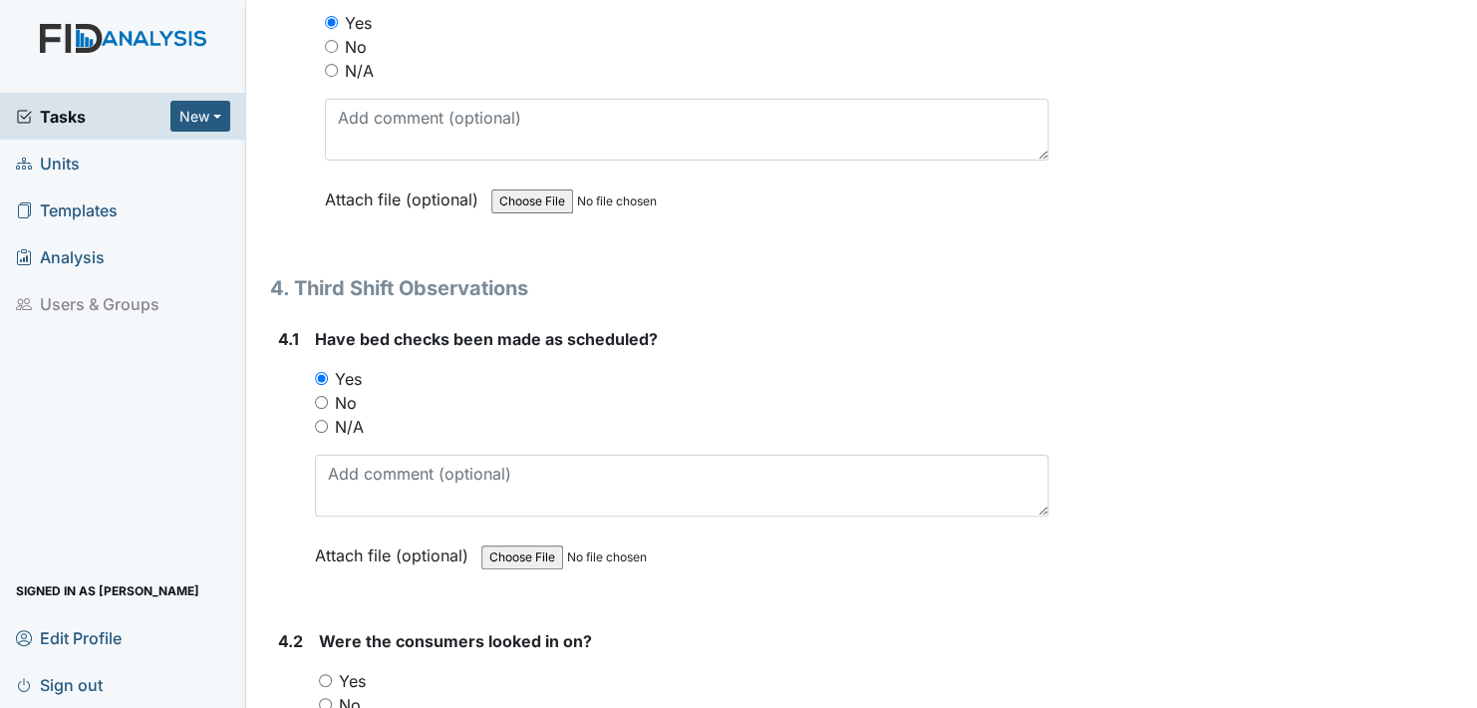
scroll to position [7376, 0]
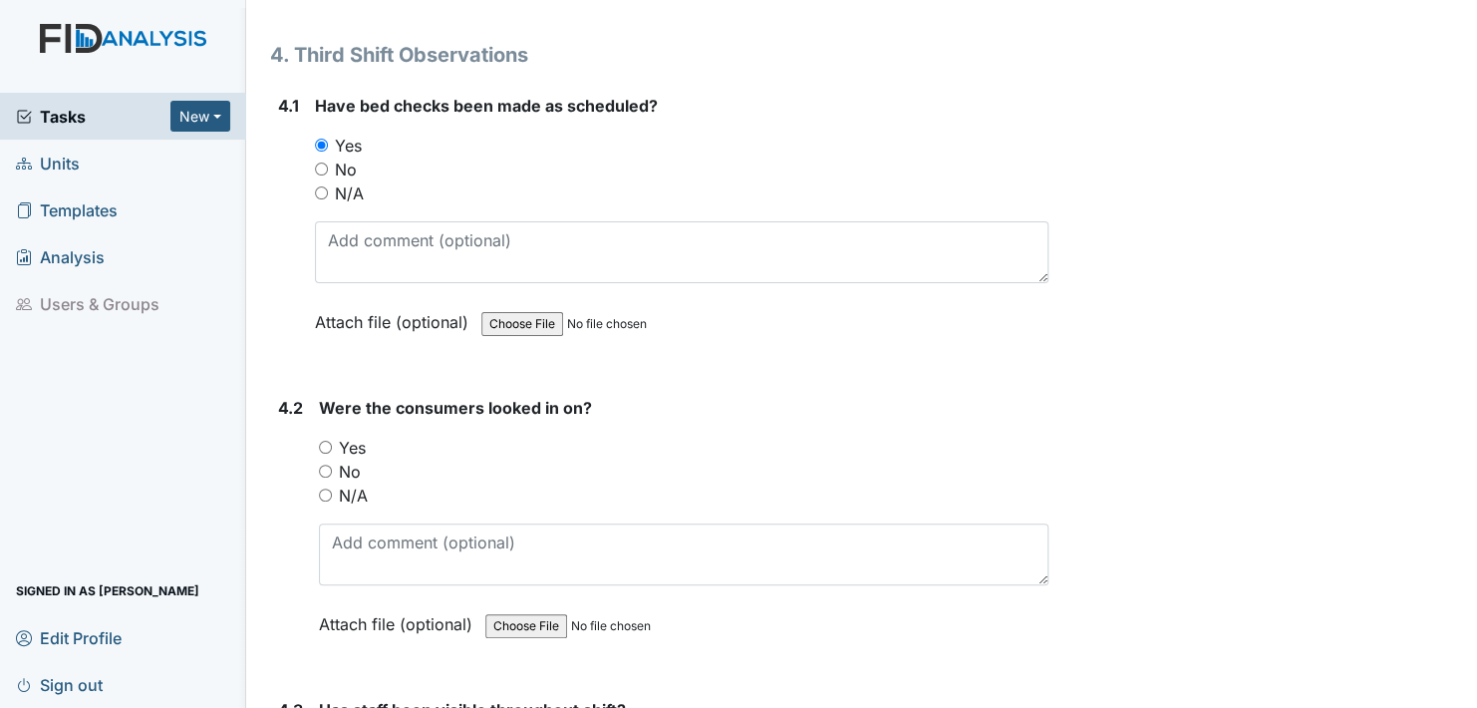
drag, startPoint x: 325, startPoint y: 417, endPoint x: 352, endPoint y: 458, distance: 48.9
click at [325, 441] on input "Yes" at bounding box center [325, 447] width 13 height 13
radio input "true"
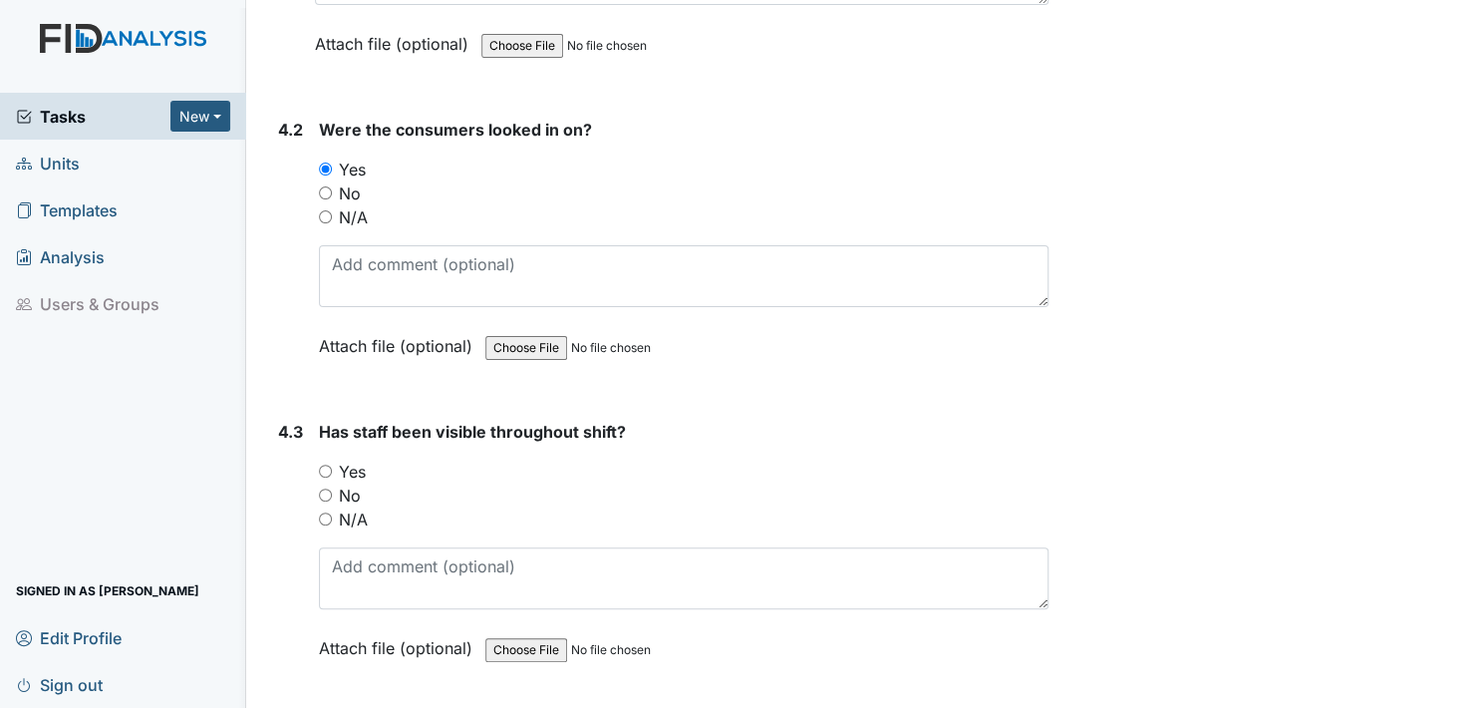
scroll to position [7775, 0]
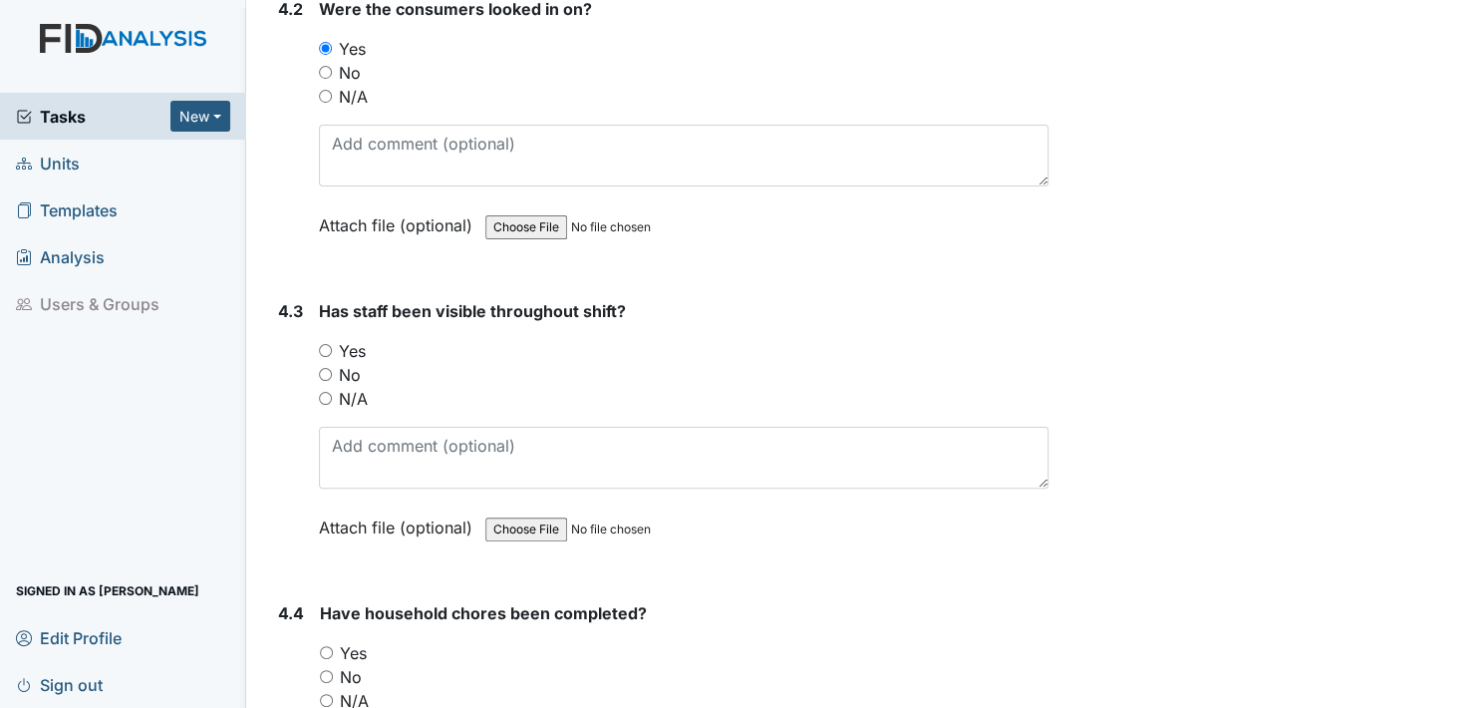
click at [324, 344] on input "Yes" at bounding box center [325, 350] width 13 height 13
radio input "true"
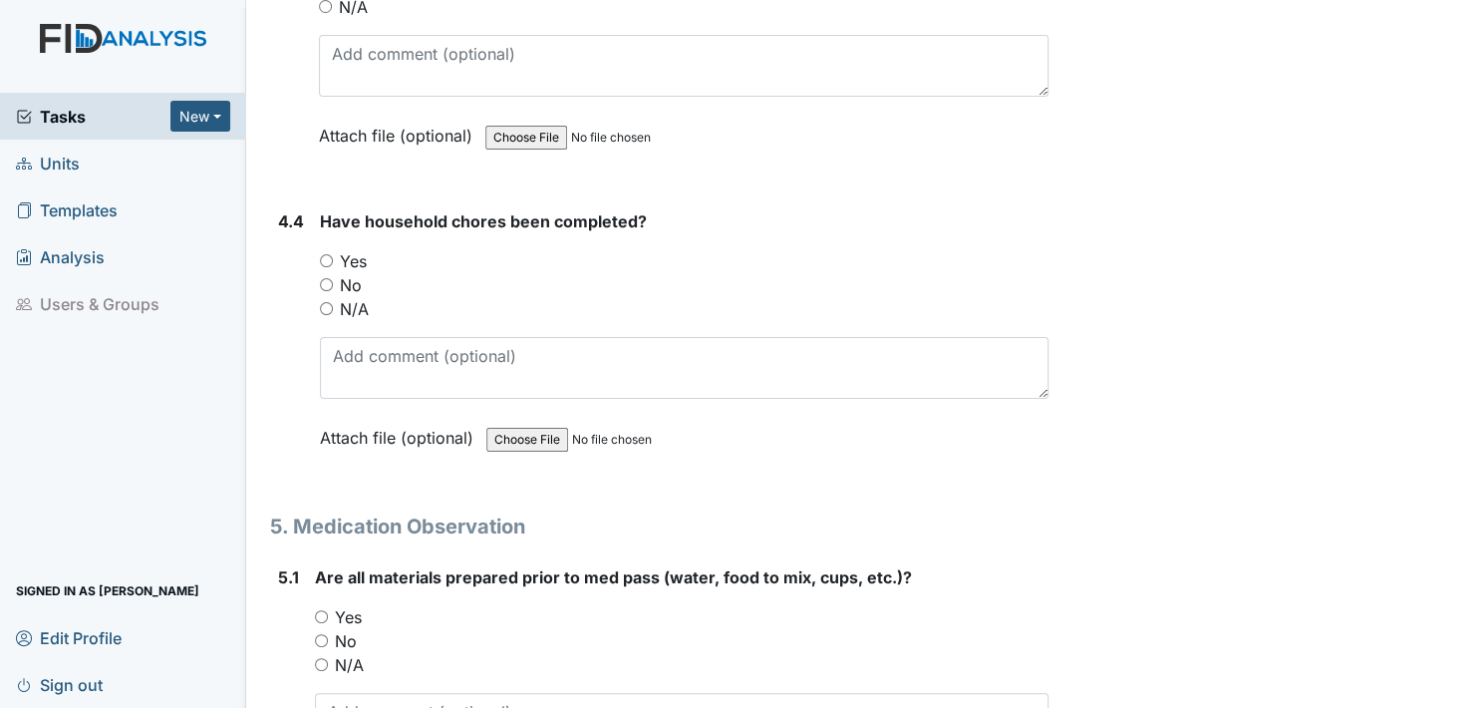
scroll to position [8174, 0]
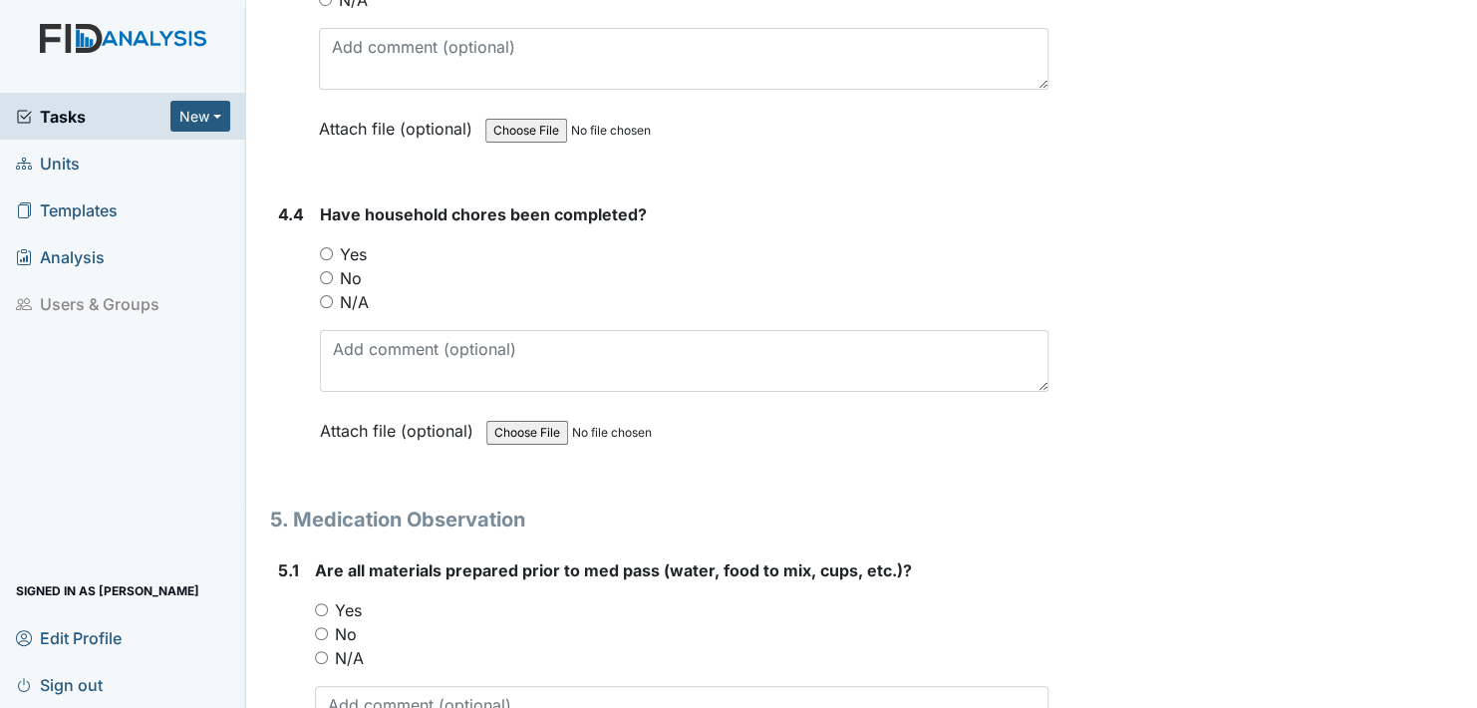
click at [326, 247] on input "Yes" at bounding box center [326, 253] width 13 height 13
radio input "true"
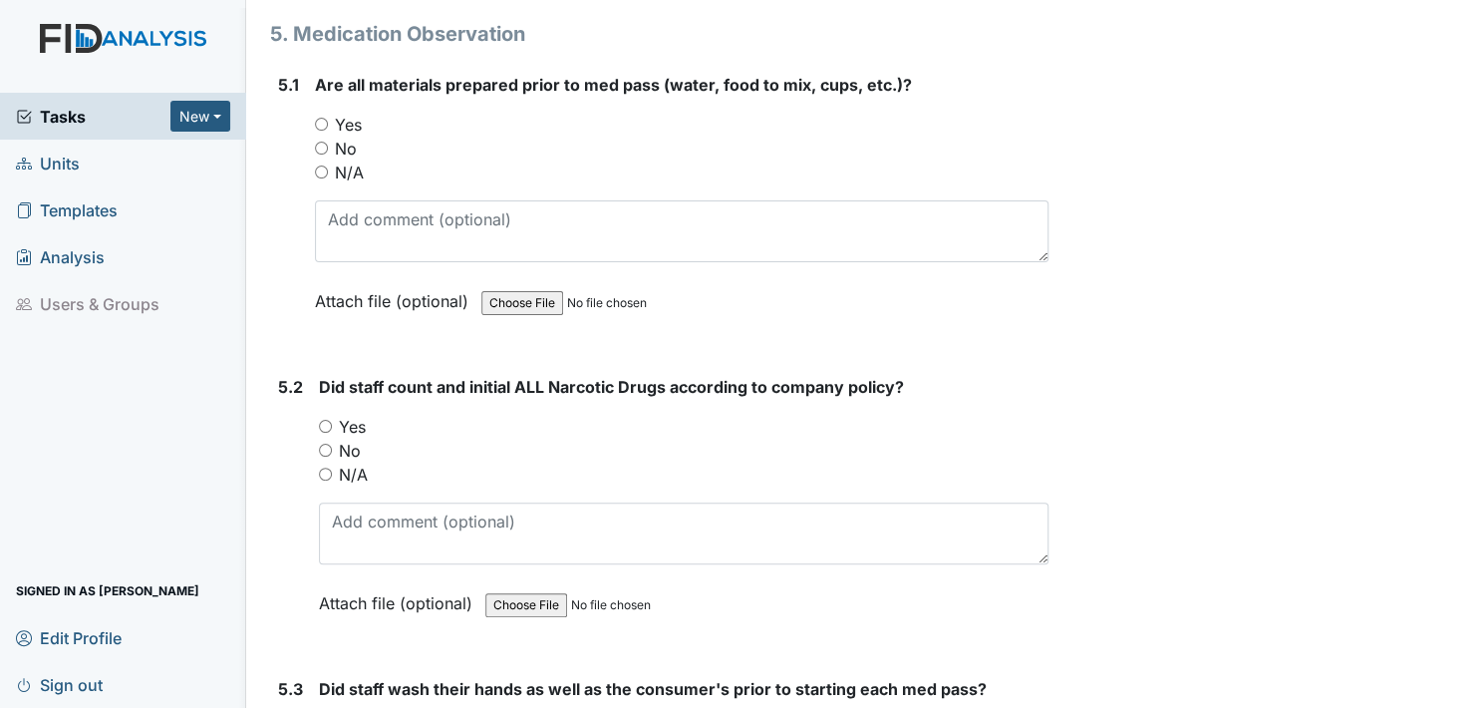
scroll to position [8672, 0]
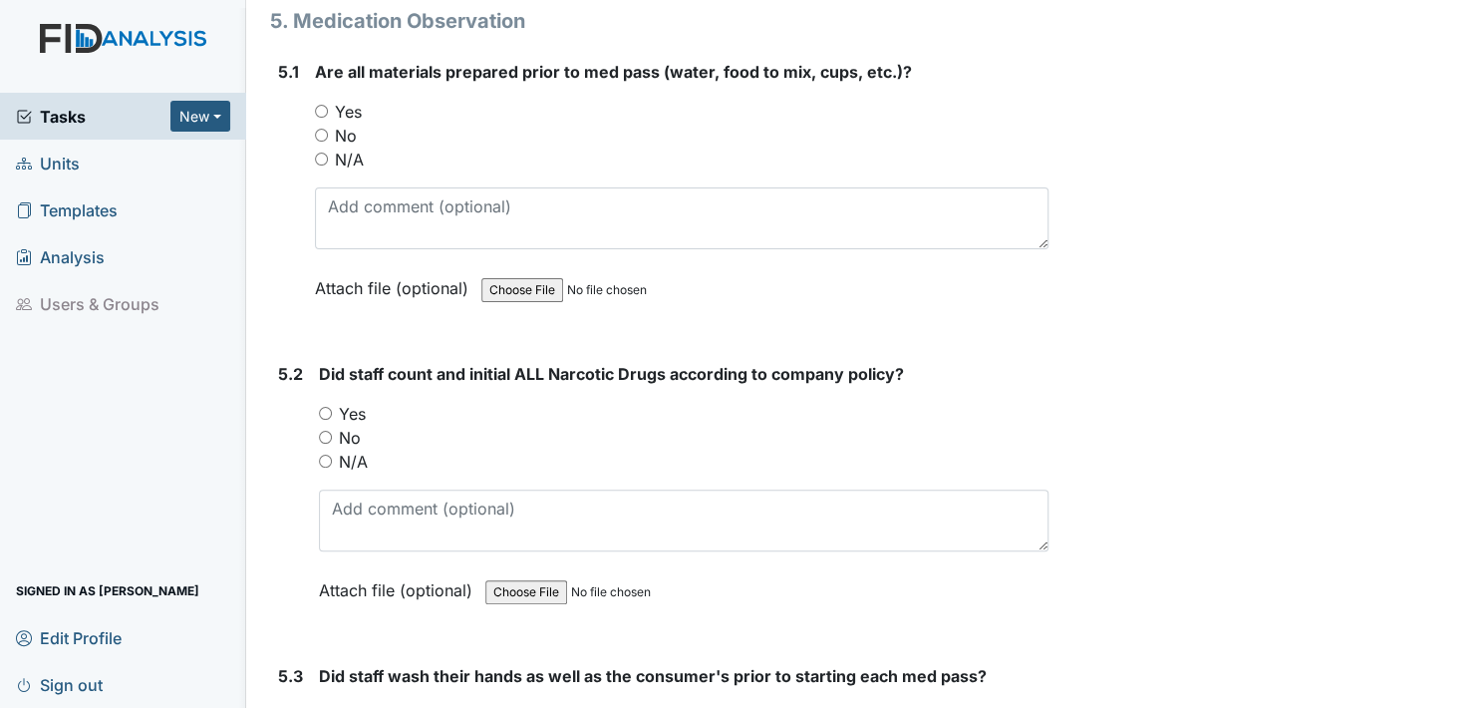
drag, startPoint x: 319, startPoint y: 80, endPoint x: 346, endPoint y: 178, distance: 102.3
click at [324, 100] on div "Yes" at bounding box center [682, 112] width 734 height 24
click at [326, 407] on input "Yes" at bounding box center [325, 413] width 13 height 13
radio input "true"
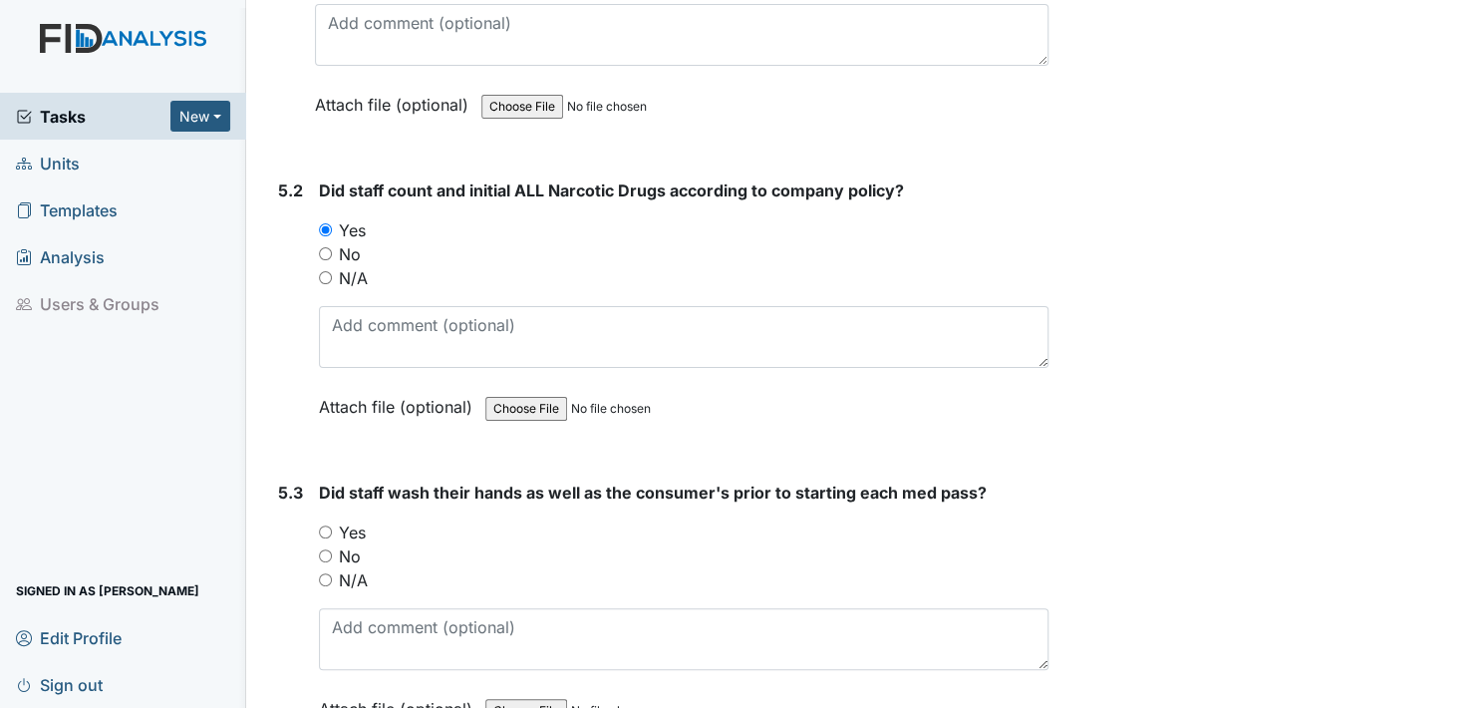
scroll to position [9071, 0]
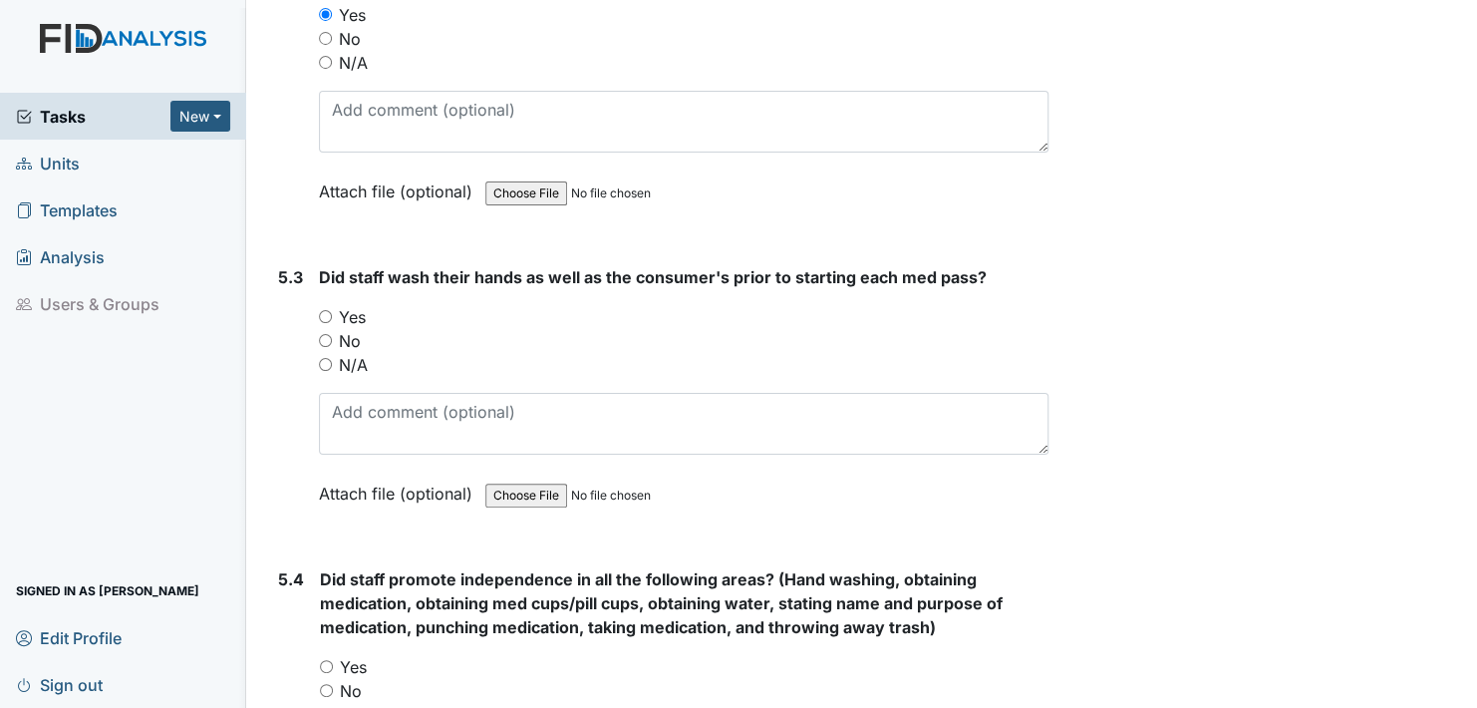
drag, startPoint x: 320, startPoint y: 281, endPoint x: 328, endPoint y: 321, distance: 40.7
click at [328, 309] on div "You must select one of the below options. Yes No N/A" at bounding box center [684, 341] width 730 height 72
click at [323, 660] on input "Yes" at bounding box center [326, 666] width 13 height 13
radio input "true"
click at [328, 310] on input "Yes" at bounding box center [325, 316] width 13 height 13
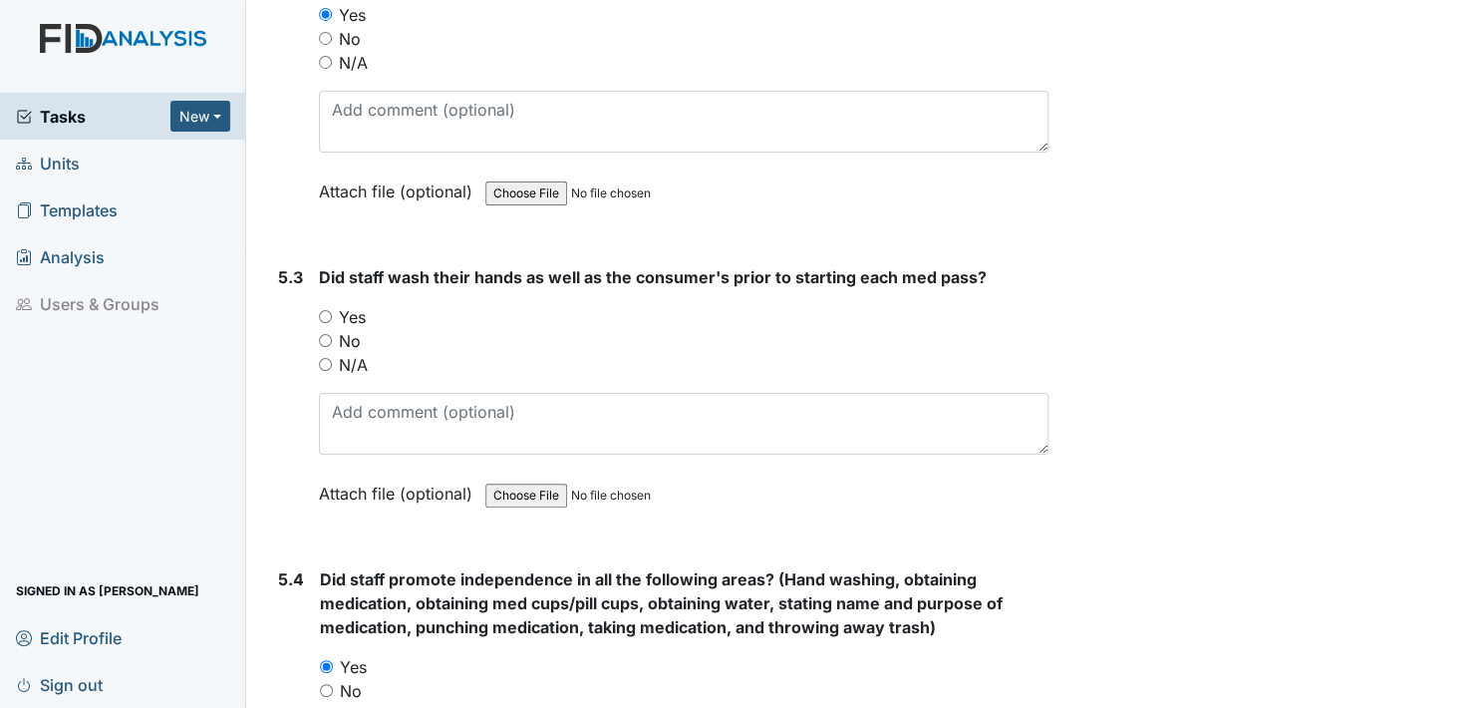
radio input "true"
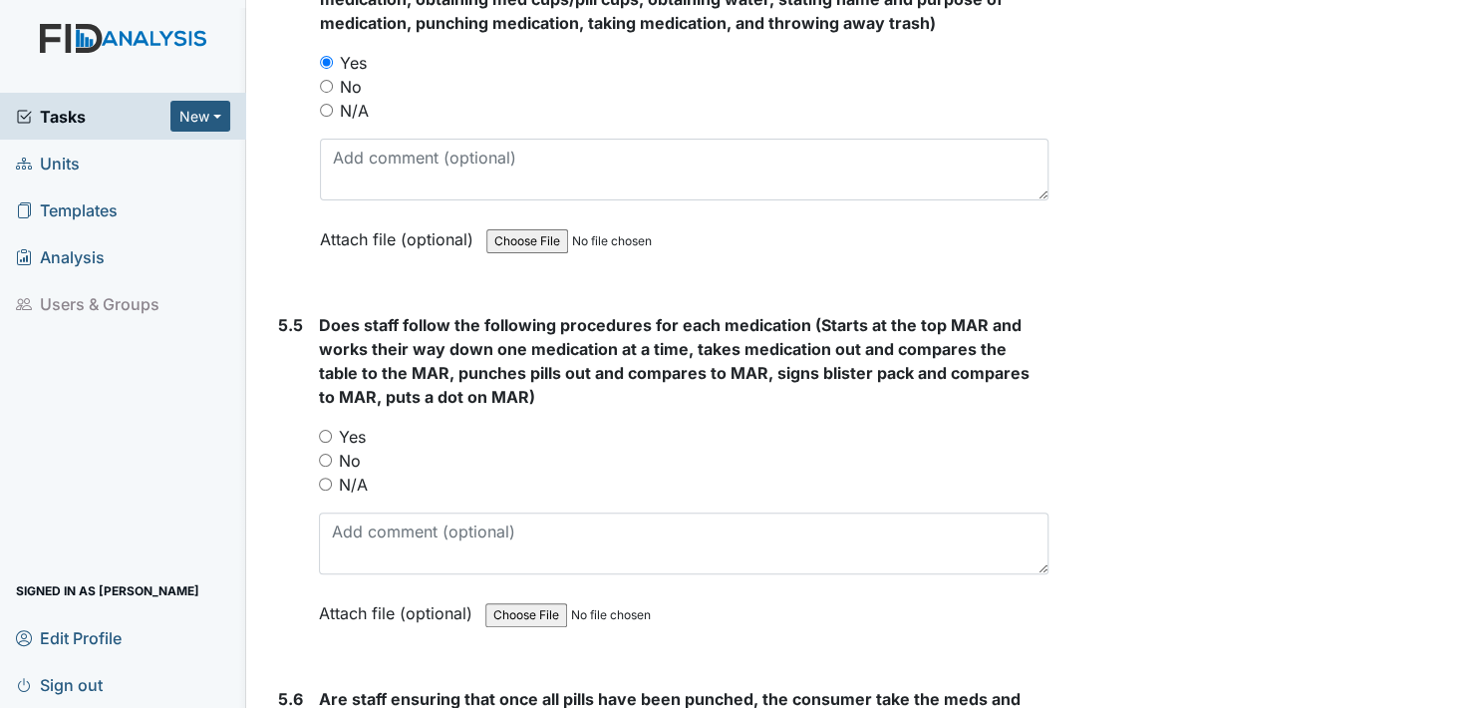
scroll to position [9868, 0]
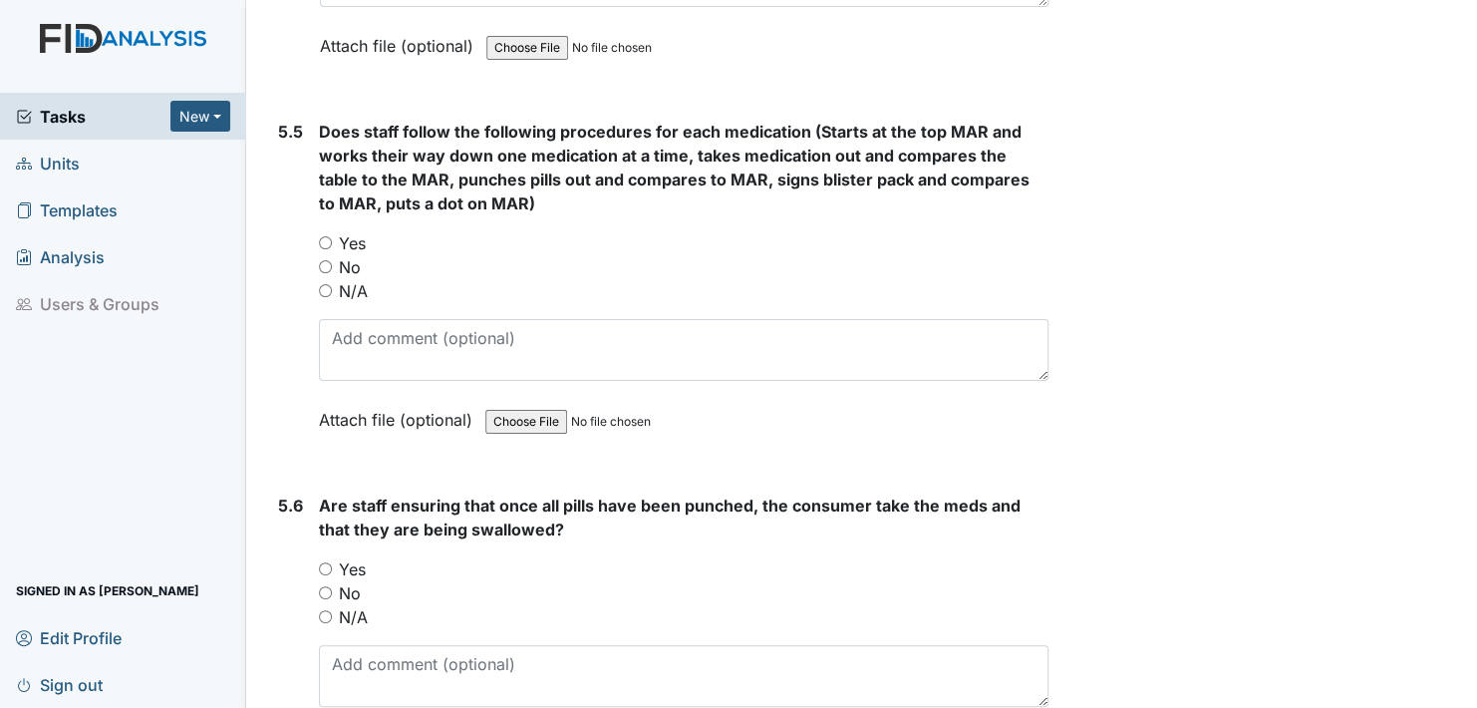
click at [327, 236] on input "Yes" at bounding box center [325, 242] width 13 height 13
radio input "true"
click at [326, 562] on input "Yes" at bounding box center [325, 568] width 13 height 13
radio input "true"
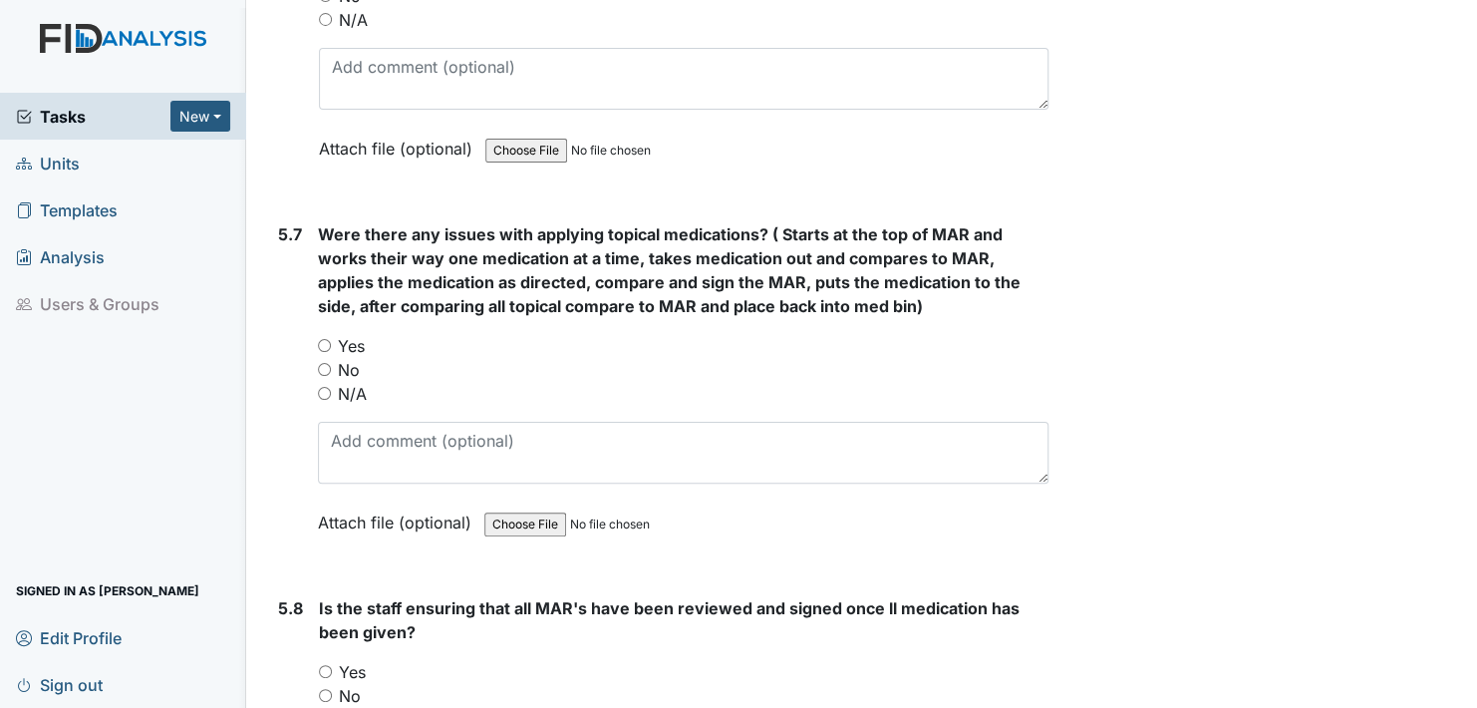
scroll to position [10466, 0]
drag, startPoint x: 320, startPoint y: 303, endPoint x: 343, endPoint y: 409, distance: 108.1
click at [322, 338] on input "Yes" at bounding box center [324, 344] width 13 height 13
radio input "true"
click at [325, 664] on input "Yes" at bounding box center [325, 670] width 13 height 13
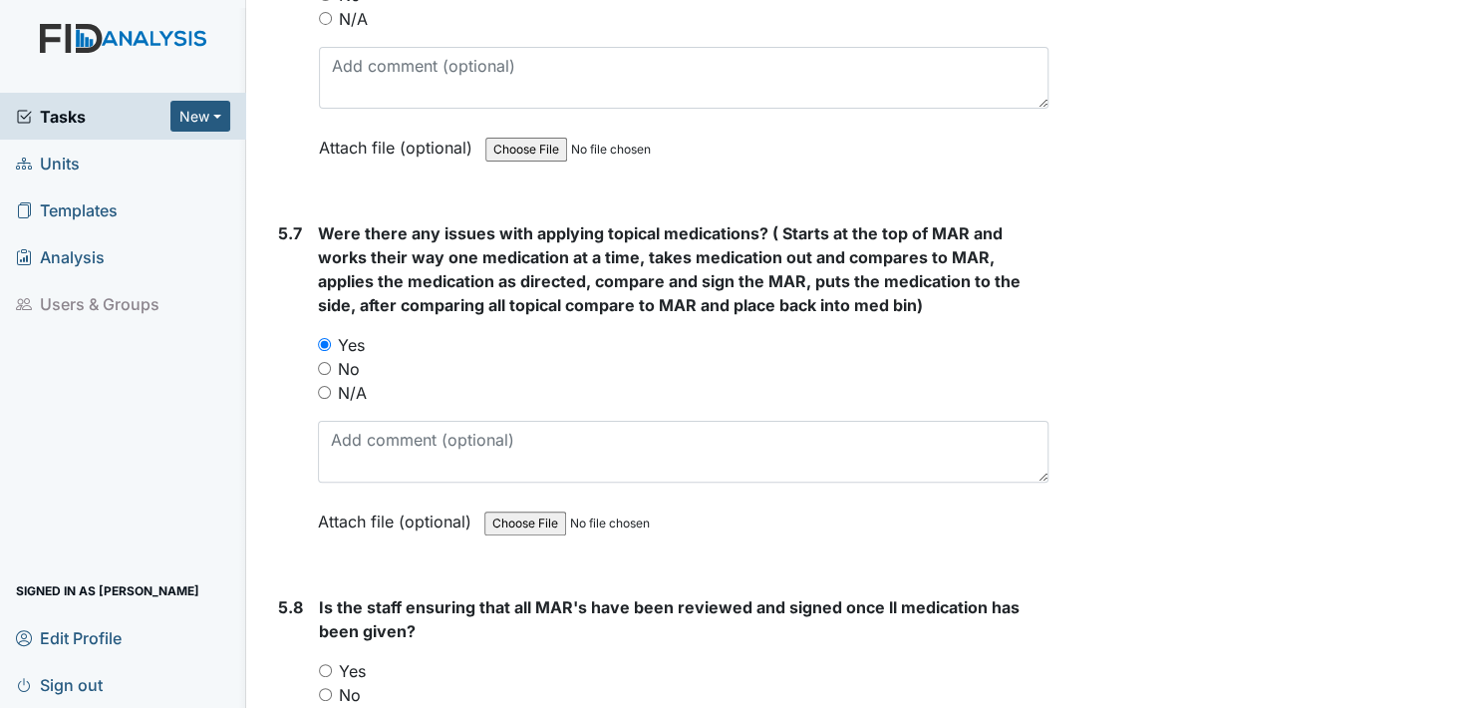
radio input "true"
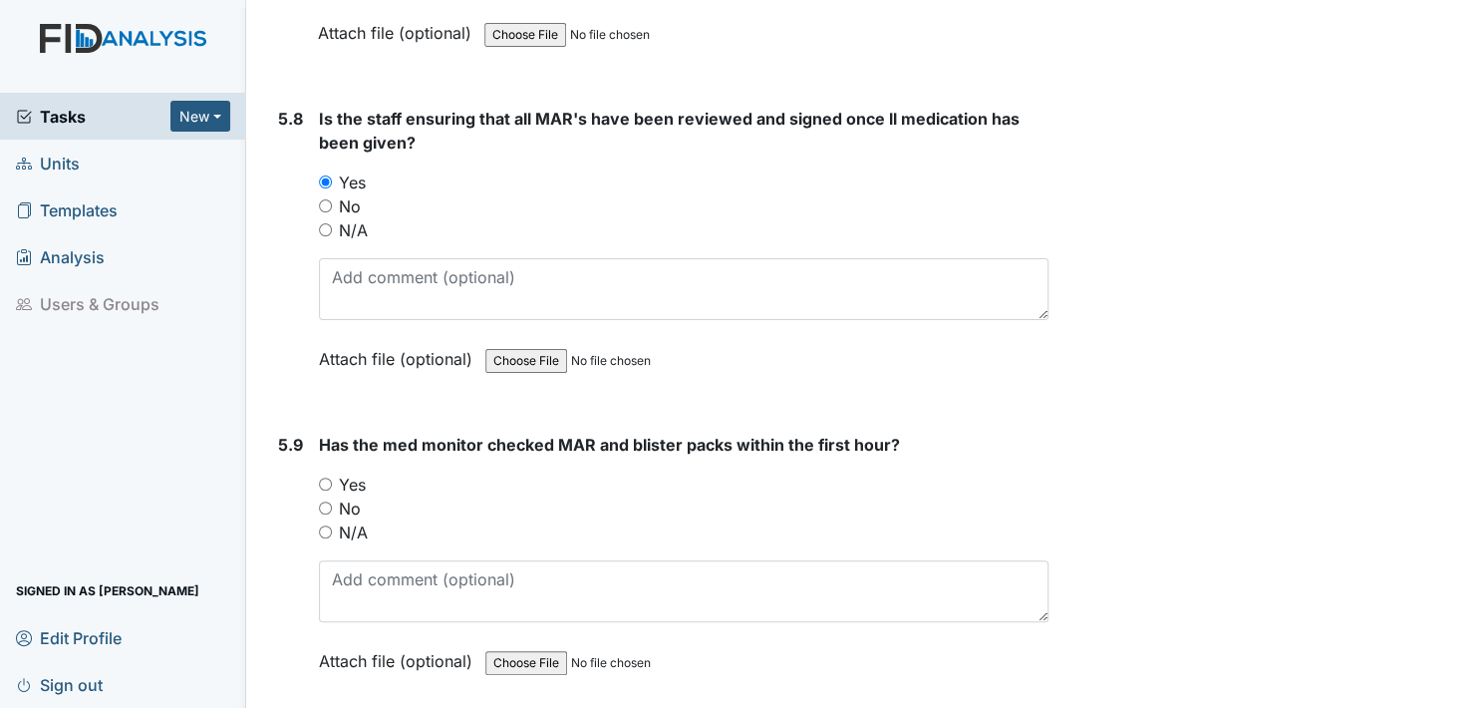
scroll to position [10965, 0]
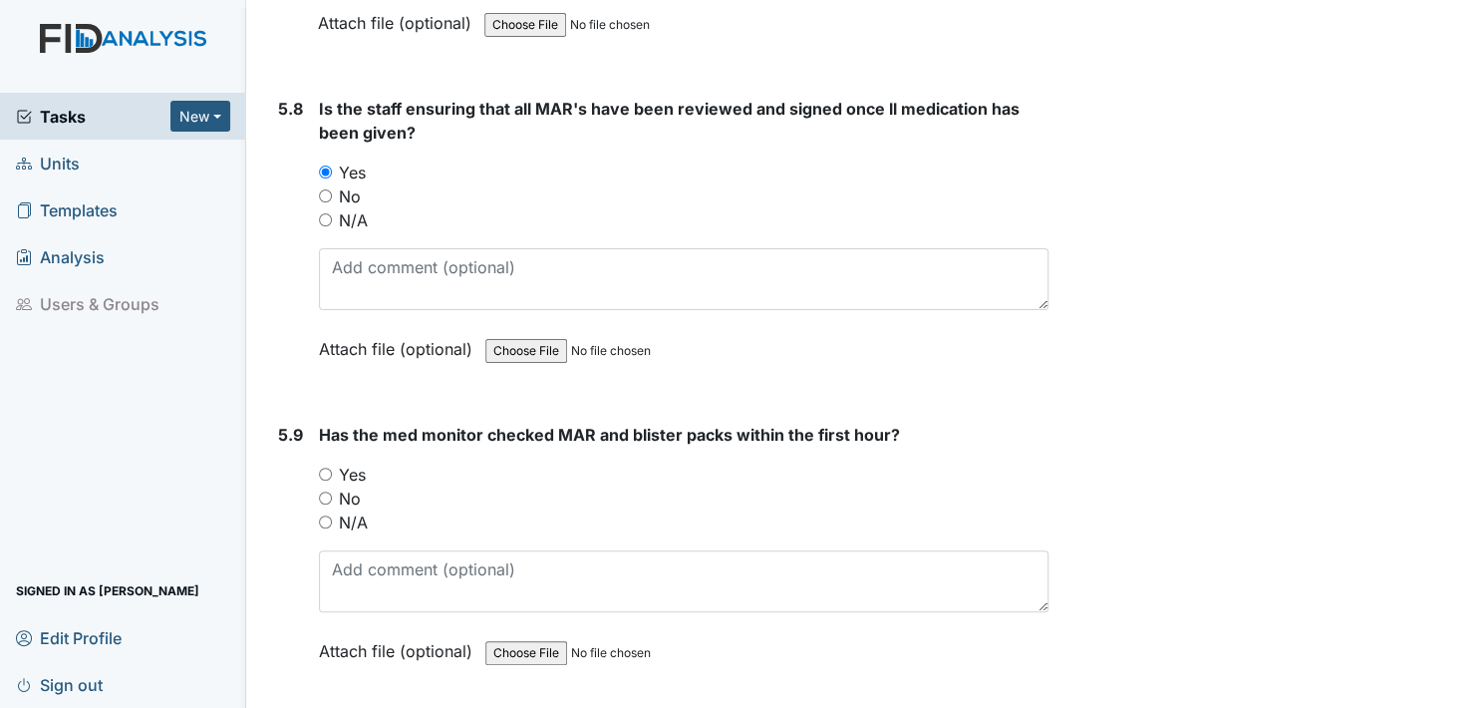
click at [324, 467] on input "Yes" at bounding box center [325, 473] width 13 height 13
radio input "true"
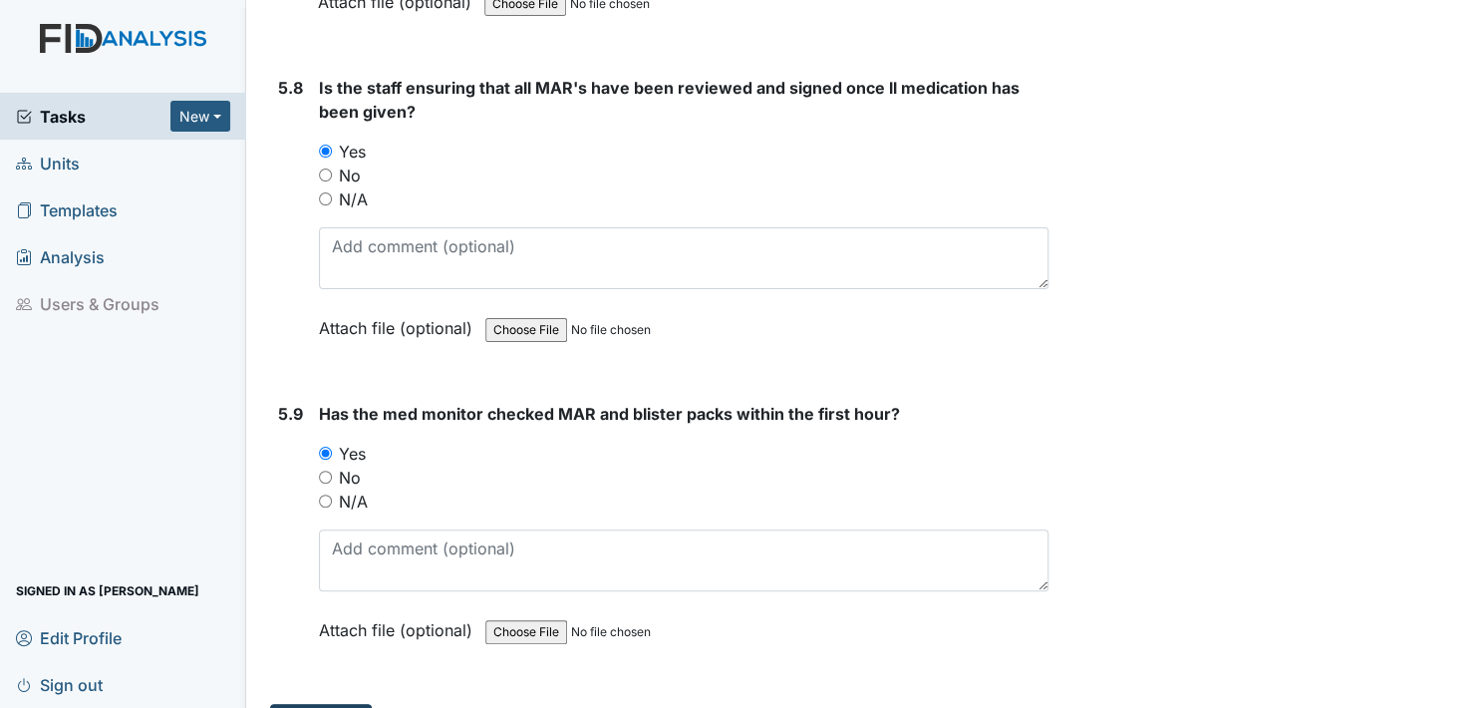
scroll to position [10996, 0]
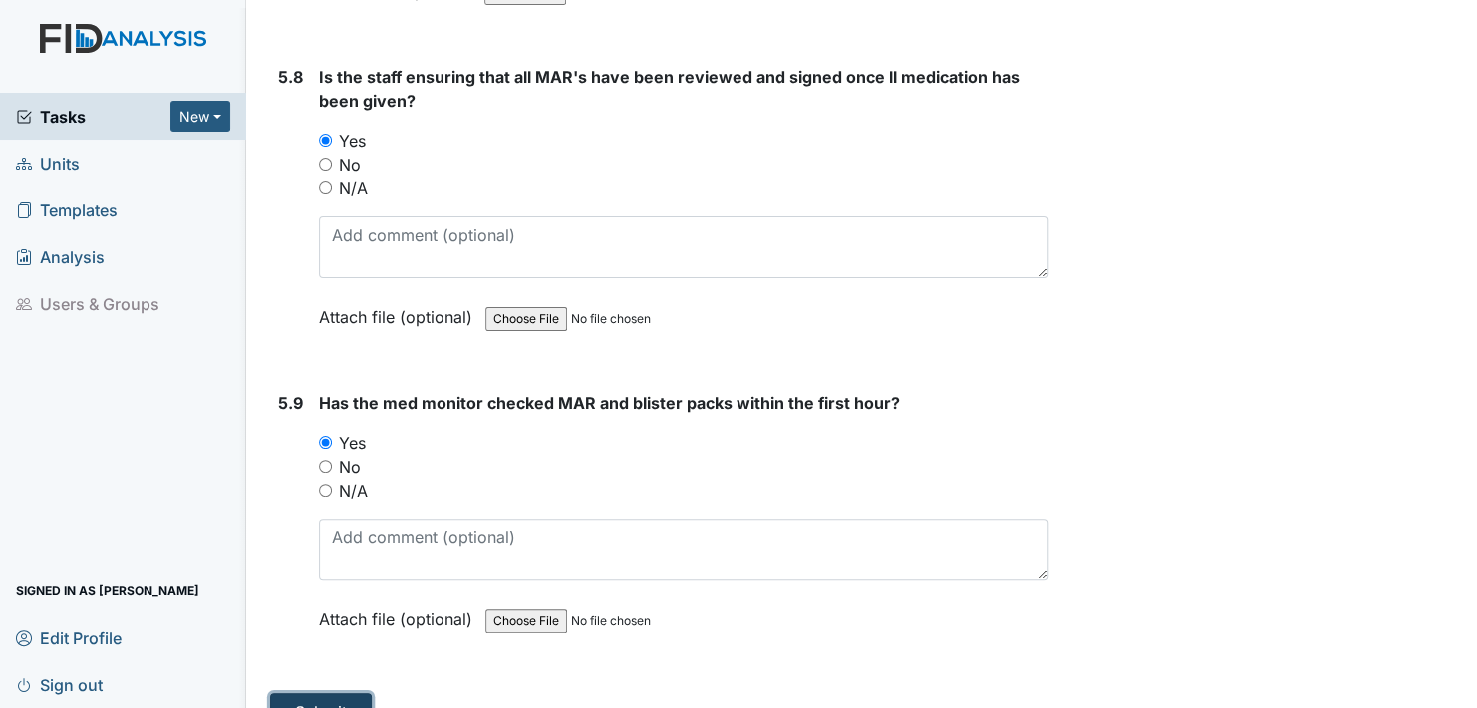
click at [320, 693] on button "Submit" at bounding box center [321, 712] width 102 height 38
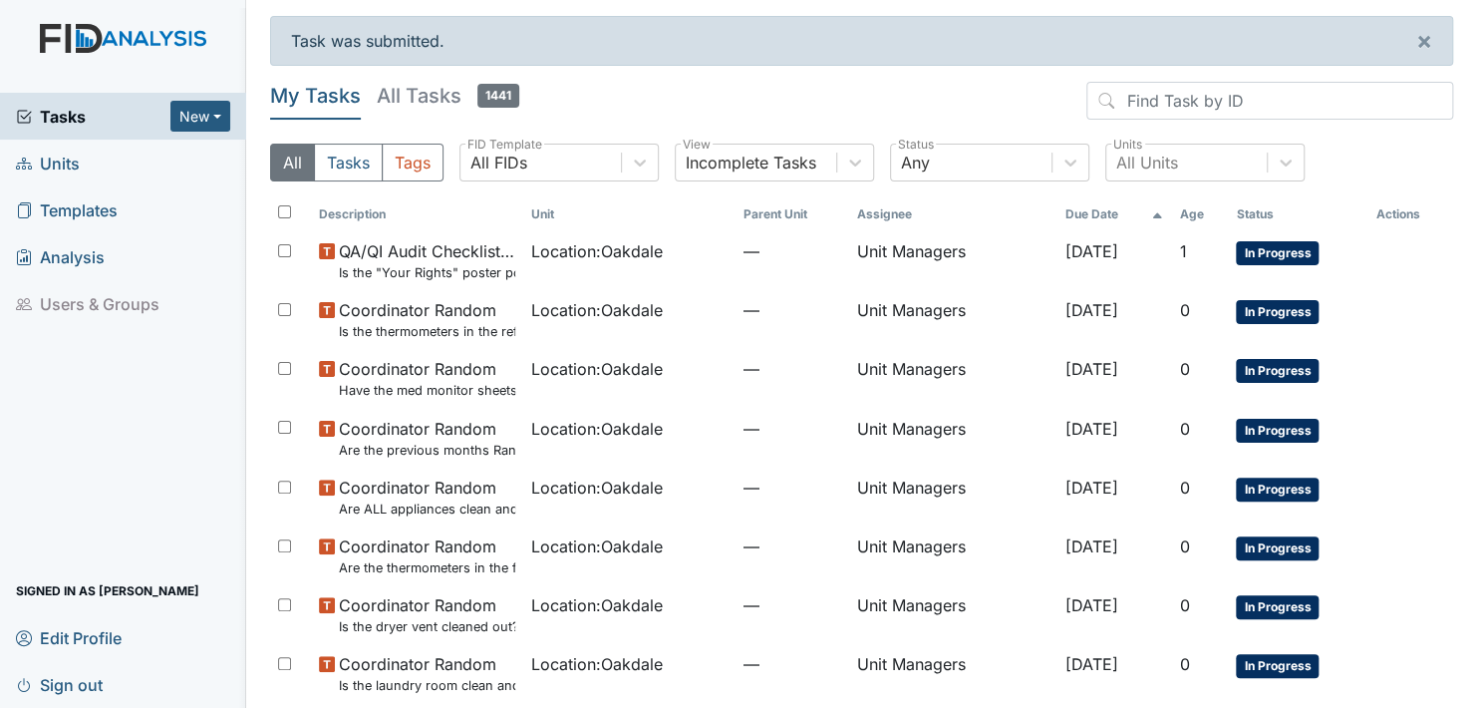
click at [63, 158] on span "Units" at bounding box center [48, 163] width 64 height 31
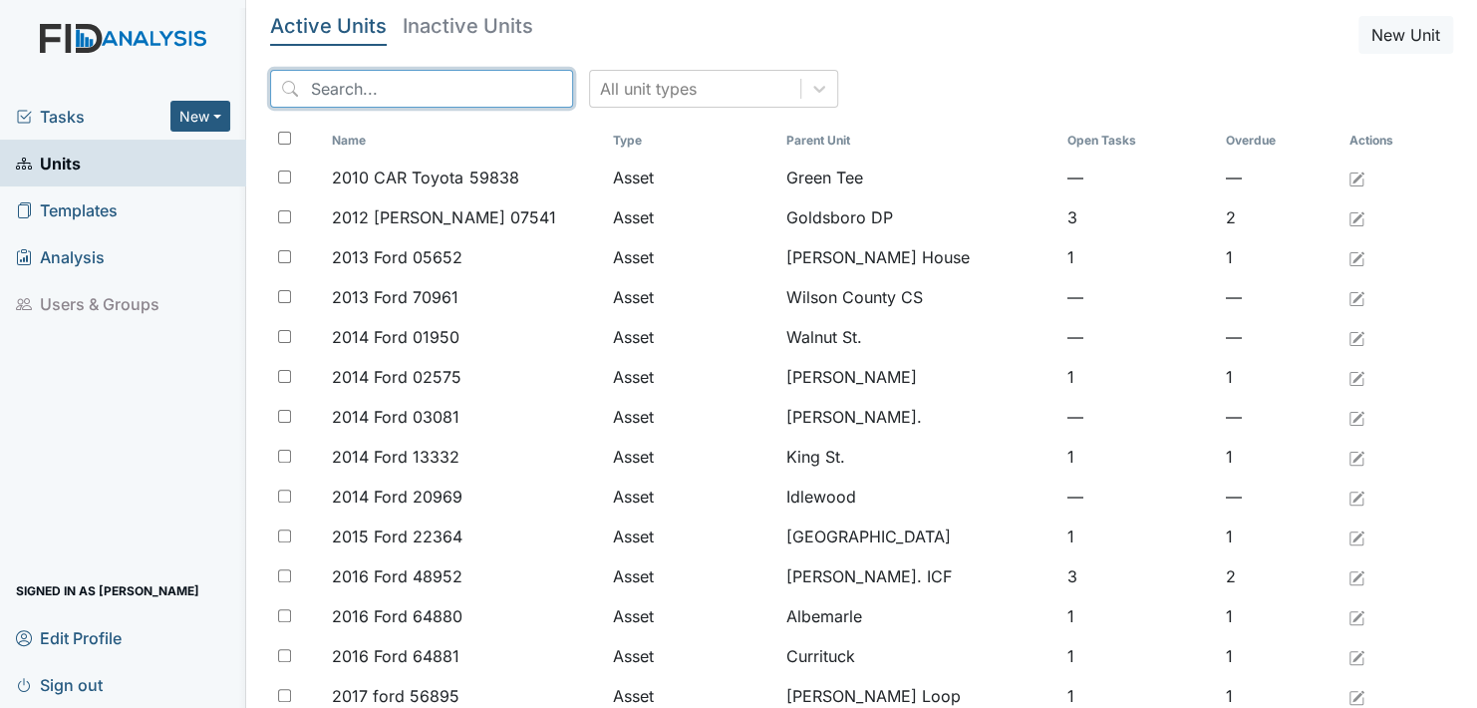
click at [444, 85] on input "search" at bounding box center [421, 89] width 303 height 38
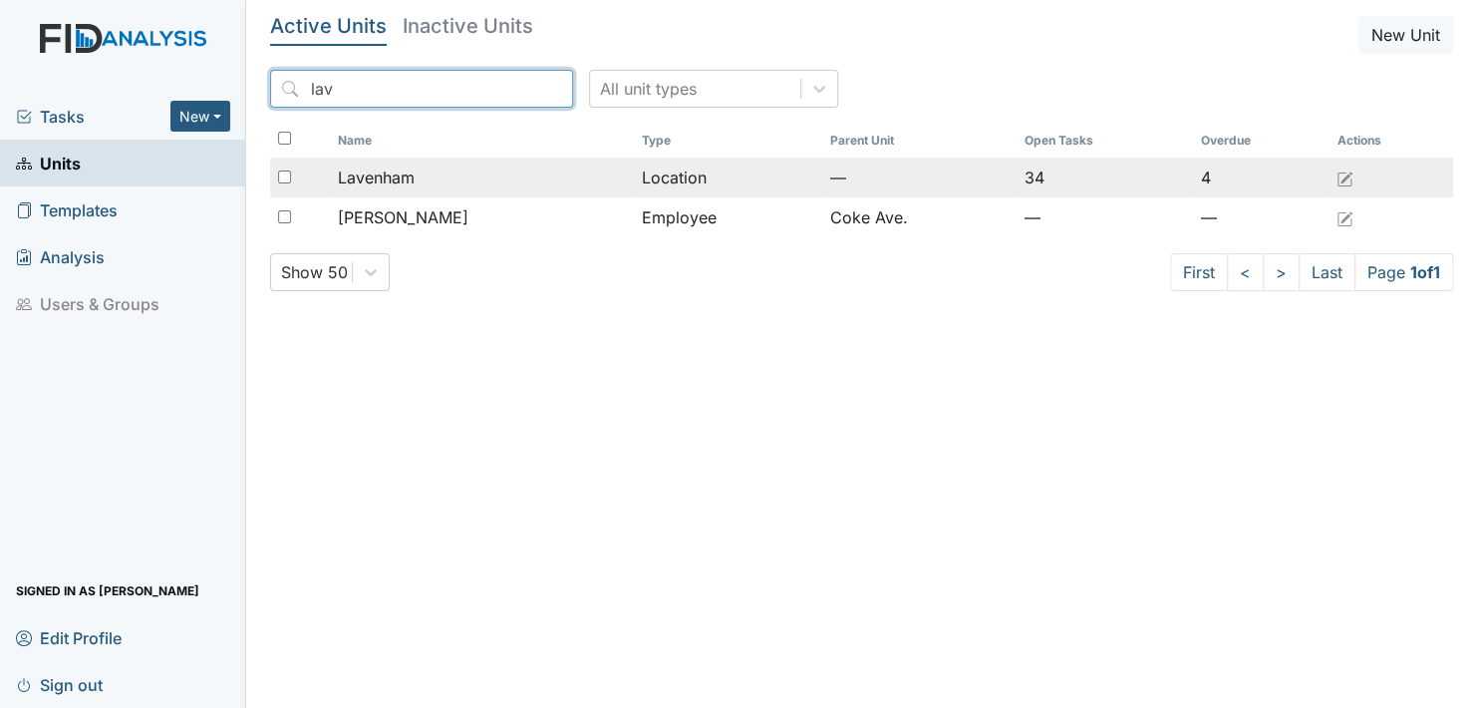
type input "lav"
click at [384, 175] on span "Lavenham" at bounding box center [376, 177] width 77 height 24
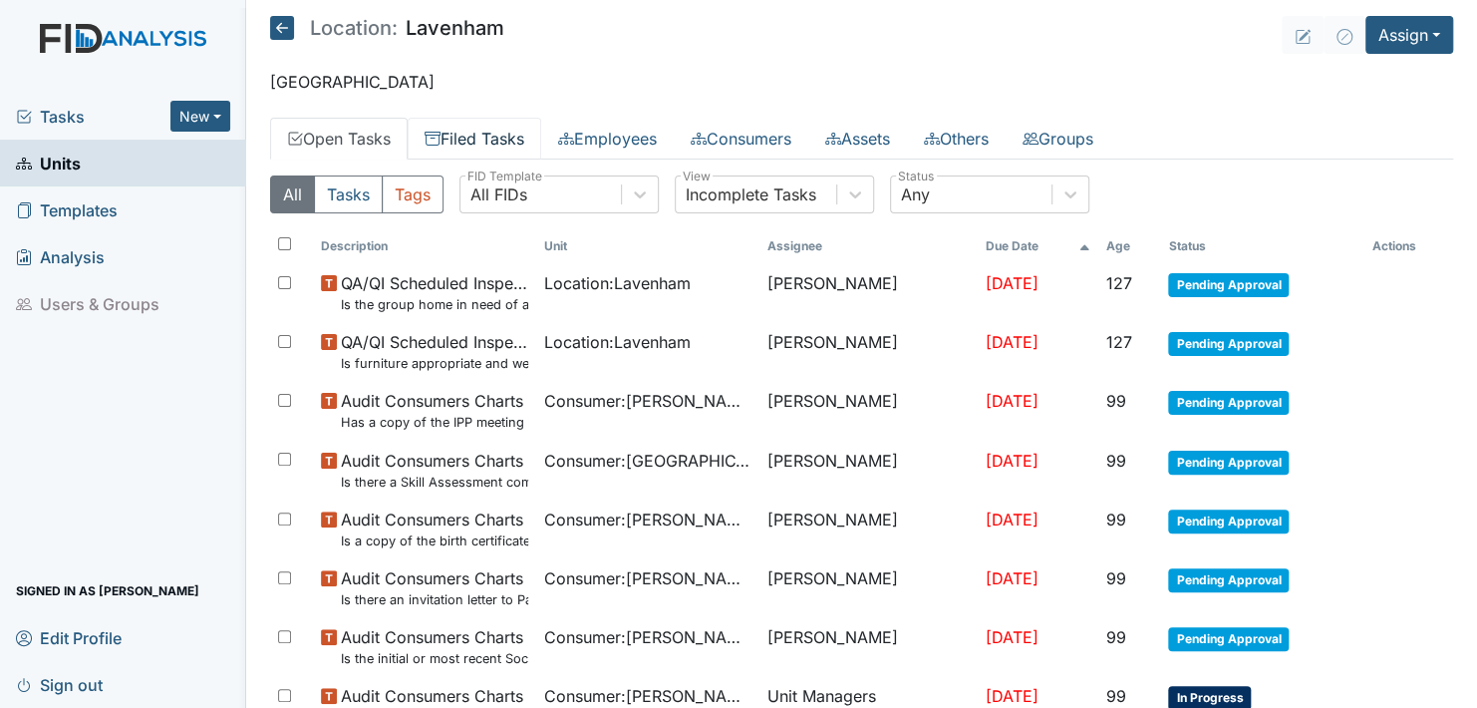
click at [479, 135] on link "Filed Tasks" at bounding box center [475, 139] width 134 height 42
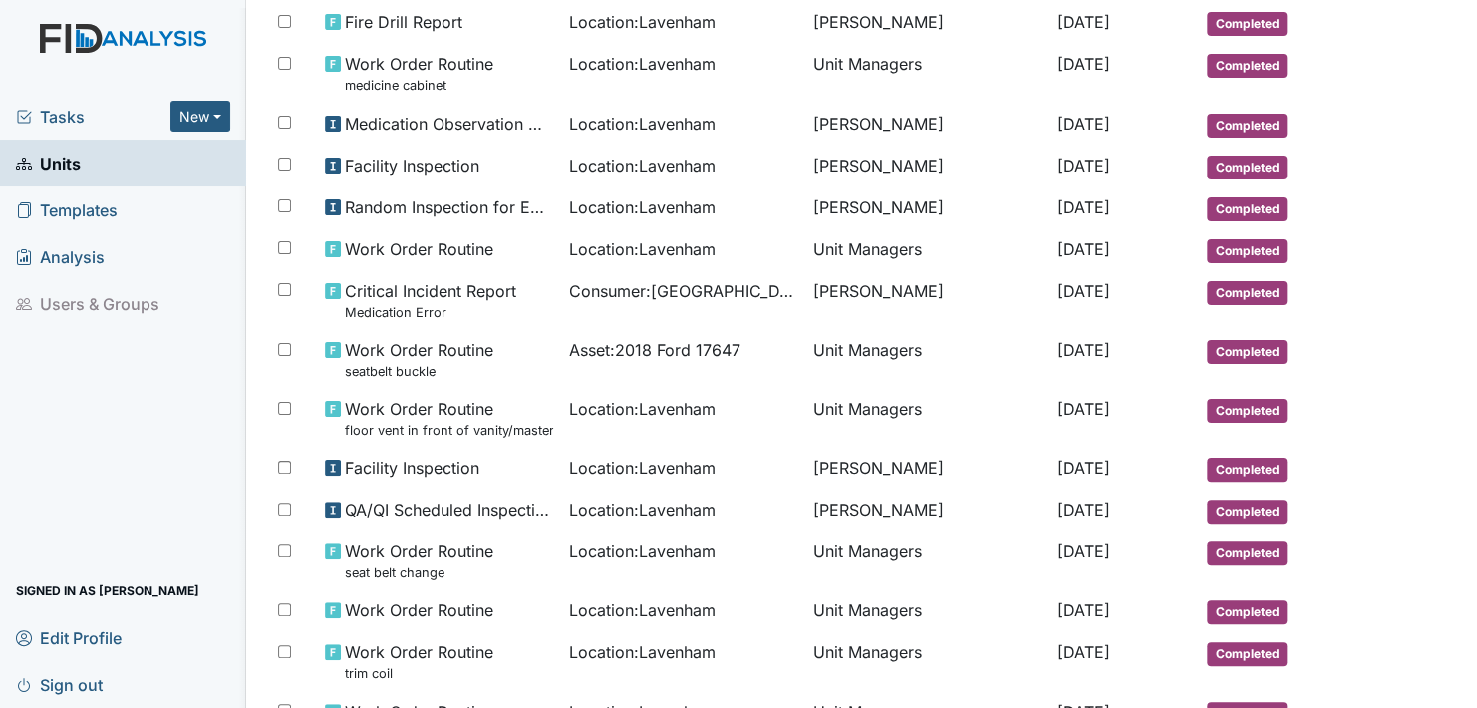
scroll to position [1084, 0]
